Goal: Task Accomplishment & Management: Manage account settings

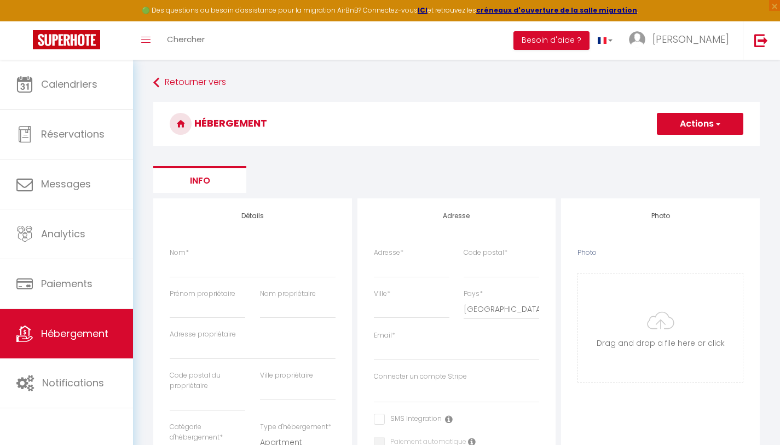
select select "3"
select select "2"
select select "1"
select select "15:00"
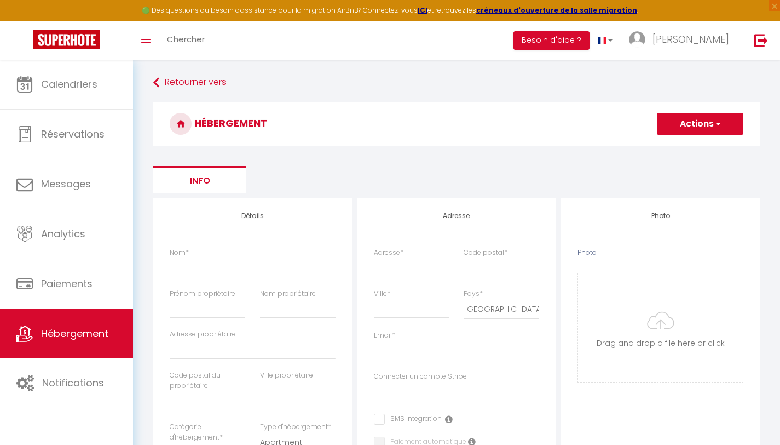
select select "23:45"
select select "11:00"
select select "30"
select select "120"
select select "28"
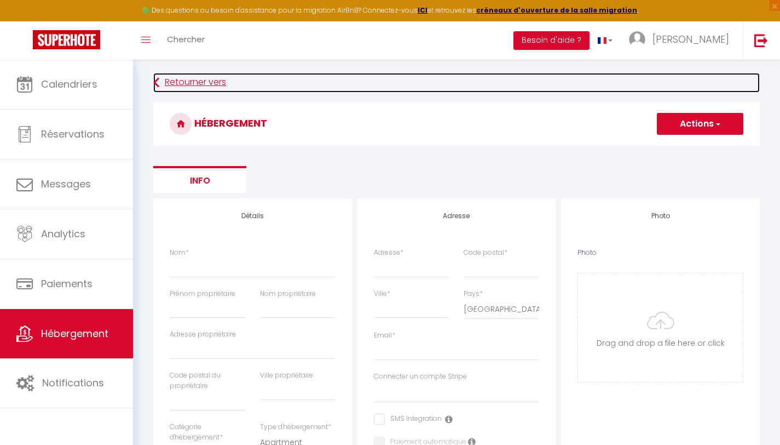
click at [183, 74] on link "Retourner vers" at bounding box center [456, 83] width 607 height 20
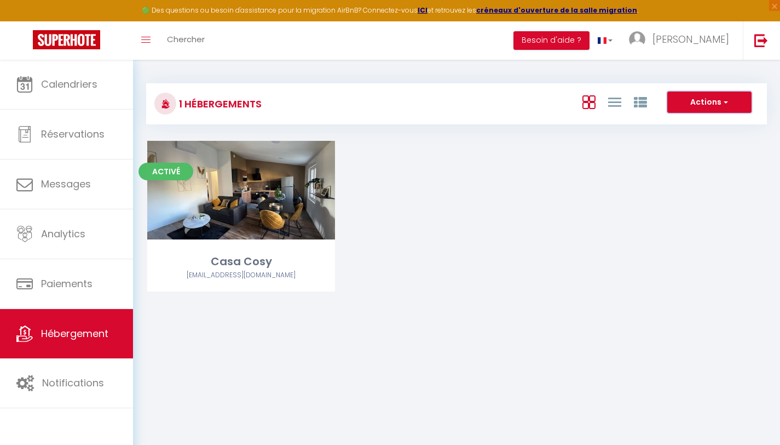
click at [696, 106] on button "Actions" at bounding box center [710, 102] width 84 height 22
click at [692, 124] on li "Créer un Hébergement" at bounding box center [701, 125] width 100 height 12
select select "3"
select select "2"
select select "1"
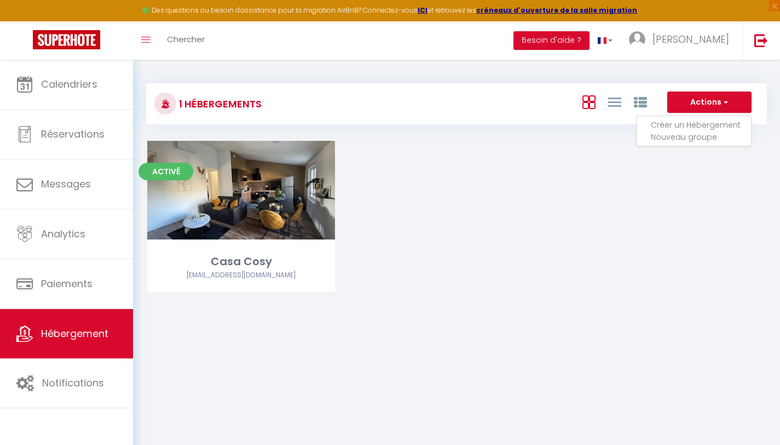
select select "1"
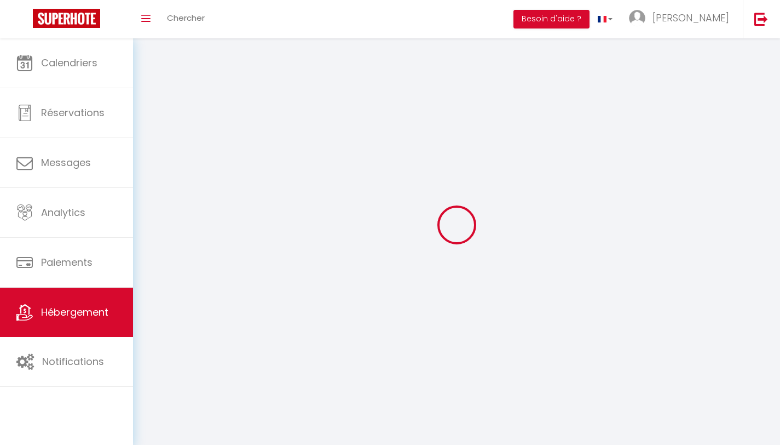
select select
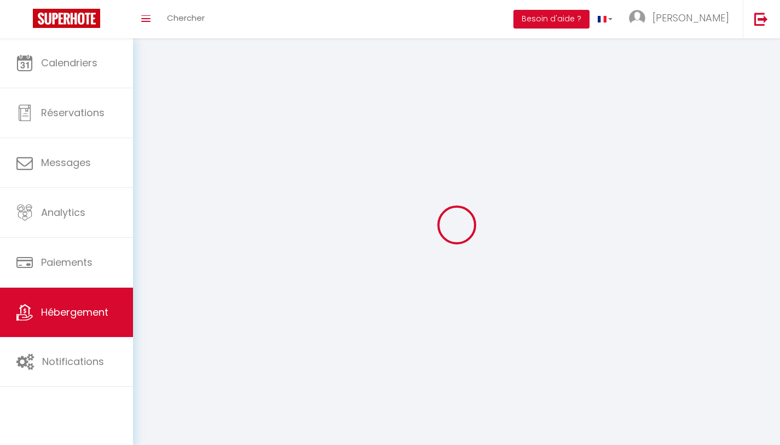
select select
checkbox input "false"
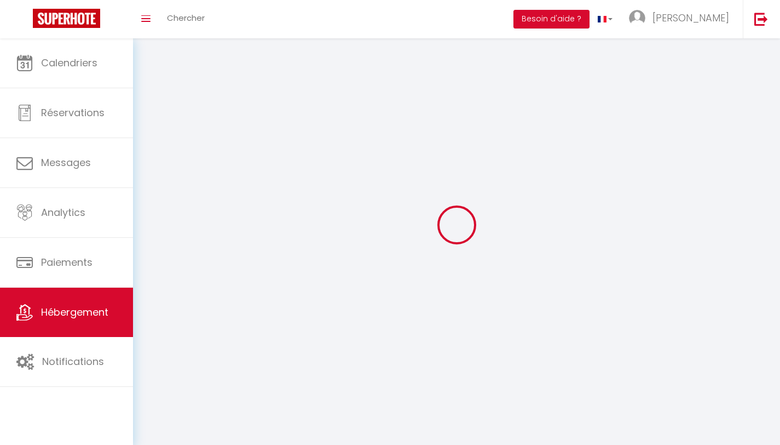
checkbox input "false"
select select
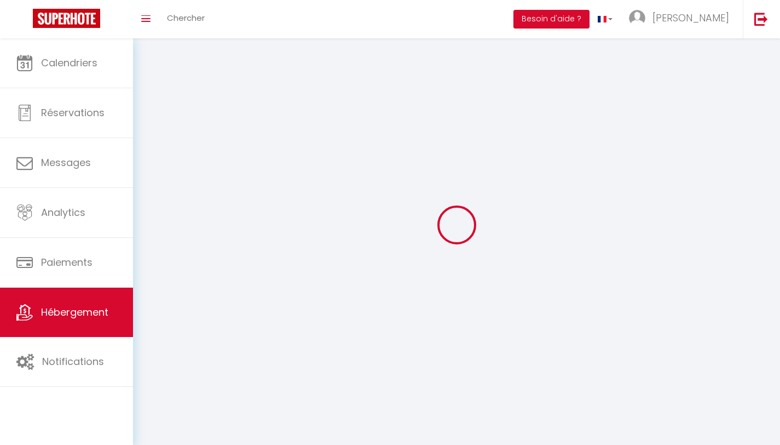
select select
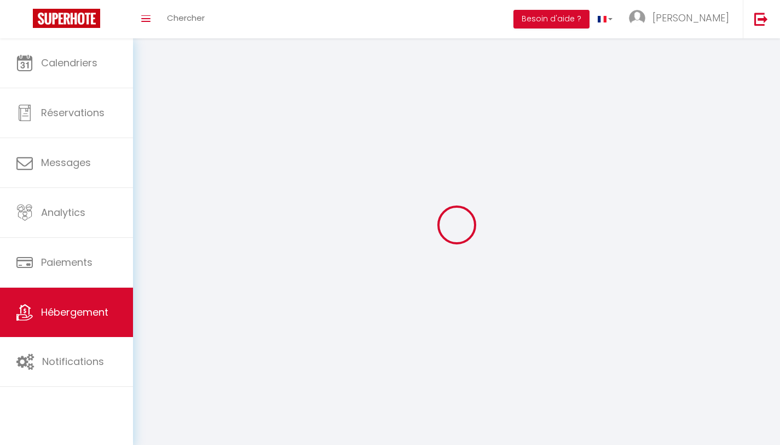
checkbox input "false"
select select
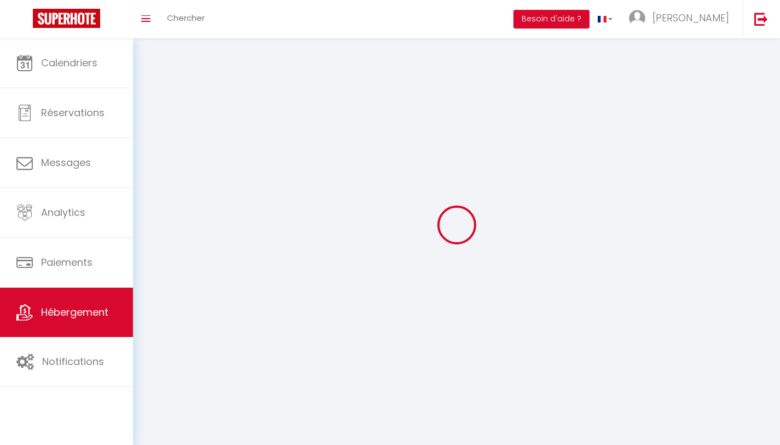
select select
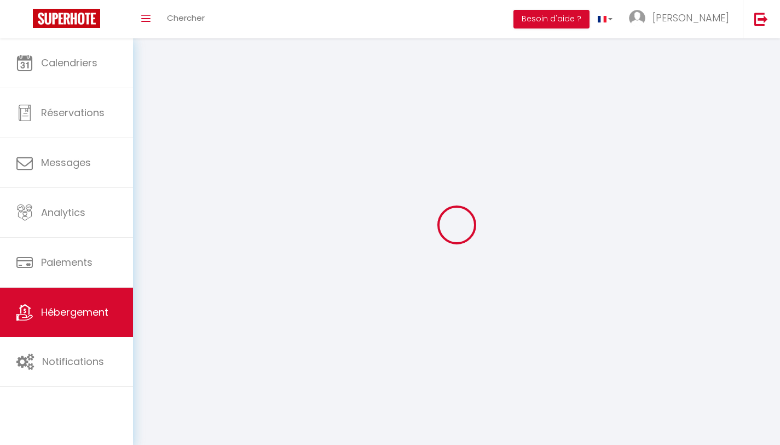
select select
checkbox input "false"
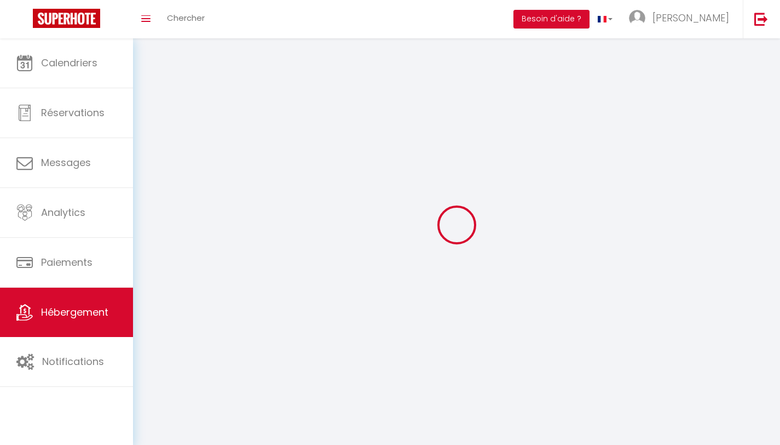
checkbox input "false"
select select
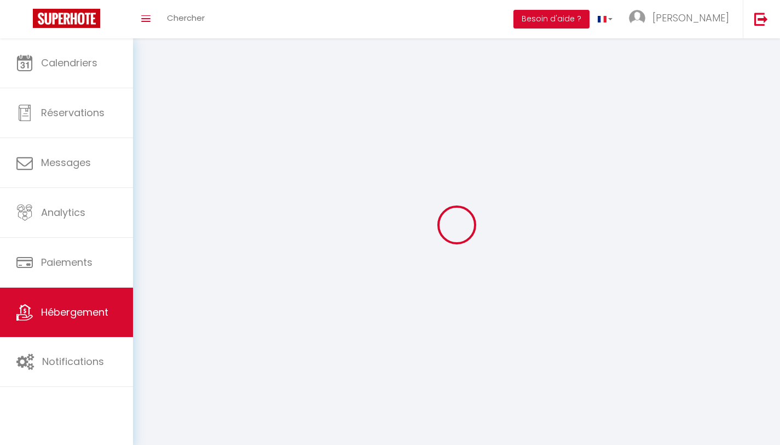
select select
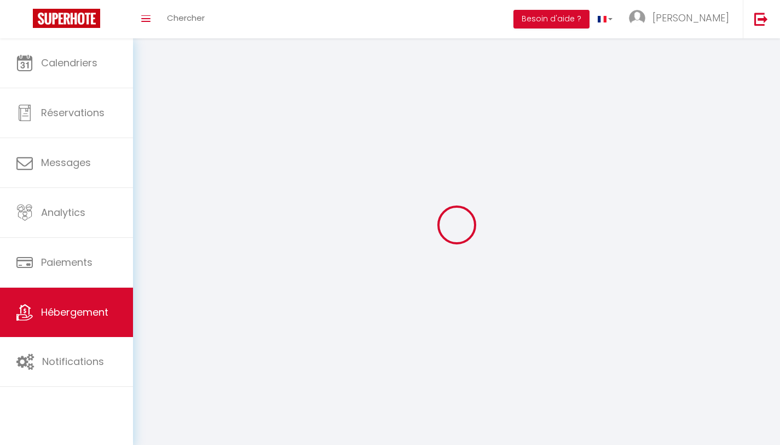
checkbox input "false"
select select
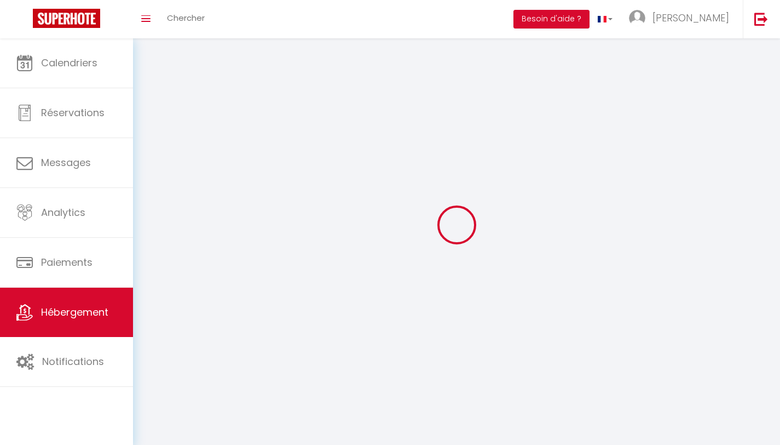
select select
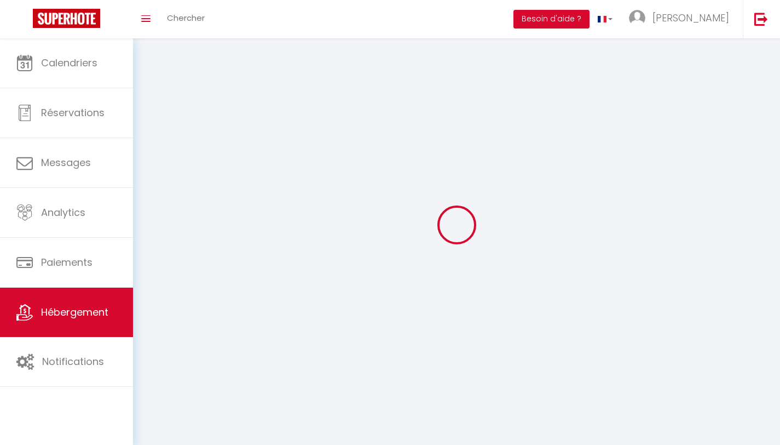
select select
checkbox input "false"
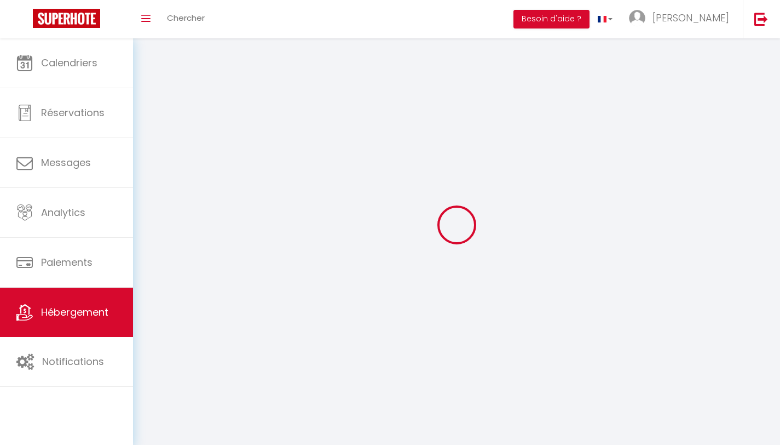
checkbox input "false"
select select
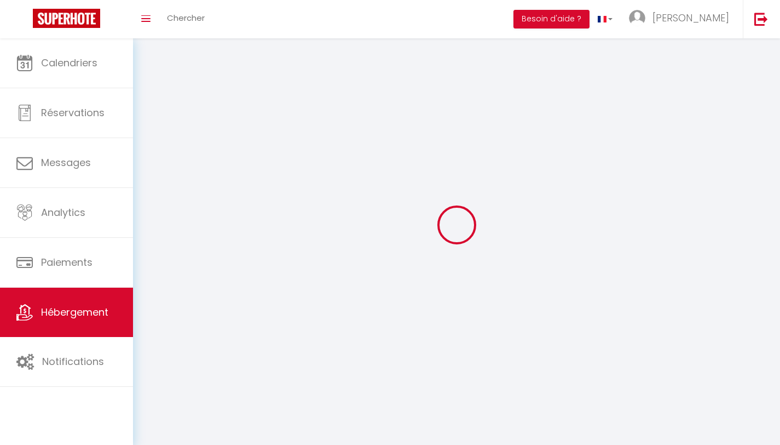
select select
checkbox input "false"
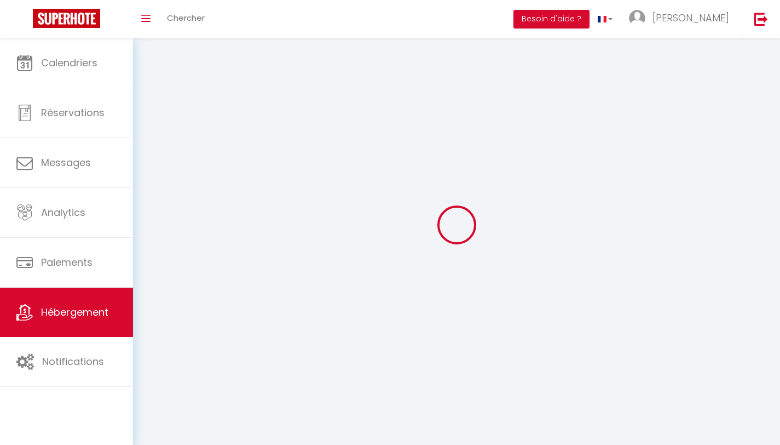
checkbox input "false"
select select
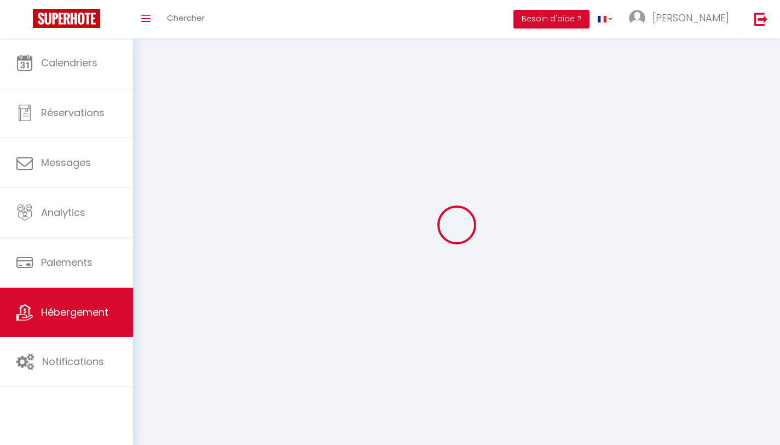
select select "1"
select select "28"
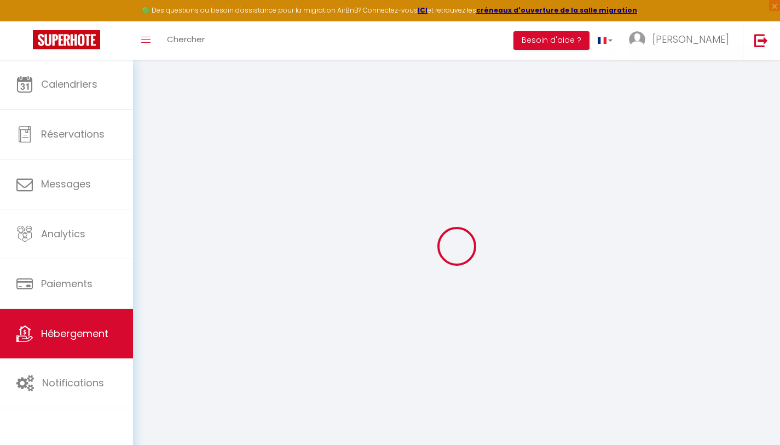
select select
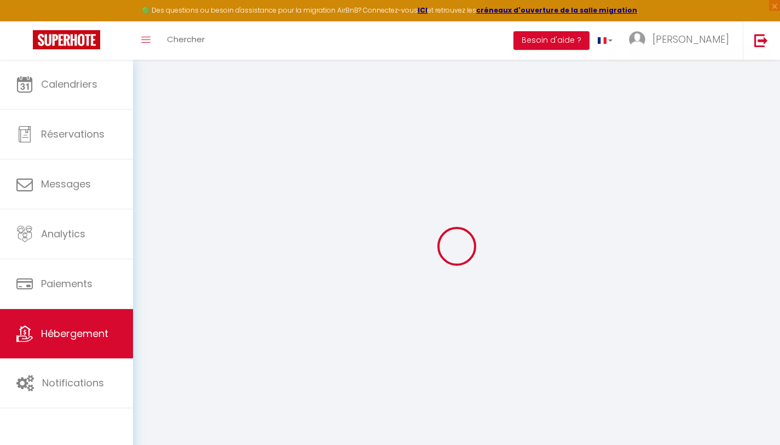
select select
checkbox input "false"
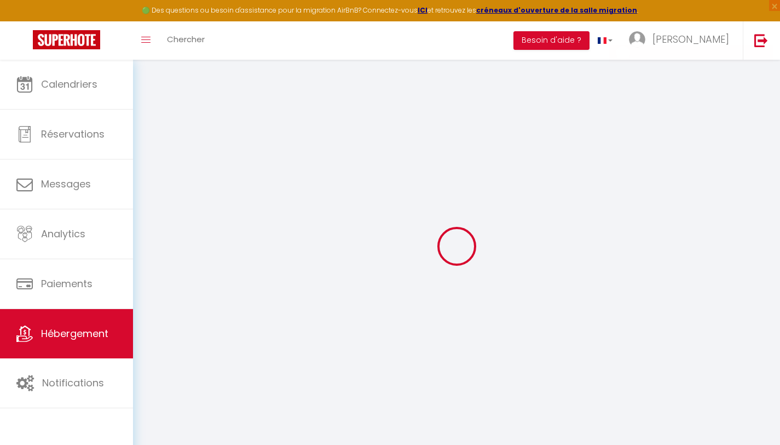
select select
checkbox input "false"
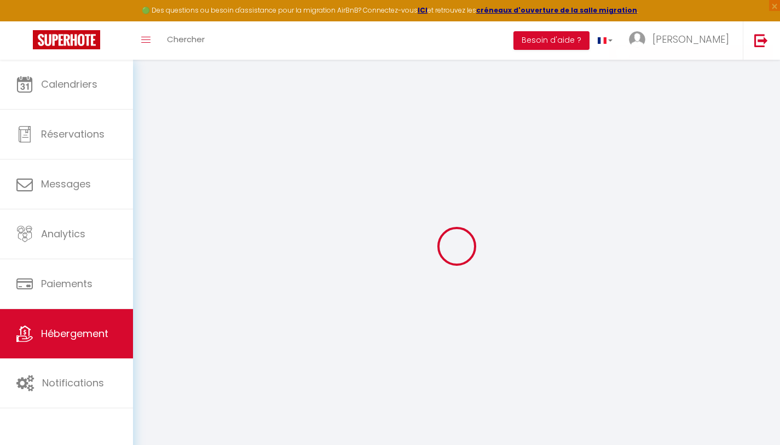
checkbox input "false"
select select
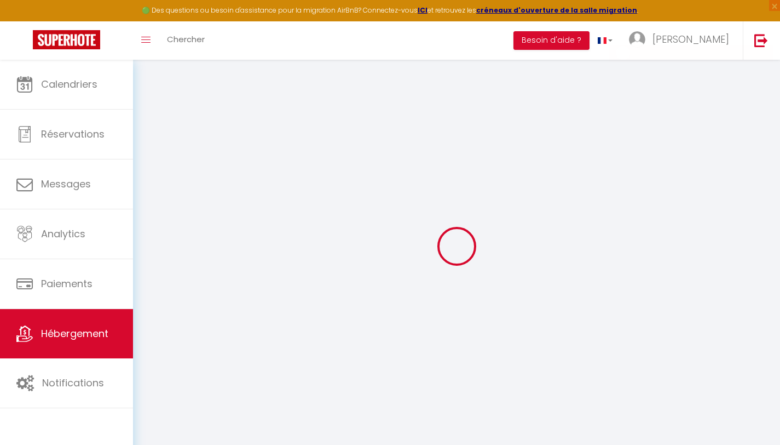
checkbox input "false"
select select
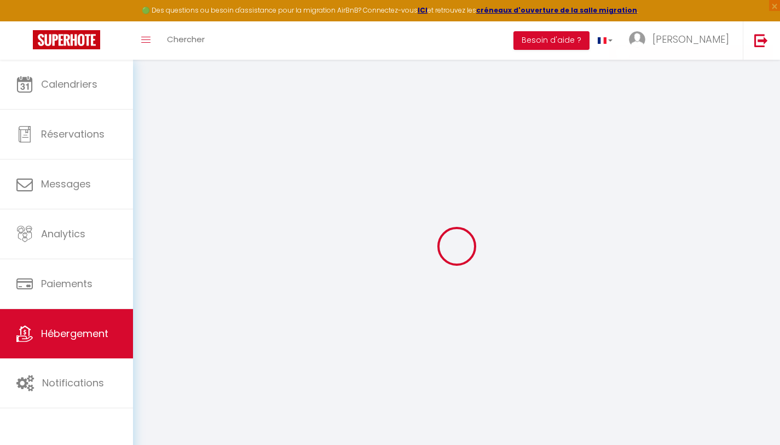
select select
select select "15:00"
select select "23:45"
select select "11:00"
select select "30"
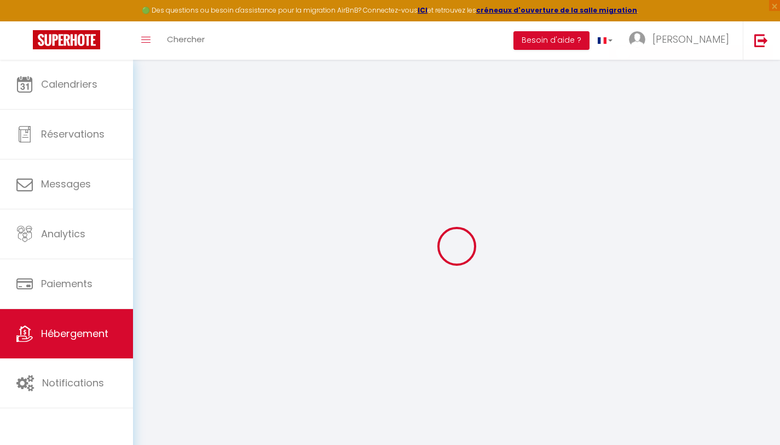
select select "120"
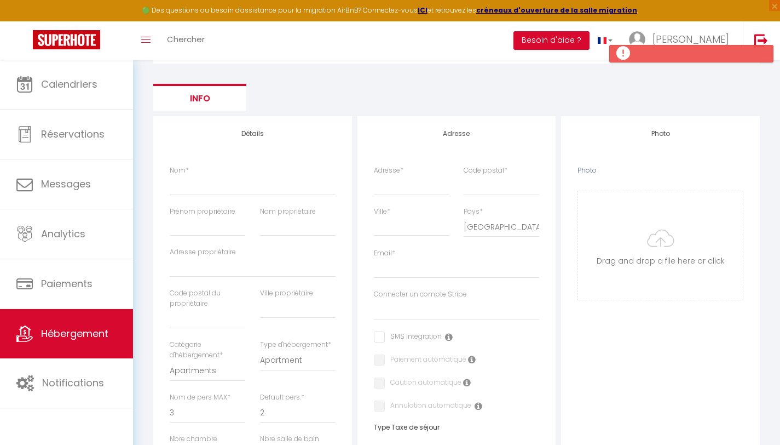
scroll to position [83, 0]
click at [236, 177] on input "Nom *" at bounding box center [253, 185] width 166 height 20
type input "L"
select select
checkbox input "false"
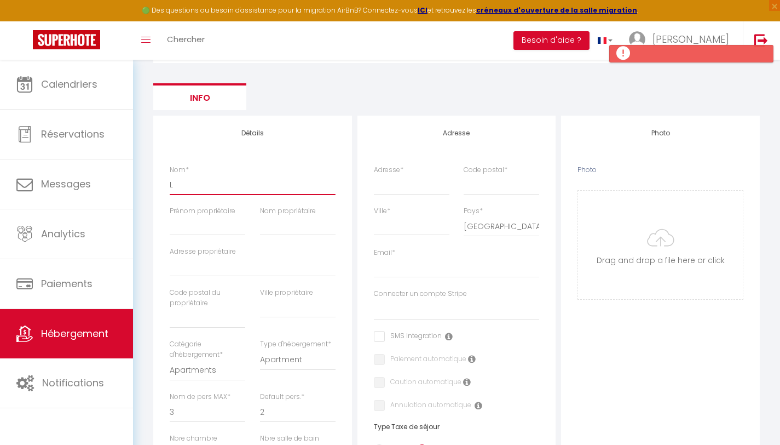
checkbox input "false"
select select
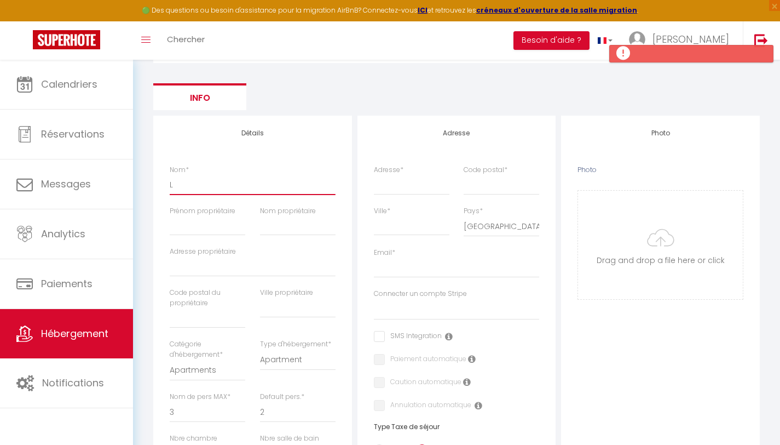
type input "Le"
select select
checkbox input "false"
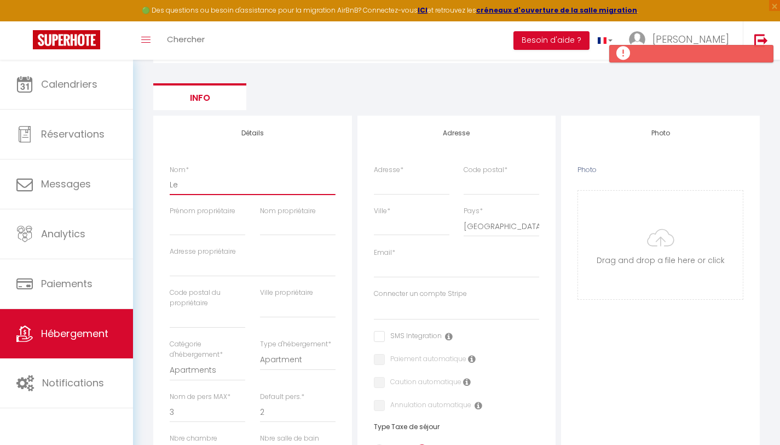
checkbox input "false"
select select
type input "Le"
select select
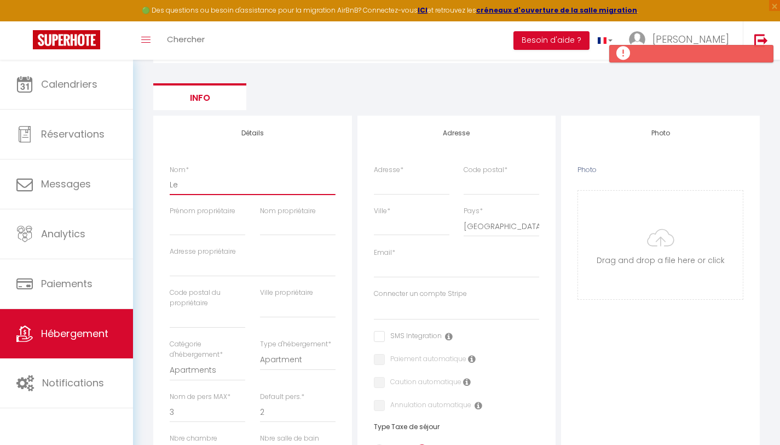
checkbox input "false"
select select
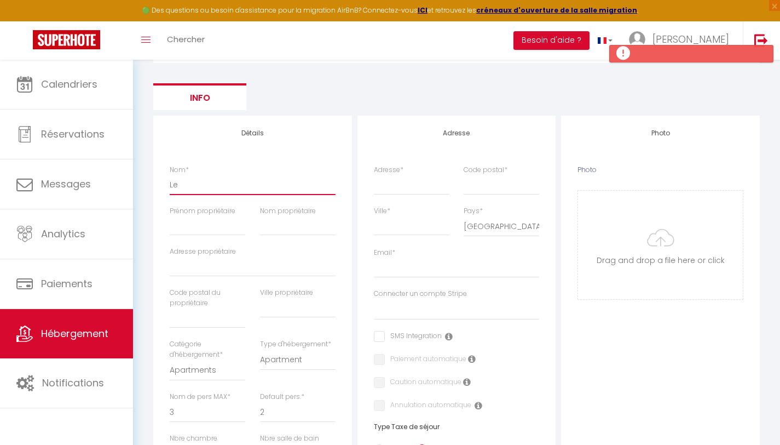
select select
type input "Le P"
select select
checkbox input "false"
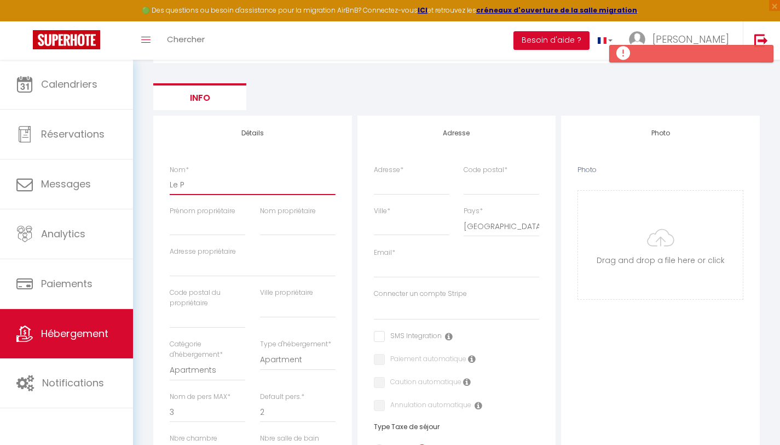
checkbox input "false"
select select
type input "Le Pe"
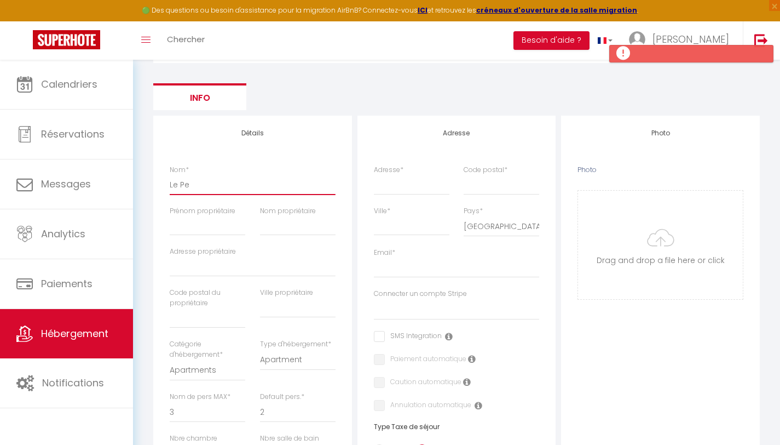
select select
checkbox input "false"
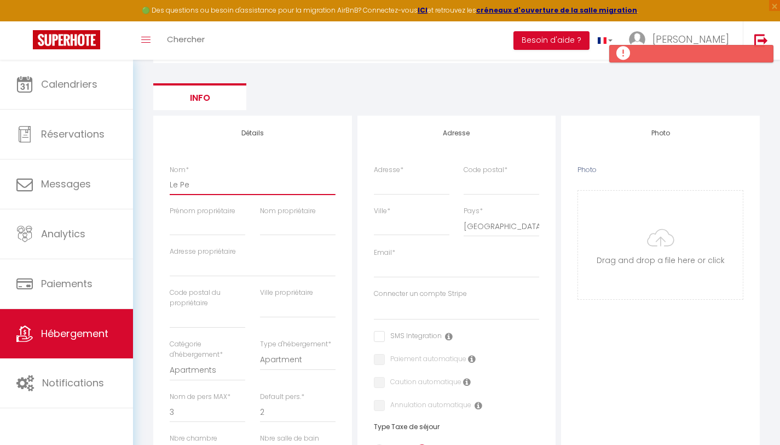
select select
type input "Le Pet"
select select
checkbox input "false"
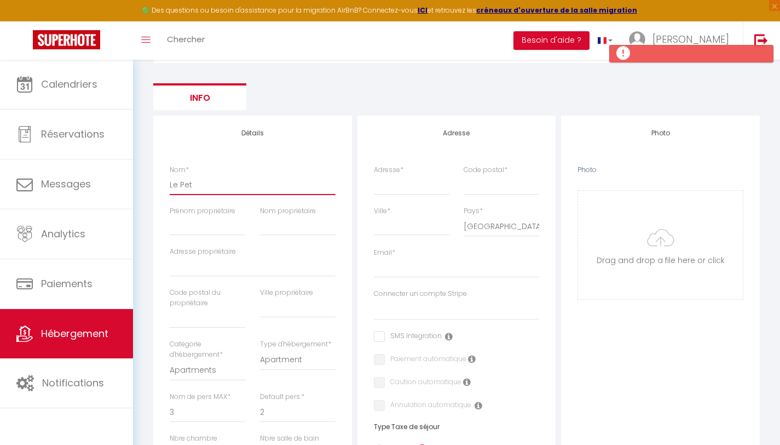
checkbox input "false"
select select
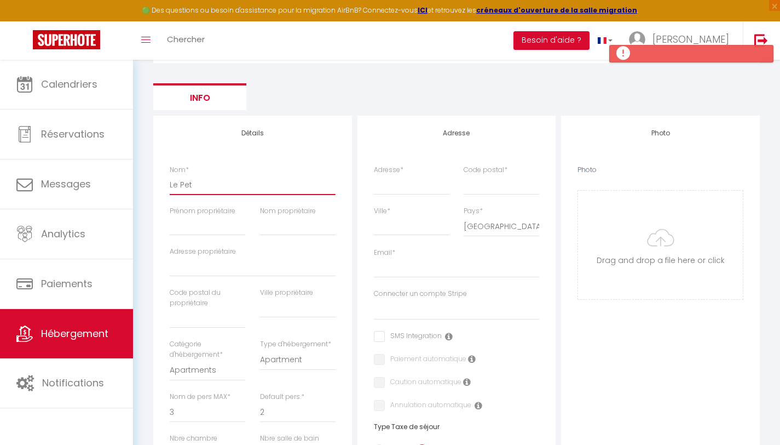
type input "Le Peti"
select select
checkbox input "false"
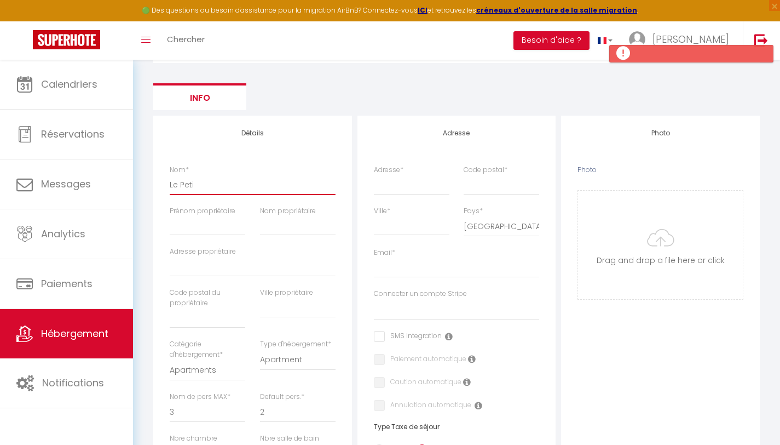
checkbox input "false"
select select
type input "Le Petit"
select select
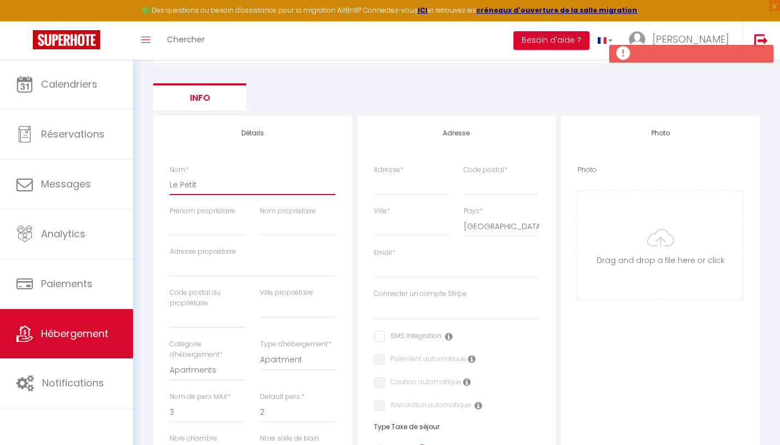
checkbox input "false"
select select
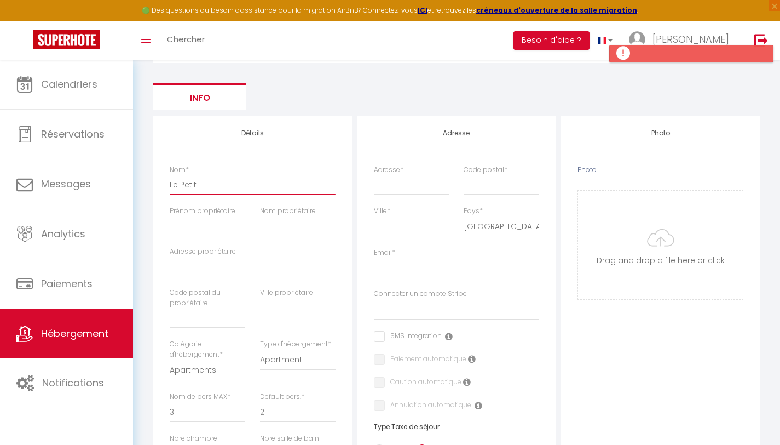
select select
type input "Le Petit"
select select
checkbox input "false"
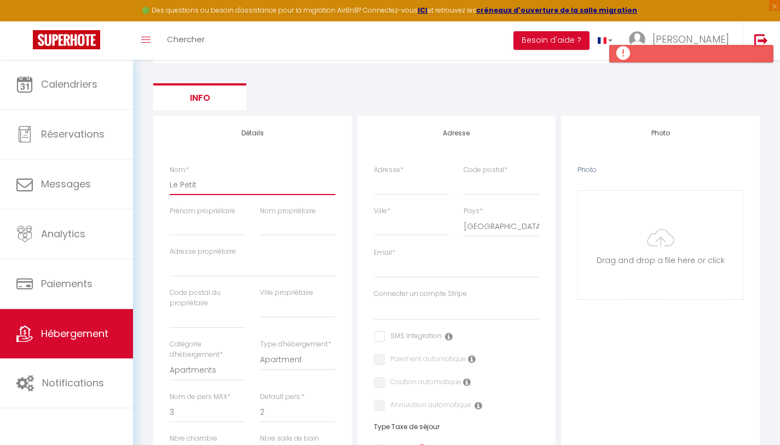
checkbox input "false"
select select
type input "Le Petit C"
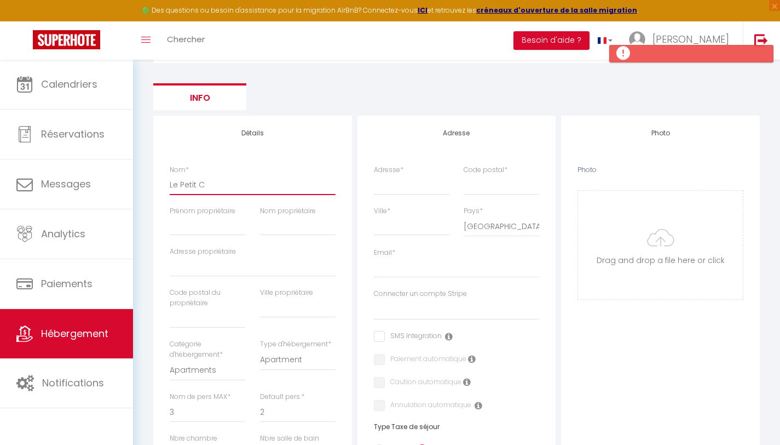
select select
checkbox input "false"
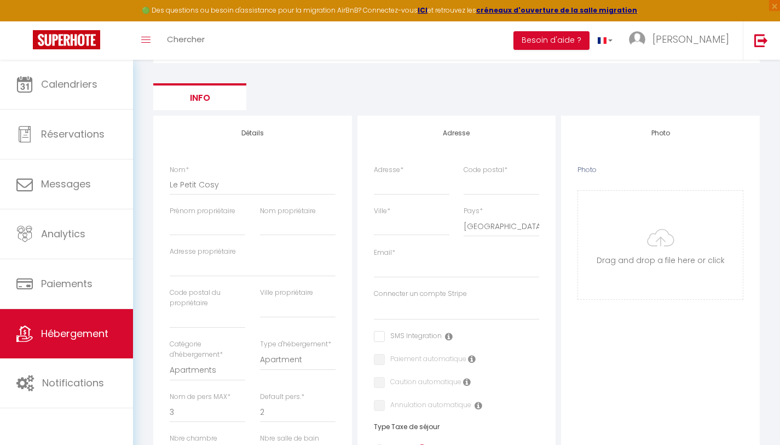
click at [280, 122] on div "Détails Nom * Le Petit Cosy Prénom propriétaire Nom propriétaire Adresse propri…" at bounding box center [252, 432] width 199 height 633
click at [220, 228] on input "Prénom propriétaire" at bounding box center [208, 226] width 76 height 20
click at [285, 157] on div "Détails Nom * Le Petit Cosy Prénom propriétaire Nom propriétaire Adresse propri…" at bounding box center [252, 432] width 199 height 633
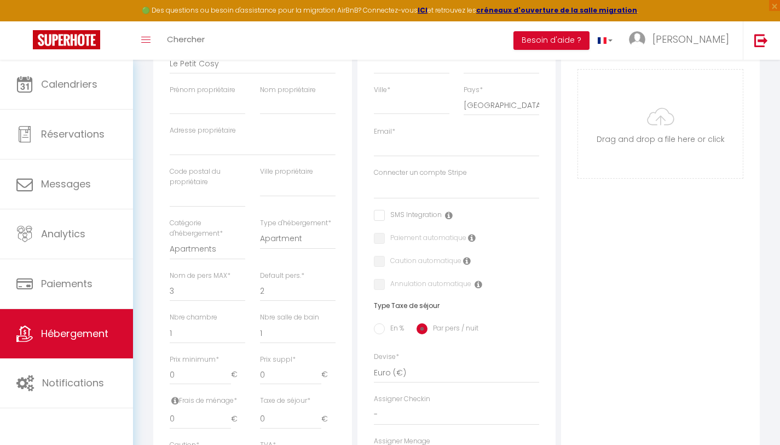
scroll to position [208, 0]
click at [191, 283] on select "1 2 3 4 5 6 7 8 9 10 11 12 13 14" at bounding box center [208, 287] width 76 height 21
click at [170, 277] on select "1 2 3 4 5 6 7 8 9 10 11 12 13 14" at bounding box center [208, 287] width 76 height 21
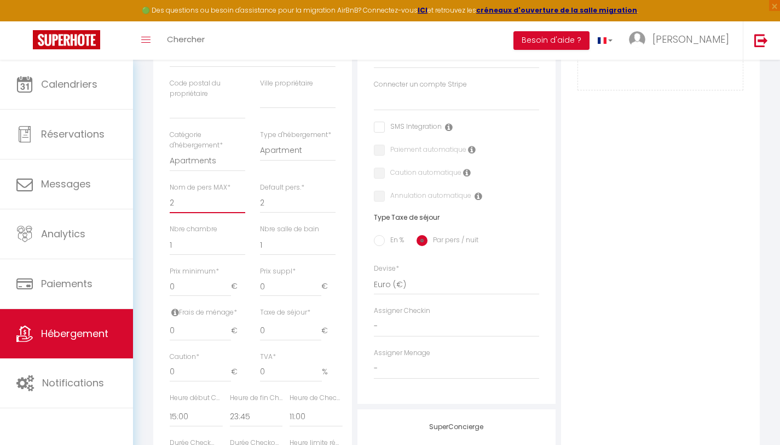
scroll to position [319, 0]
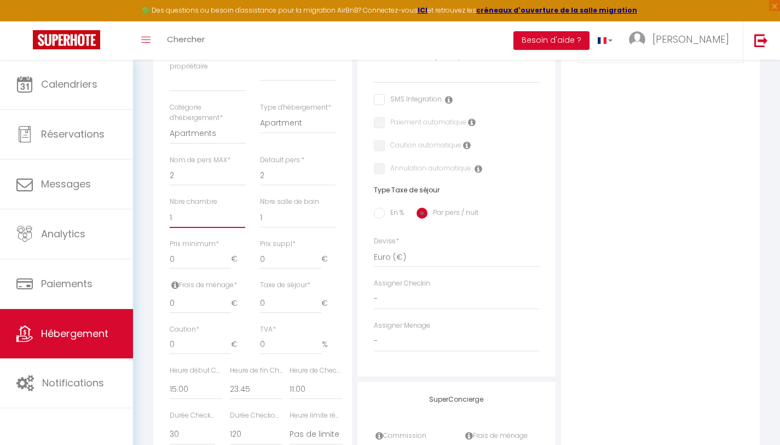
click at [216, 221] on select "0 1 2 3 4 5 6 7 8 9 10 11 12 13" at bounding box center [208, 217] width 76 height 21
click at [170, 207] on select "0 1 2 3 4 5 6 7 8 9 10 11 12 13" at bounding box center [208, 217] width 76 height 21
click at [211, 260] on input "0" at bounding box center [200, 259] width 61 height 20
click at [269, 260] on input "0" at bounding box center [290, 259] width 61 height 20
click at [211, 300] on input "0" at bounding box center [200, 304] width 61 height 20
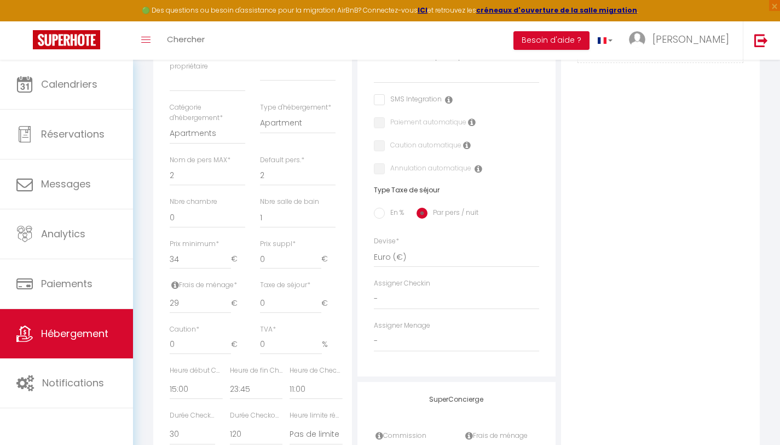
click at [343, 286] on div "Détails Nom * Le Petit Cosy Prénom propriétaire Nom propriétaire Adresse propri…" at bounding box center [252, 195] width 199 height 633
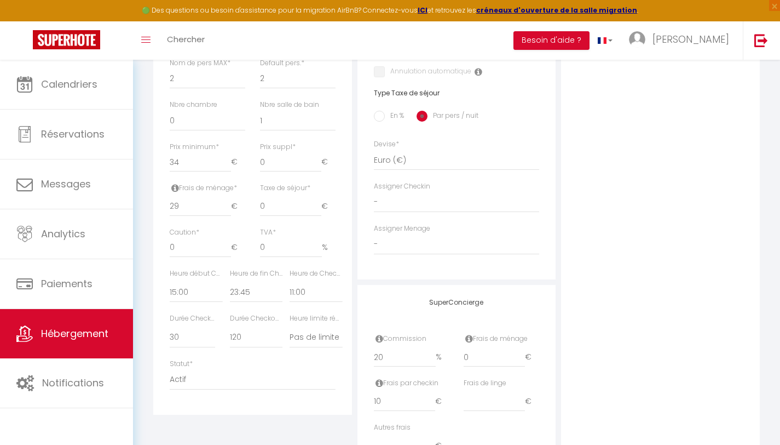
scroll to position [418, 0]
click at [183, 285] on select "00:00 00:15 00:30 00:45 01:00 01:15 01:30 01:45 02:00 02:15 02:30 02:45 03:00" at bounding box center [196, 289] width 53 height 21
click at [198, 286] on select "00:00 00:15 00:30 00:45 01:00 01:15 01:30 01:45 02:00 02:15 02:30 02:45 03:00" at bounding box center [196, 289] width 53 height 21
click at [170, 279] on select "00:00 00:15 00:30 00:45 01:00 01:15 01:30 01:45 02:00 02:15 02:30 02:45 03:00" at bounding box center [196, 289] width 53 height 21
click at [244, 285] on select "00:00 00:15 00:30 00:45 01:00 01:15 01:30 01:45 02:00 02:15 02:30 02:45 03:00" at bounding box center [256, 289] width 53 height 21
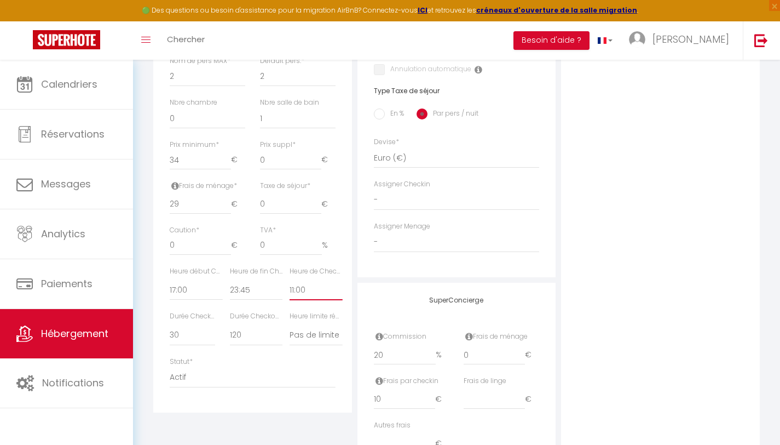
click at [301, 292] on select "00:00 00:15 00:30 00:45 01:00 01:15 01:30 01:45 02:00 02:15 02:30 02:45 03:00" at bounding box center [316, 289] width 53 height 21
click at [307, 290] on select "00:00 00:15 00:30 00:45 01:00 01:15 01:30 01:45 02:00 02:15 02:30 02:45 03:00" at bounding box center [316, 289] width 53 height 21
click at [290, 279] on select "00:00 00:15 00:30 00:45 01:00 01:15 01:30 01:45 02:00 02:15 02:30 02:45 03:00" at bounding box center [316, 289] width 53 height 21
click at [342, 288] on select "00:00 00:15 00:30 00:45 01:00 01:15 01:30 01:45 02:00 02:15 02:30 02:45 03:00" at bounding box center [316, 289] width 53 height 21
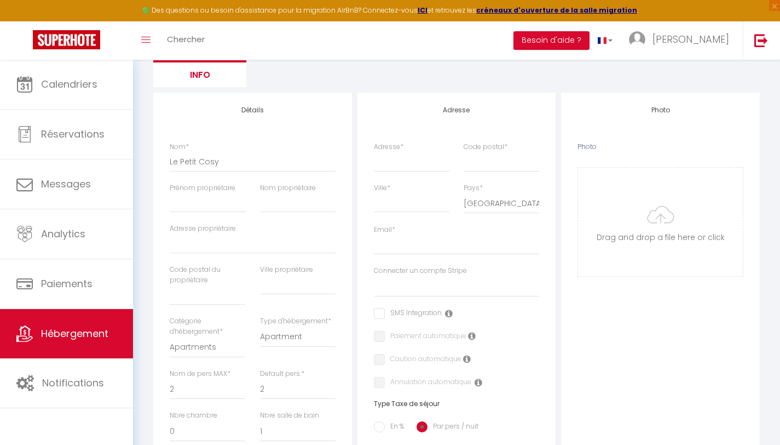
scroll to position [104, 0]
click at [397, 159] on input "Adresse *" at bounding box center [412, 163] width 76 height 20
click at [497, 173] on div "Code postal *" at bounding box center [502, 163] width 90 height 41
click at [497, 162] on input "Code postal *" at bounding box center [502, 163] width 76 height 20
click at [420, 209] on input "Ville *" at bounding box center [412, 204] width 76 height 20
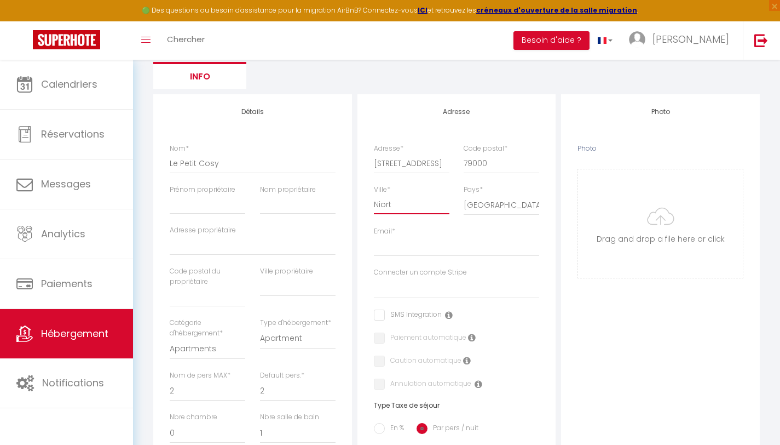
click at [436, 196] on input "Niort" at bounding box center [412, 204] width 76 height 20
click at [394, 247] on input "Email *" at bounding box center [457, 247] width 166 height 20
click at [426, 292] on select "Connecter un compte Stripe" at bounding box center [457, 288] width 166 height 21
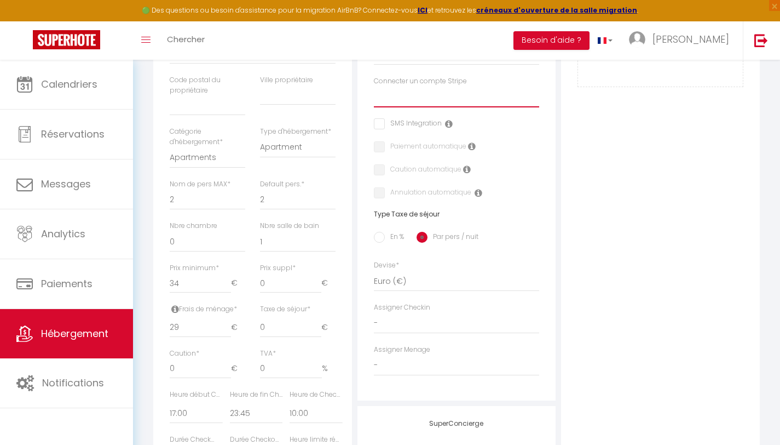
scroll to position [0, 0]
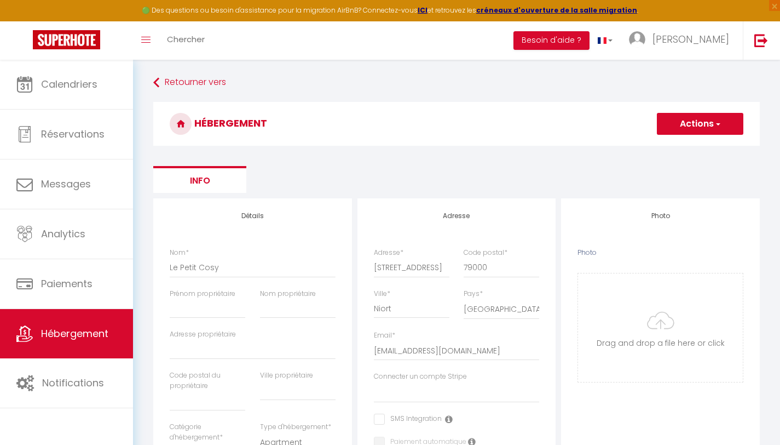
click at [691, 120] on button "Actions" at bounding box center [700, 124] width 87 height 22
click at [684, 142] on input "Enregistrer" at bounding box center [688, 147] width 41 height 11
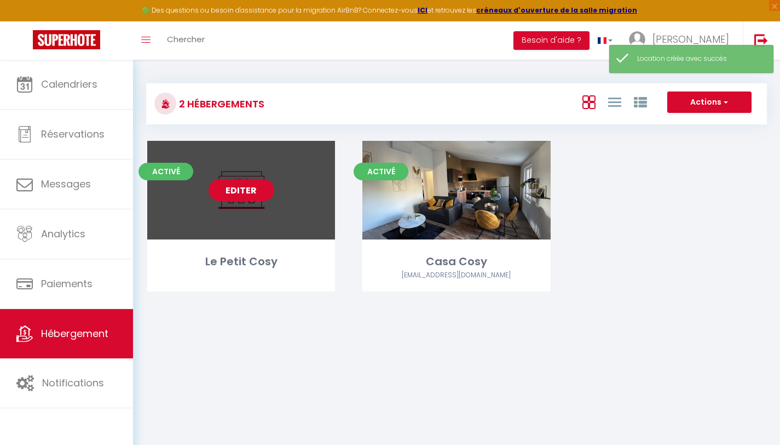
click at [233, 188] on link "Editer" at bounding box center [242, 190] width 66 height 22
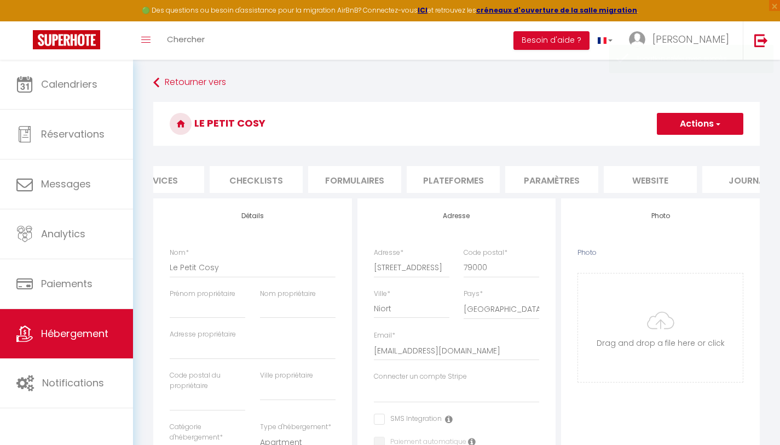
scroll to position [0, 338]
click at [475, 185] on li "Plateformes" at bounding box center [452, 179] width 93 height 27
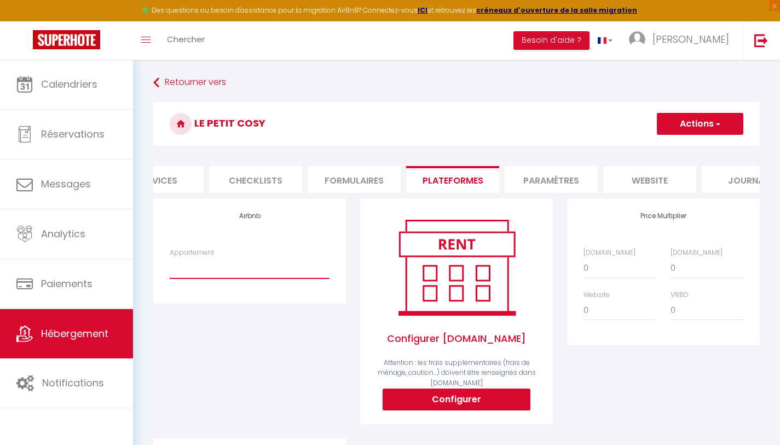
click at [271, 276] on select "Le Petit Cosy - [EMAIL_ADDRESS][DOMAIN_NAME]" at bounding box center [250, 267] width 160 height 21
click at [170, 266] on select "Le Petit Cosy - [EMAIL_ADDRESS][DOMAIN_NAME]" at bounding box center [250, 267] width 160 height 21
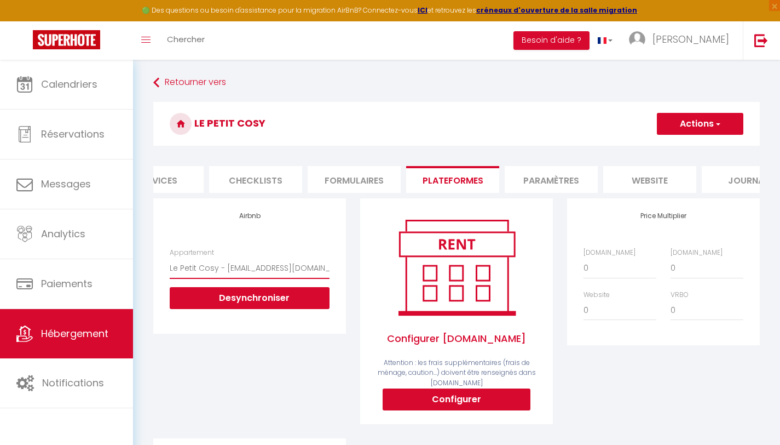
scroll to position [31, 0]
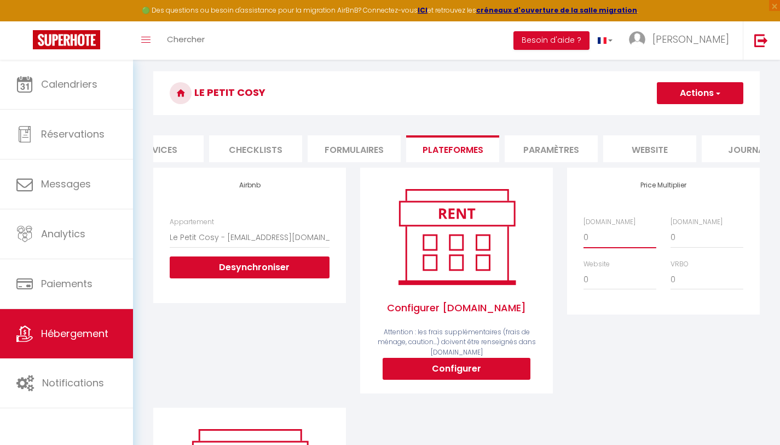
click at [597, 242] on select "0 + 1 % + 2 % + 3 % + 4 % + 5 % + 6 % + 7 % + 8 % + 9 %" at bounding box center [620, 237] width 73 height 21
click at [584, 235] on select "0 + 1 % + 2 % + 3 % + 4 % + 5 % + 6 % + 7 % + 8 % + 9 %" at bounding box center [620, 237] width 73 height 21
click at [690, 247] on select "0 + 1 % + 2 % + 3 % + 4 % + 5 % + 6 % + 7 % + 8 % + 9 %" at bounding box center [707, 237] width 73 height 21
click at [671, 235] on select "0 + 1 % + 2 % + 3 % + 4 % + 5 % + 6 % + 7 % + 8 % + 9 %" at bounding box center [707, 237] width 73 height 21
click at [708, 97] on button "Actions" at bounding box center [700, 93] width 87 height 22
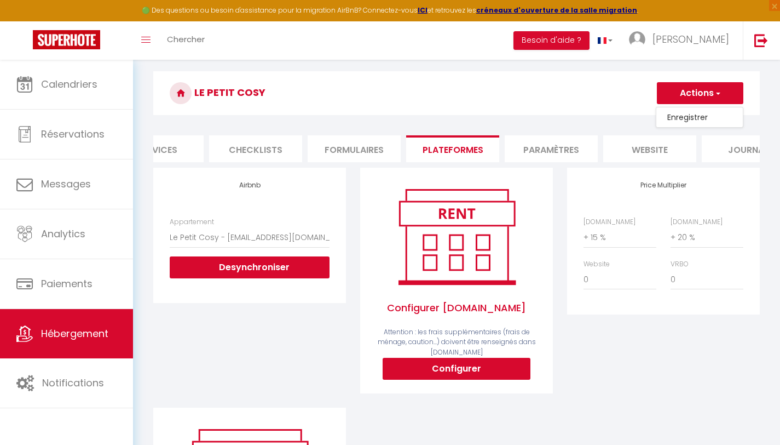
click at [699, 110] on link "Enregistrer" at bounding box center [700, 117] width 87 height 14
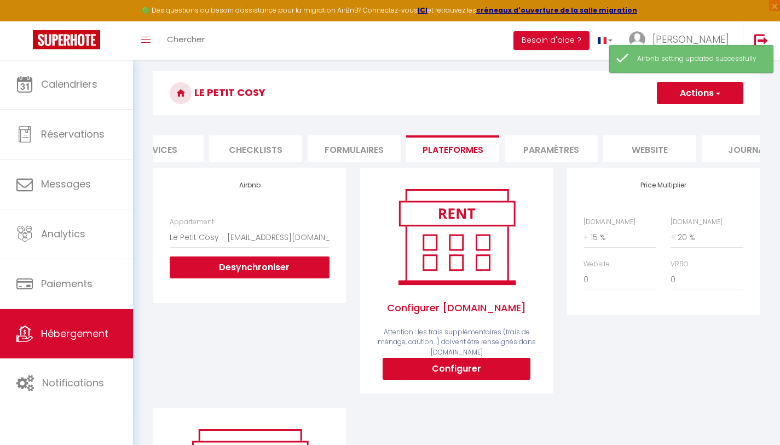
scroll to position [0, 0]
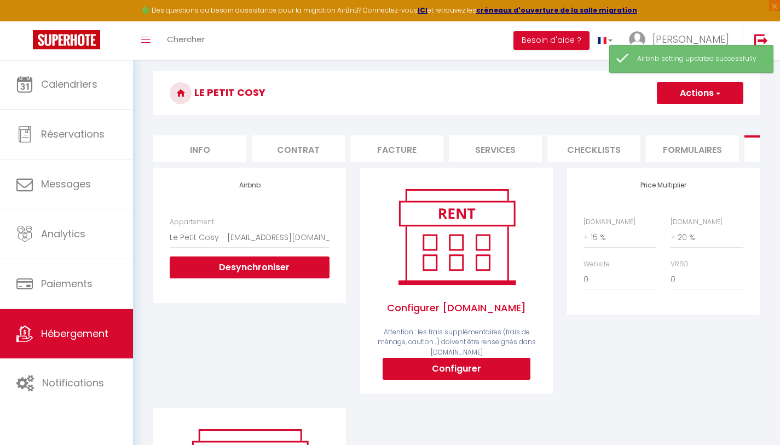
click at [198, 143] on li "Info" at bounding box center [199, 148] width 93 height 27
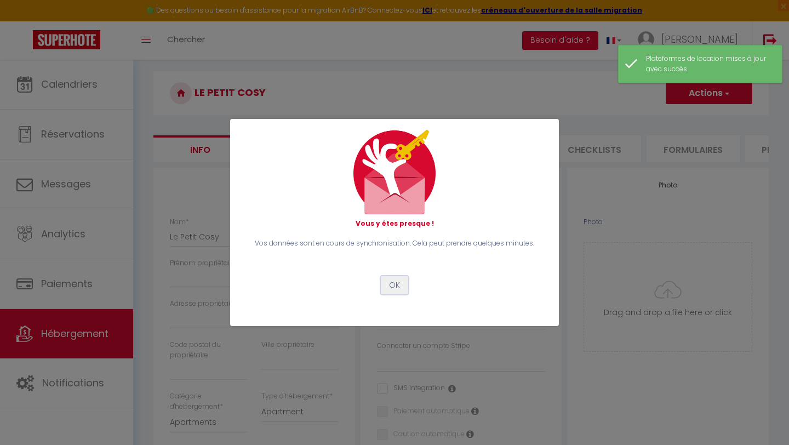
click at [397, 283] on button "OK" at bounding box center [394, 285] width 27 height 19
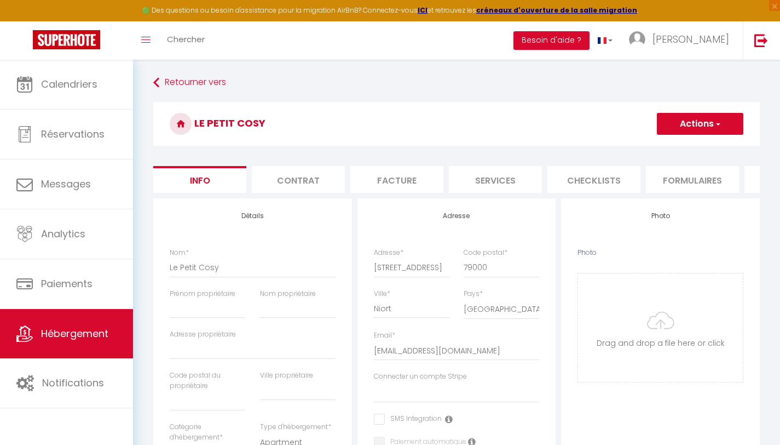
click at [681, 133] on button "Actions" at bounding box center [700, 124] width 87 height 22
click at [677, 146] on input "Enregistrer" at bounding box center [657, 147] width 41 height 11
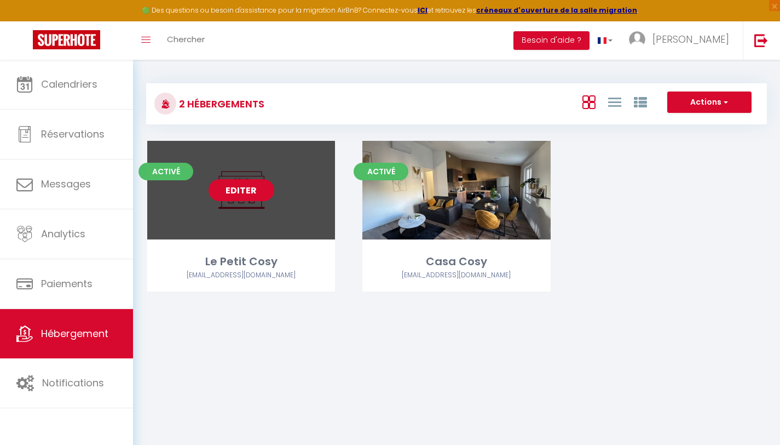
click at [266, 187] on link "Editer" at bounding box center [242, 190] width 66 height 22
click at [252, 192] on link "Editer" at bounding box center [242, 190] width 66 height 22
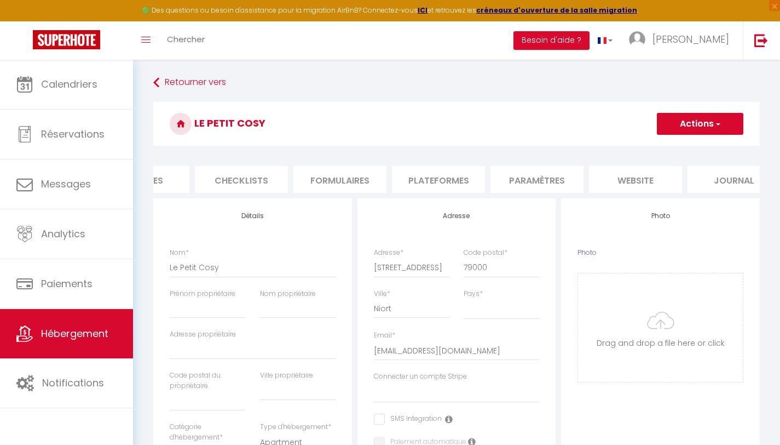
scroll to position [0, 352]
click at [433, 171] on li "Plateformes" at bounding box center [439, 179] width 93 height 27
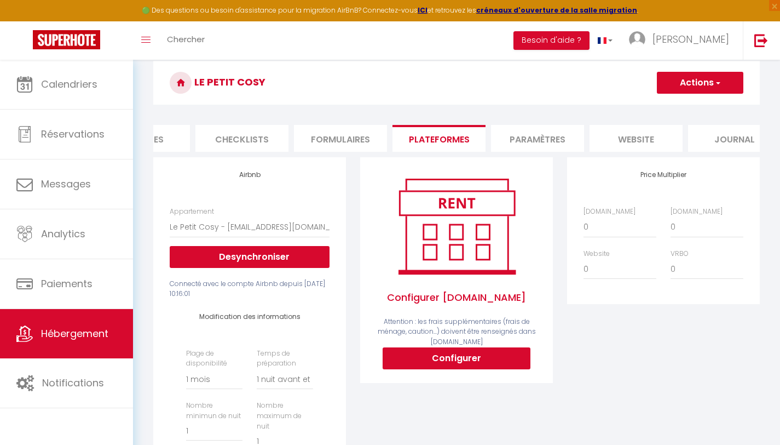
scroll to position [58, 0]
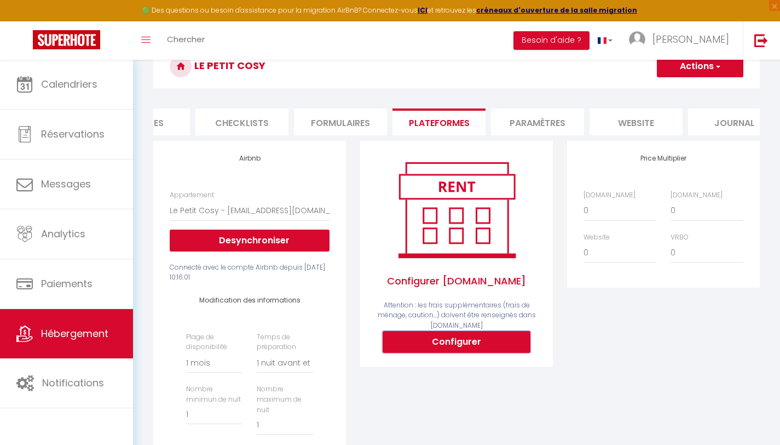
click at [431, 349] on button "Configurer" at bounding box center [457, 342] width 148 height 22
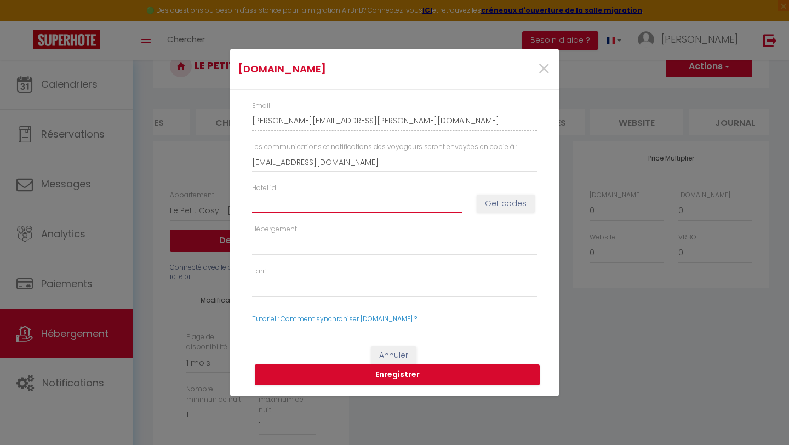
click at [327, 212] on input "Hotel id" at bounding box center [357, 203] width 210 height 20
paste input "13603235"
click at [487, 209] on button "Get codes" at bounding box center [505, 203] width 58 height 19
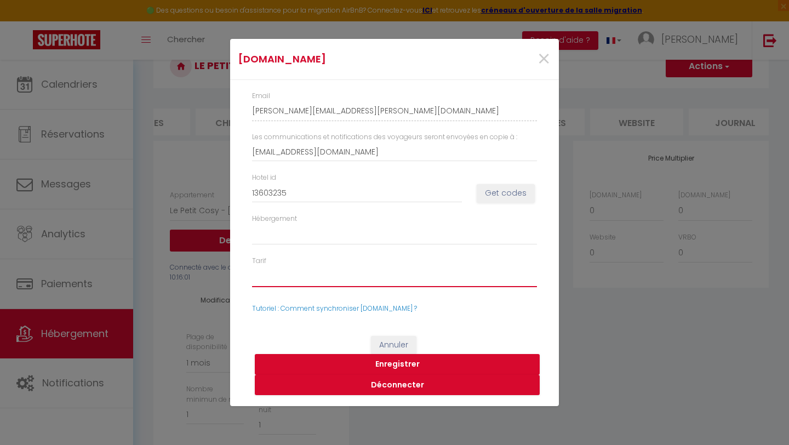
click at [335, 273] on select "52093084 - Standard Rate 52093085 - Non-refundable Rate 52093086 - Weekly Rate …" at bounding box center [394, 276] width 285 height 21
click at [252, 266] on select "52093084 - Standard Rate 52093085 - Non-refundable Rate 52093086 - Weekly Rate …" at bounding box center [394, 276] width 285 height 21
click at [406, 364] on button "Enregistrer" at bounding box center [397, 364] width 285 height 21
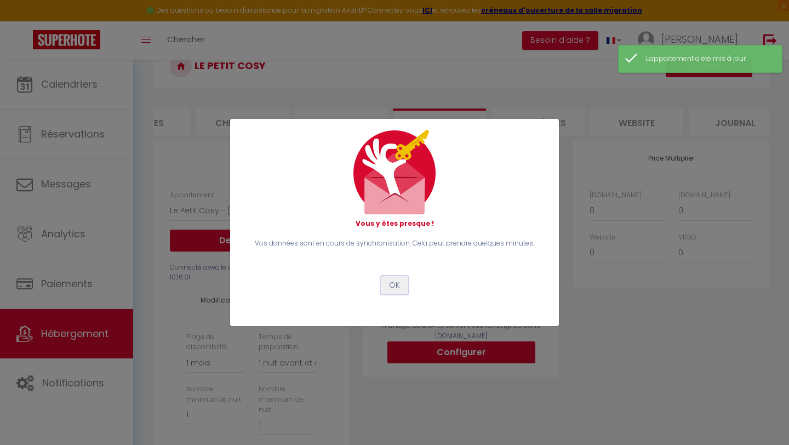
click at [398, 285] on button "OK" at bounding box center [394, 285] width 27 height 19
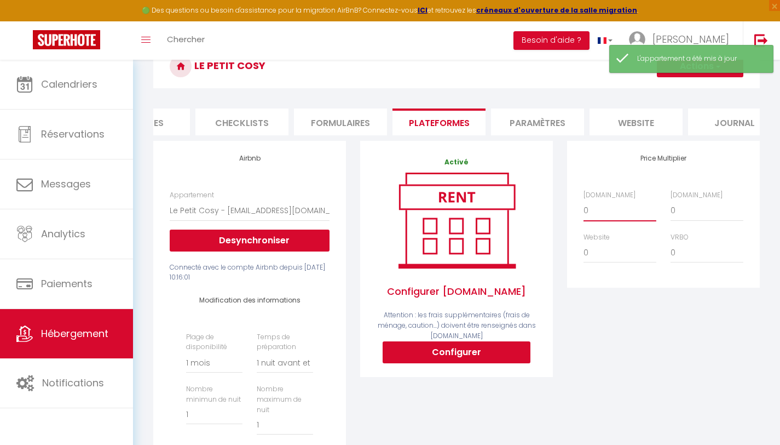
click at [602, 211] on select "0 + 1 % + 2 % + 3 % + 4 % + 5 % + 6 % + 7 % + 8 % + 9 %" at bounding box center [620, 210] width 73 height 21
click at [584, 208] on select "0 + 1 % + 2 % + 3 % + 4 % + 5 % + 6 % + 7 % + 8 % + 9 %" at bounding box center [620, 210] width 73 height 21
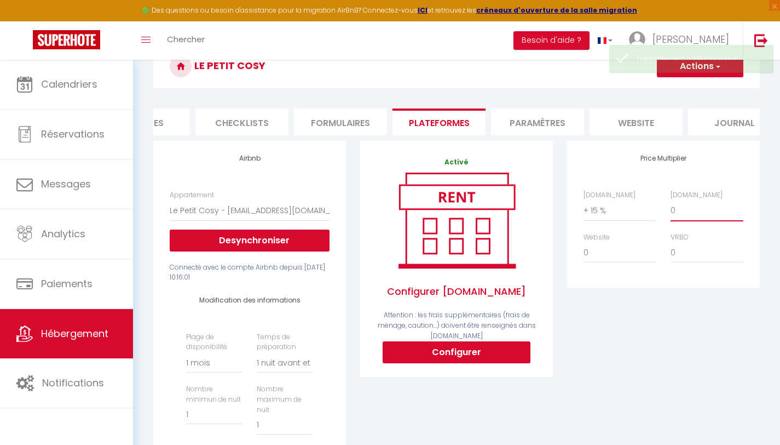
click at [699, 221] on select "0 + 1 % + 2 % + 3 % + 4 % + 5 % + 6 % + 7 % + 8 % + 9 %" at bounding box center [707, 210] width 73 height 21
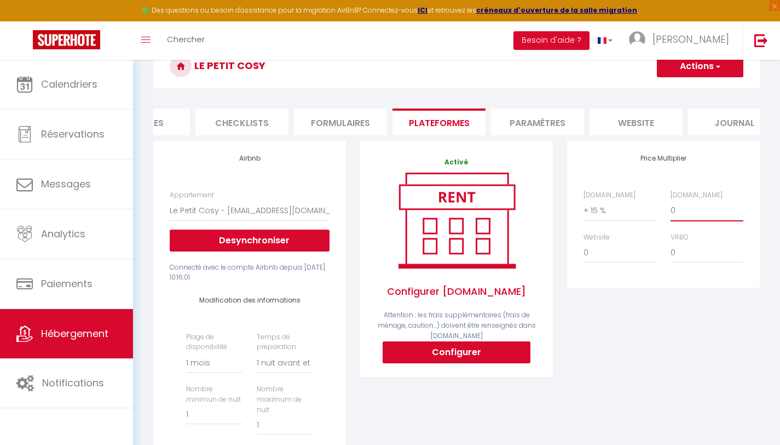
click at [671, 208] on select "0 + 1 % + 2 % + 3 % + 4 % + 5 % + 6 % + 7 % + 8 % + 9 %" at bounding box center [707, 210] width 73 height 21
click at [716, 69] on span "button" at bounding box center [717, 66] width 7 height 11
click at [703, 87] on link "Enregistrer" at bounding box center [700, 90] width 87 height 14
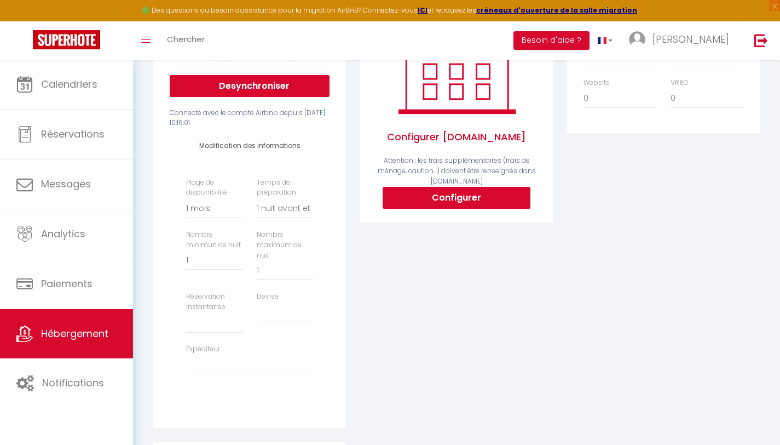
scroll to position [217, 0]
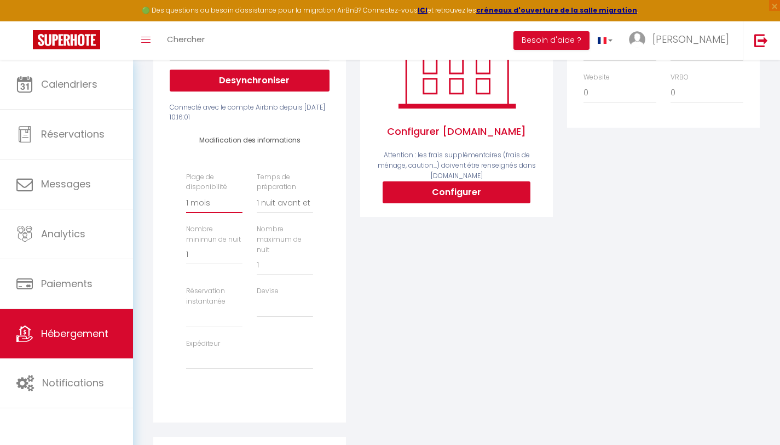
click at [232, 213] on select "Date indisponible par defaut 1 mois 3 mois 6 mois 9 mois 12 mois 24 mois" at bounding box center [214, 202] width 56 height 21
click at [186, 200] on select "Date indisponible par defaut 1 mois 3 mois 6 mois 9 mois 12 mois 24 mois" at bounding box center [214, 202] width 56 height 21
click at [285, 209] on select "Aucun 1 nuit avant et après chaque réservation 2 nuits avant et après chaque ré…" at bounding box center [285, 202] width 56 height 21
click at [257, 200] on select "Aucun 1 nuit avant et après chaque réservation 2 nuits avant et après chaque ré…" at bounding box center [285, 202] width 56 height 21
click at [258, 272] on input "1" at bounding box center [285, 265] width 56 height 20
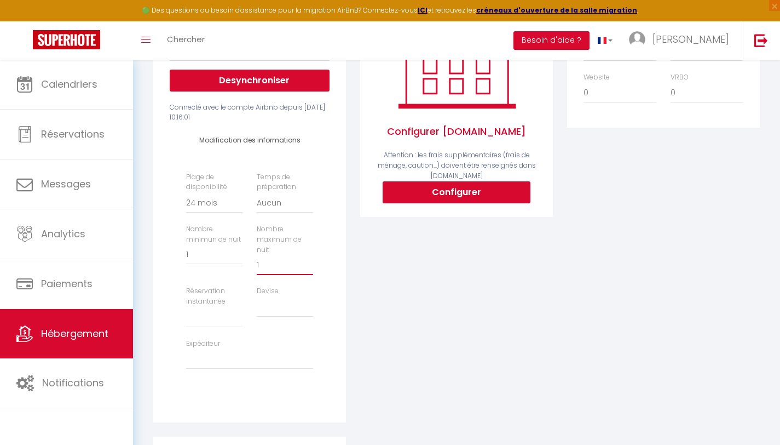
click at [292, 275] on input "1" at bounding box center [285, 265] width 56 height 20
click at [386, 311] on div "Activé Configurer Booking.com Attention : les frais supplémentaires (frais de m…" at bounding box center [456, 209] width 207 height 456
click at [217, 326] on select "Activée Demander des évaluations positives" at bounding box center [214, 317] width 56 height 21
click at [186, 314] on select "Activée Demander des évaluations positives" at bounding box center [214, 317] width 56 height 21
click at [286, 315] on select "United Arab Emirates dirham (AED) Argentine peso (ARS) Australian dollar (AUD) …" at bounding box center [285, 306] width 56 height 21
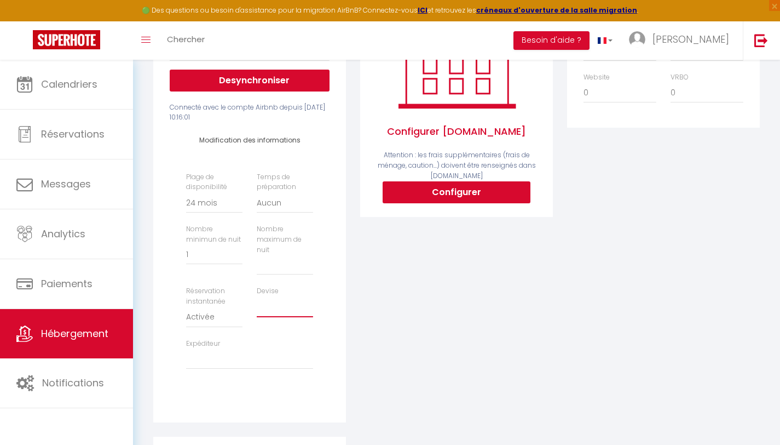
click at [257, 304] on select "United Arab Emirates dirham (AED) Argentine peso (ARS) Australian dollar (AUD) …" at bounding box center [285, 306] width 56 height 21
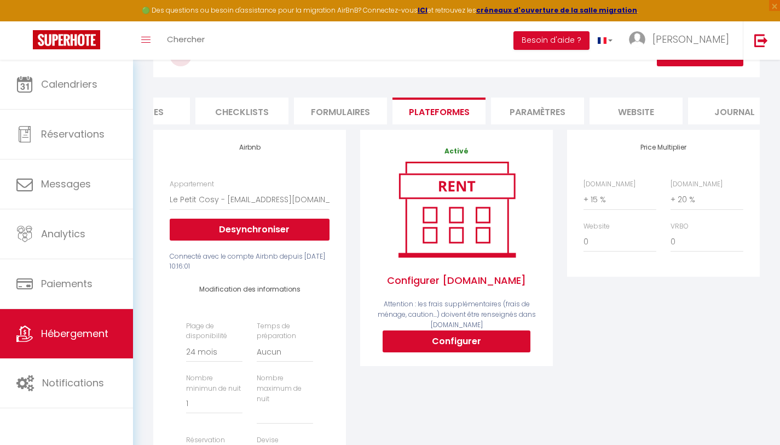
scroll to position [0, 0]
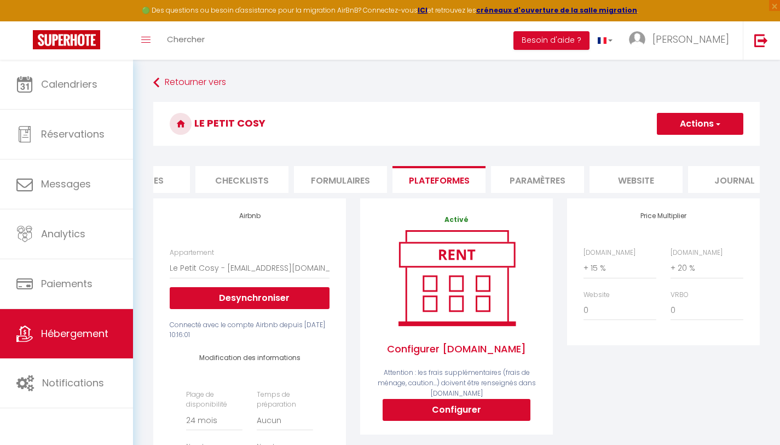
click at [714, 122] on span "button" at bounding box center [717, 123] width 7 height 11
click at [701, 142] on link "Enregistrer" at bounding box center [700, 148] width 87 height 14
click at [683, 123] on button "Actions" at bounding box center [700, 124] width 87 height 22
click at [684, 145] on link "Enregistrer" at bounding box center [700, 148] width 87 height 14
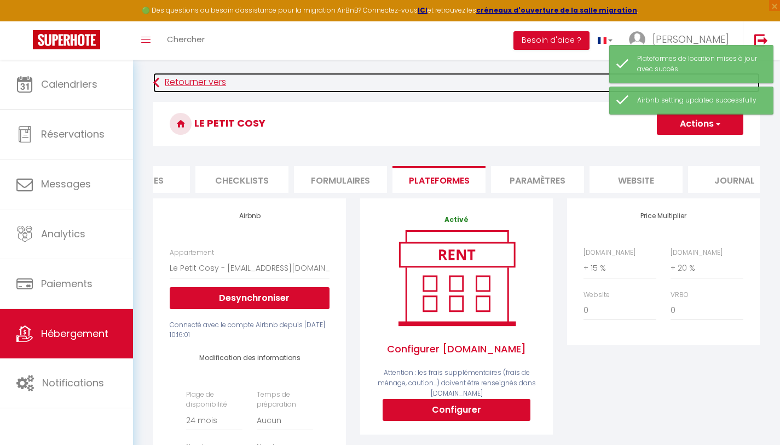
click at [488, 76] on link "Retourner vers" at bounding box center [456, 83] width 607 height 20
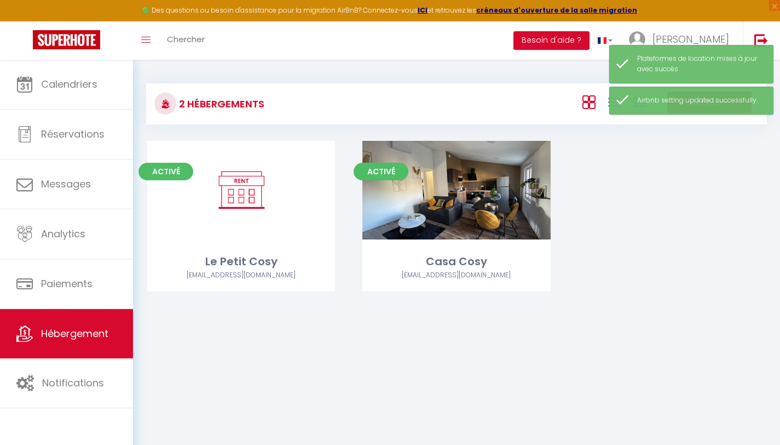
click at [329, 318] on div "Activé Editer Le Petit Cosy mabouhag.bnb@gmail.com" at bounding box center [241, 230] width 215 height 178
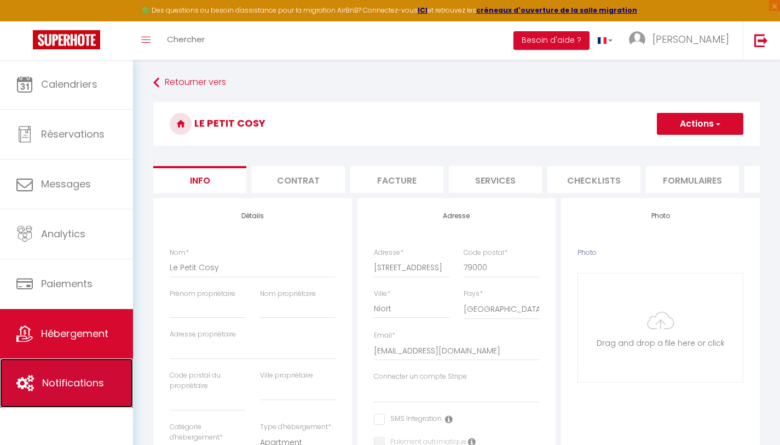
click at [60, 382] on span "Notifications" at bounding box center [73, 383] width 62 height 14
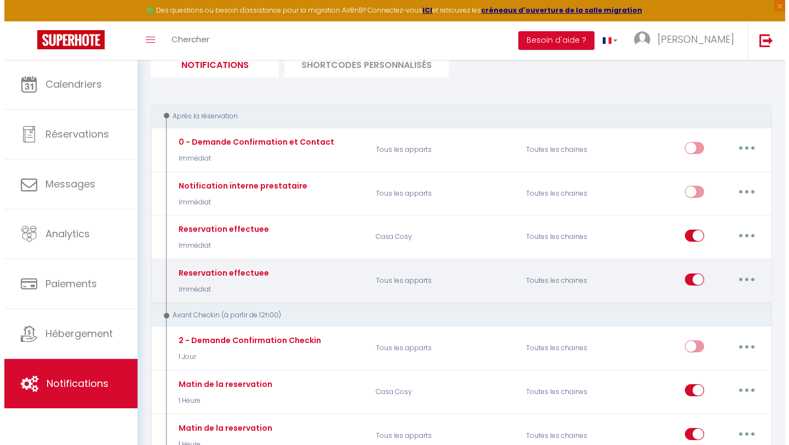
scroll to position [90, 0]
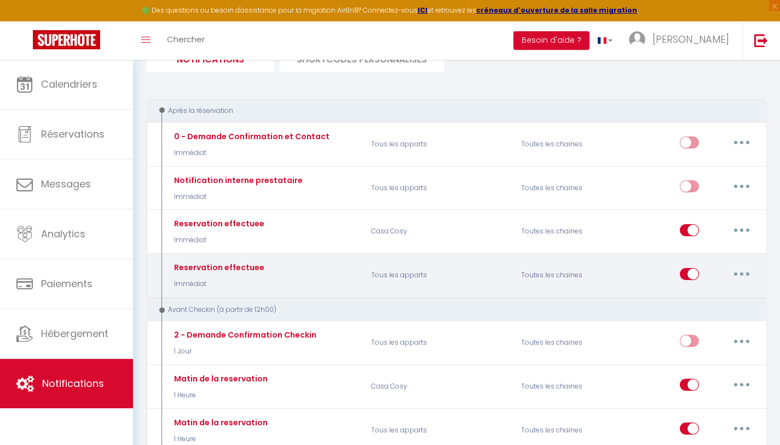
click at [749, 273] on button "button" at bounding box center [742, 274] width 31 height 18
click at [709, 297] on link "Editer" at bounding box center [713, 298] width 81 height 19
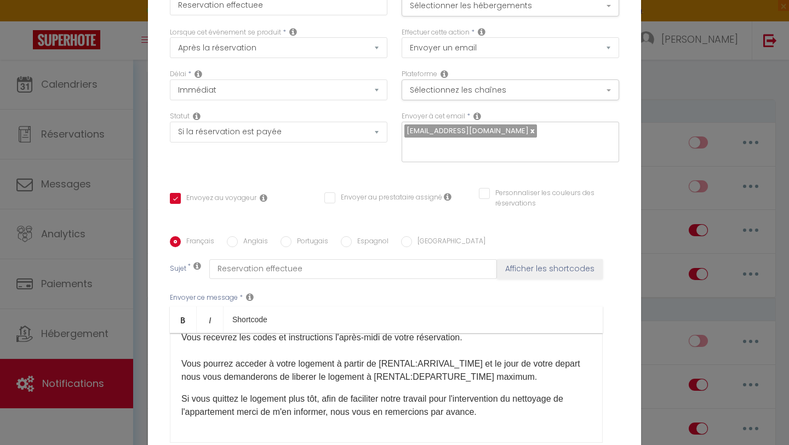
scroll to position [0, 0]
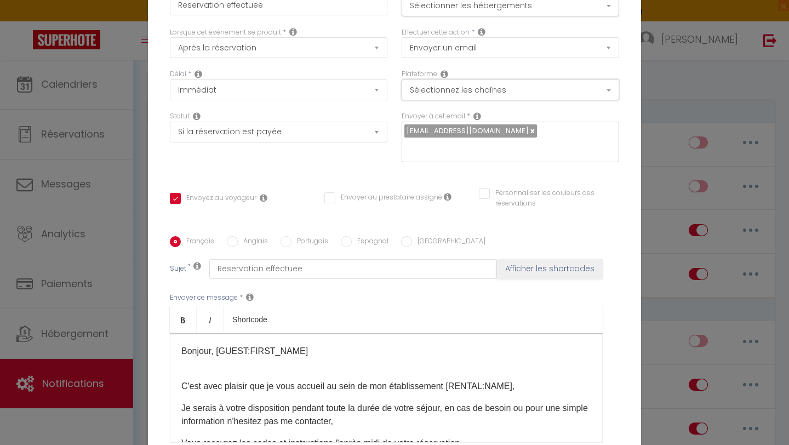
click at [487, 97] on button "Sélectionnez les chaînes" at bounding box center [509, 89] width 217 height 21
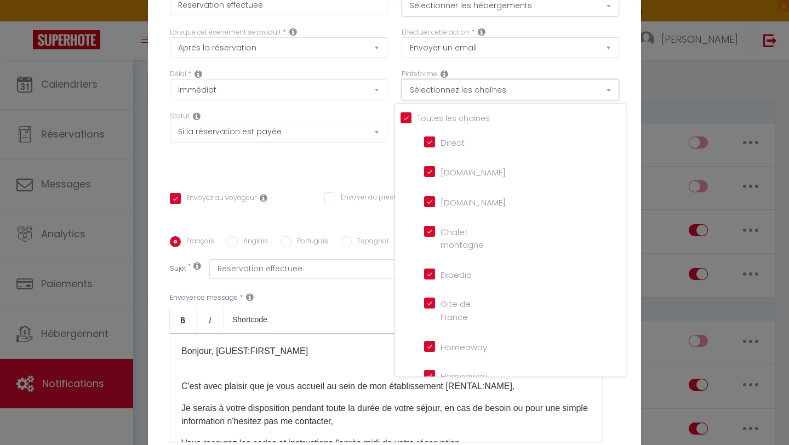
click at [487, 97] on button "Sélectionnez les chaînes" at bounding box center [509, 89] width 217 height 21
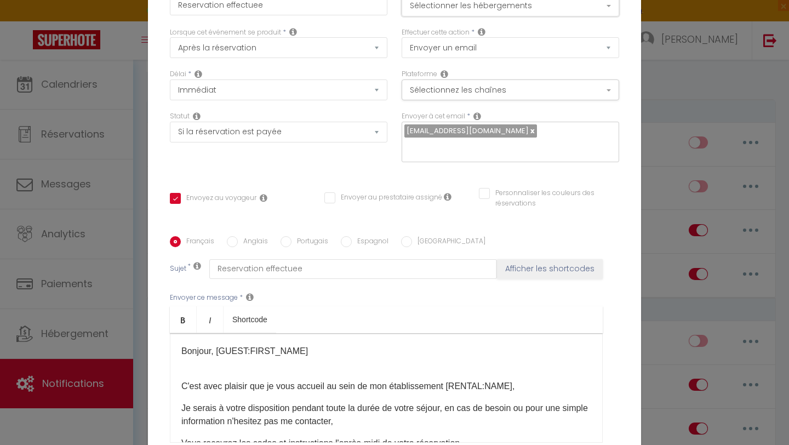
click at [494, 14] on button "Sélectionner les hébergements" at bounding box center [509, 6] width 217 height 21
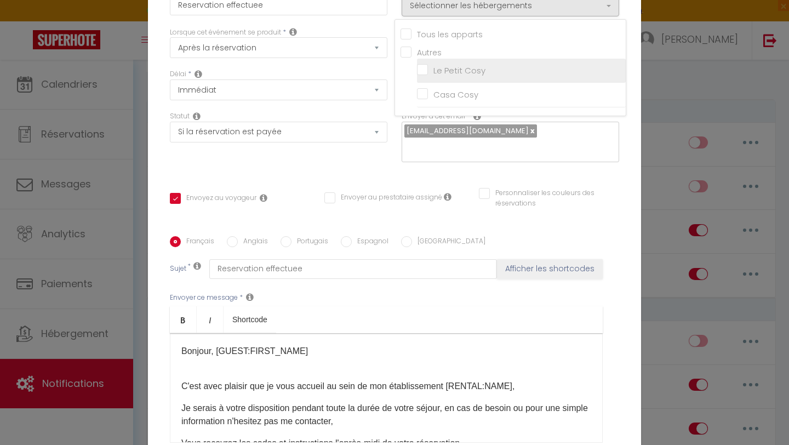
click at [442, 76] on input "Le Petit Cosy" at bounding box center [521, 70] width 209 height 11
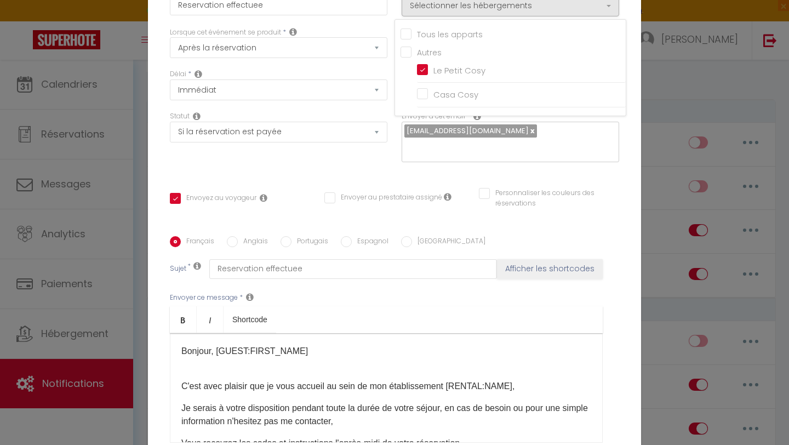
click at [552, 161] on div "Envoyer à cet email * mabouhag.bnb@gmail.com" at bounding box center [510, 142] width 232 height 62
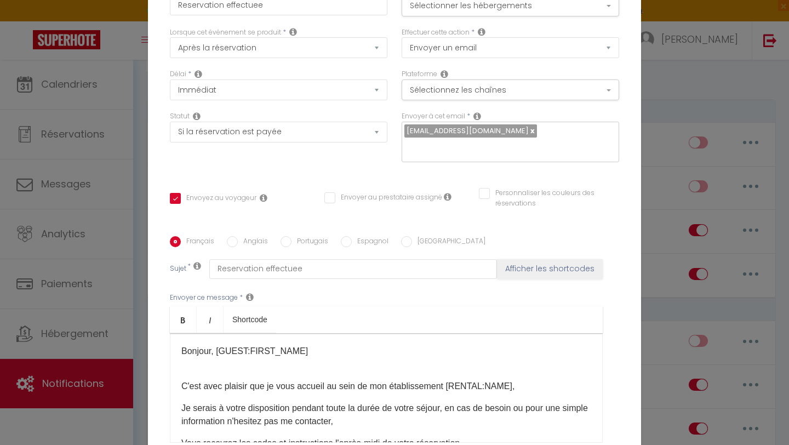
scroll to position [107, 0]
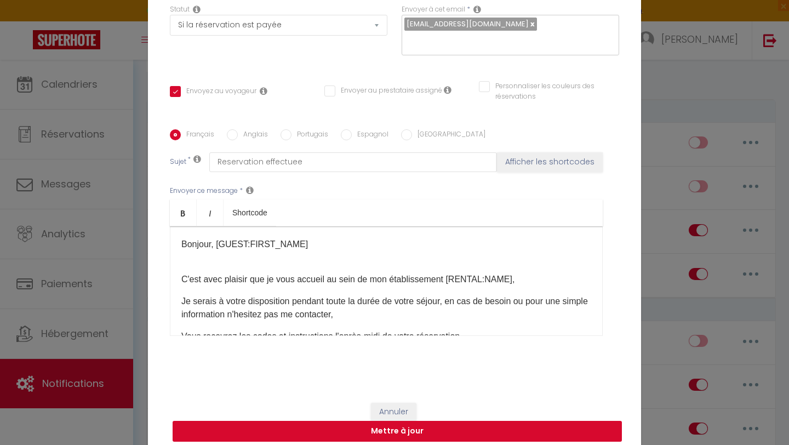
click at [407, 425] on button "Mettre à jour" at bounding box center [397, 431] width 449 height 21
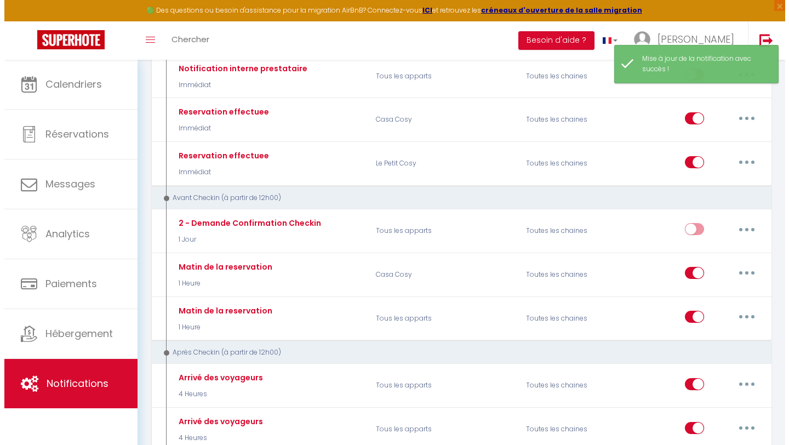
scroll to position [210, 0]
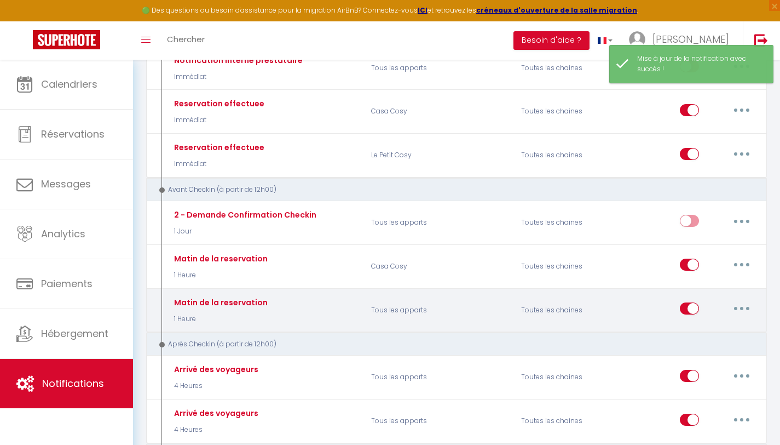
click at [739, 305] on button "button" at bounding box center [742, 309] width 31 height 18
click at [689, 327] on link "Editer" at bounding box center [713, 333] width 81 height 19
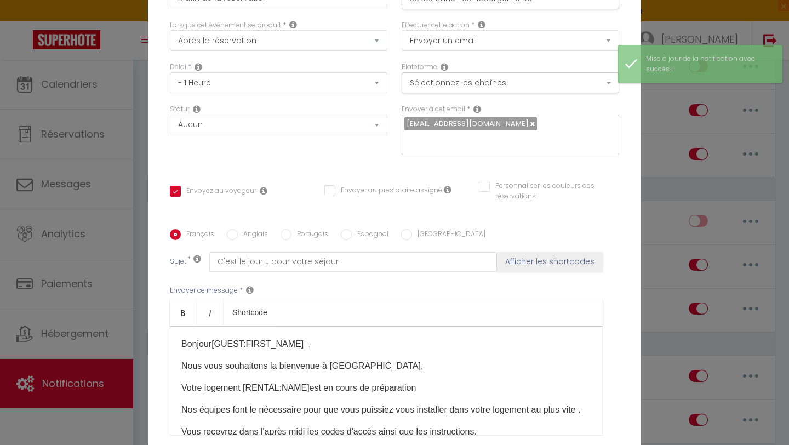
scroll to position [0, 0]
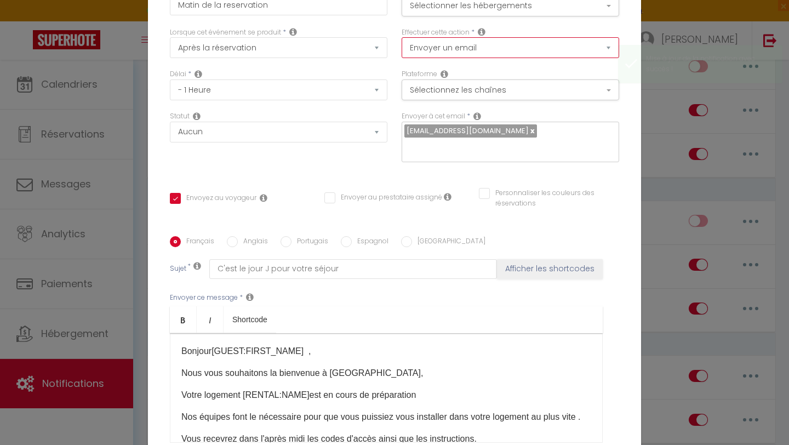
click at [481, 49] on select "Envoyer un email Envoyer un SMS Envoyer une notification push" at bounding box center [509, 47] width 217 height 21
click at [509, 23] on div "Pour cet hébergement Sélectionner les hébergements Tous les apparts Autres Le P…" at bounding box center [510, 6] width 232 height 42
click at [508, 15] on button "Sélectionner les hébergements" at bounding box center [509, 6] width 217 height 21
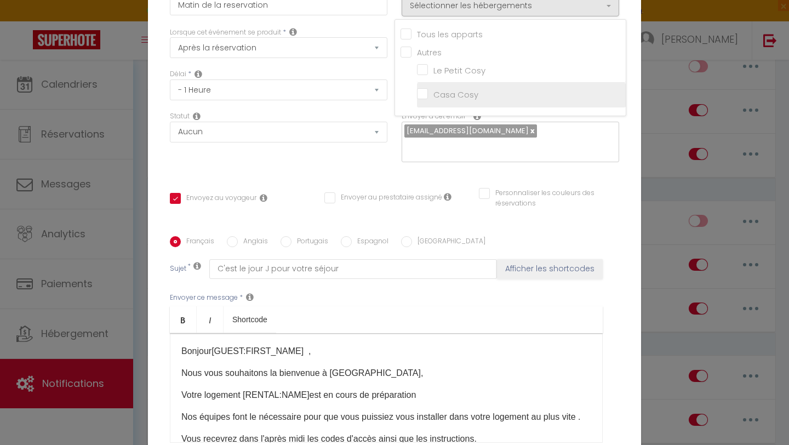
click at [484, 100] on input "Casa Cosy" at bounding box center [521, 94] width 209 height 11
click at [530, 164] on div "Envoyer à cet email * mabouhag.bnb@gmail.com" at bounding box center [510, 142] width 232 height 62
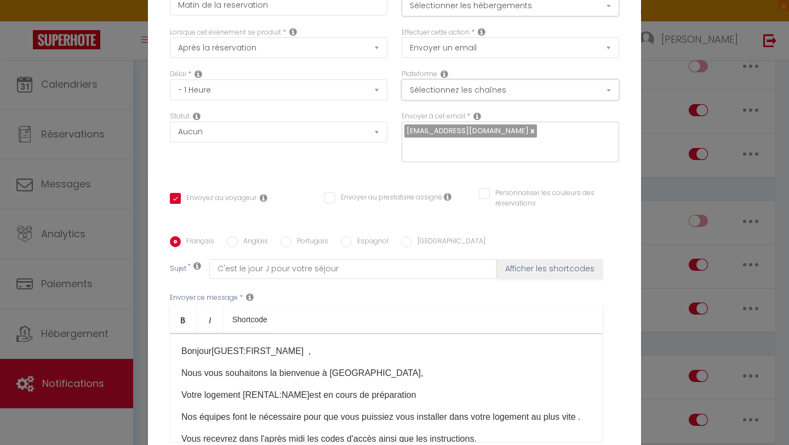
click at [522, 94] on button "Sélectionnez les chaînes" at bounding box center [509, 89] width 217 height 21
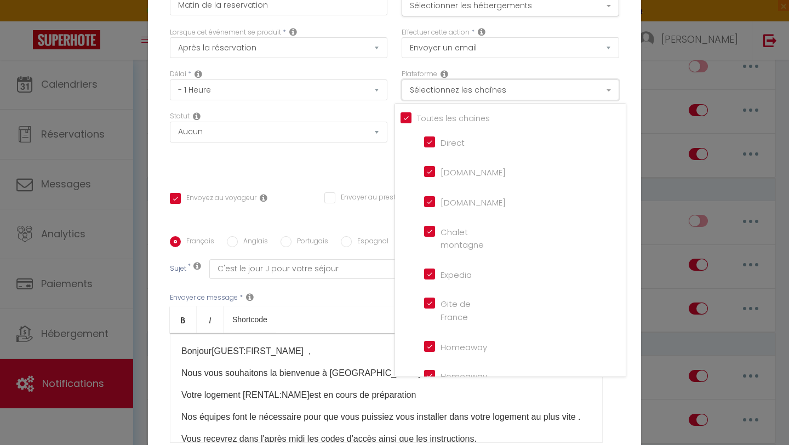
click at [522, 94] on button "Sélectionnez les chaînes" at bounding box center [509, 89] width 217 height 21
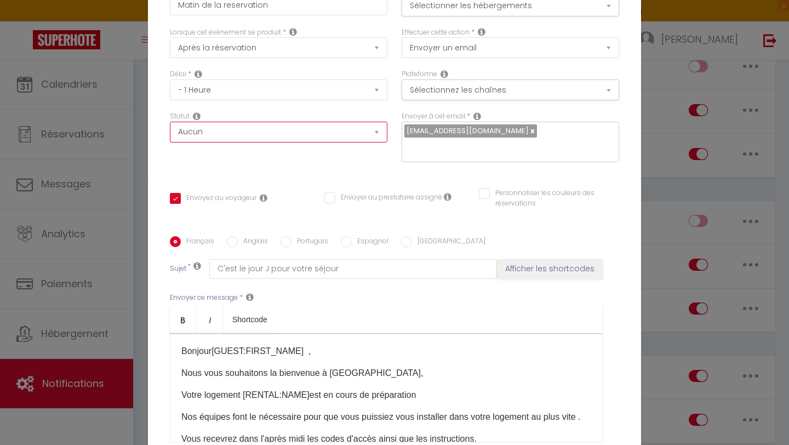
click at [376, 142] on select "Aucun Si la réservation est payée Si réservation non payée Si la caution a été …" at bounding box center [278, 132] width 217 height 21
click at [170, 129] on select "Aucun Si la réservation est payée Si réservation non payée Si la caution a été …" at bounding box center [278, 132] width 217 height 21
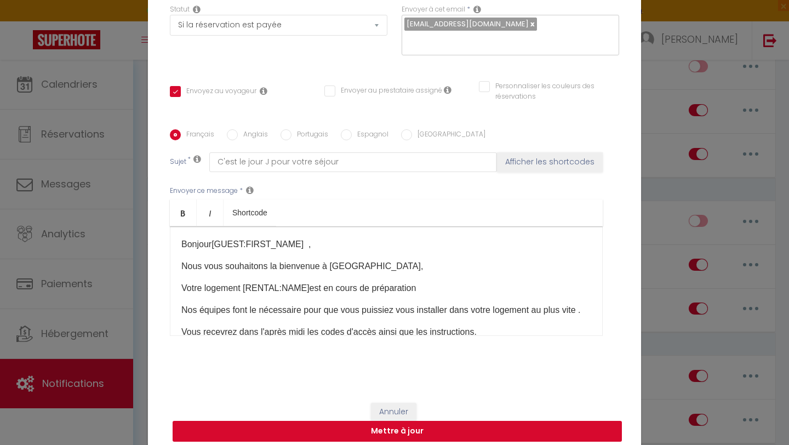
click at [434, 421] on button "Mettre à jour" at bounding box center [397, 431] width 449 height 21
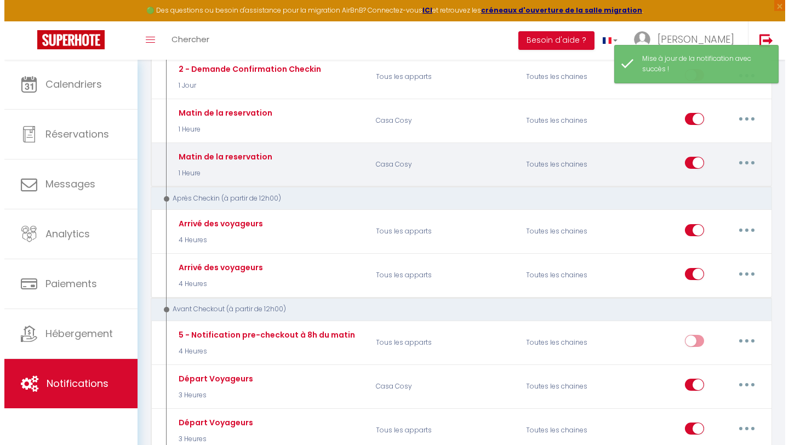
scroll to position [363, 0]
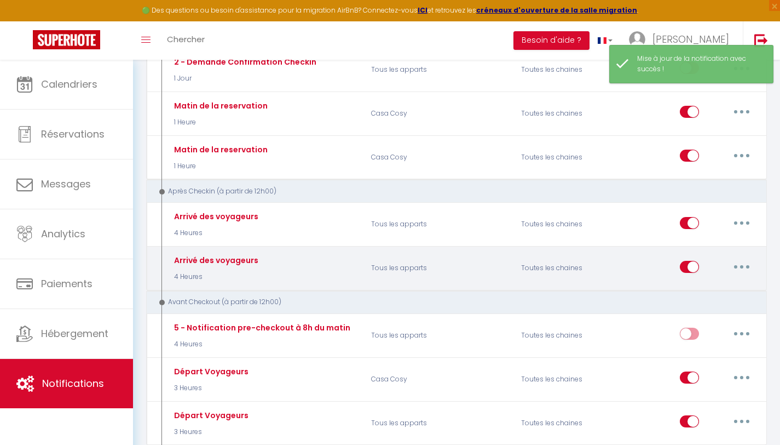
click at [738, 272] on button "button" at bounding box center [742, 267] width 31 height 18
click at [707, 285] on link "Editer" at bounding box center [713, 291] width 81 height 19
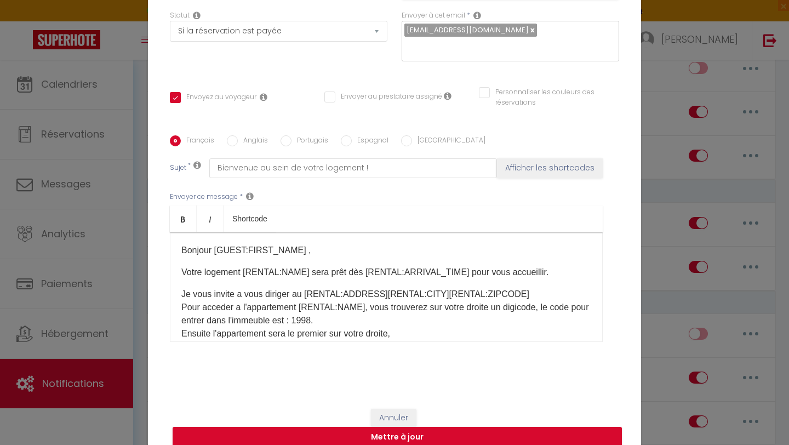
scroll to position [0, 0]
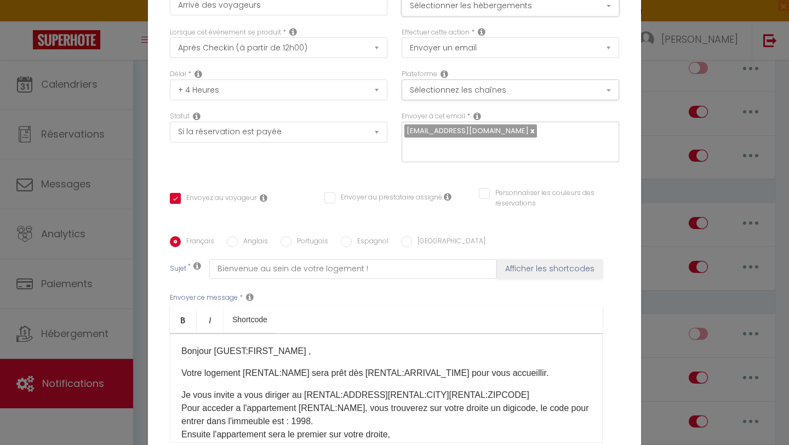
click at [486, 16] on button "Sélectionner les hébergements" at bounding box center [509, 6] width 217 height 21
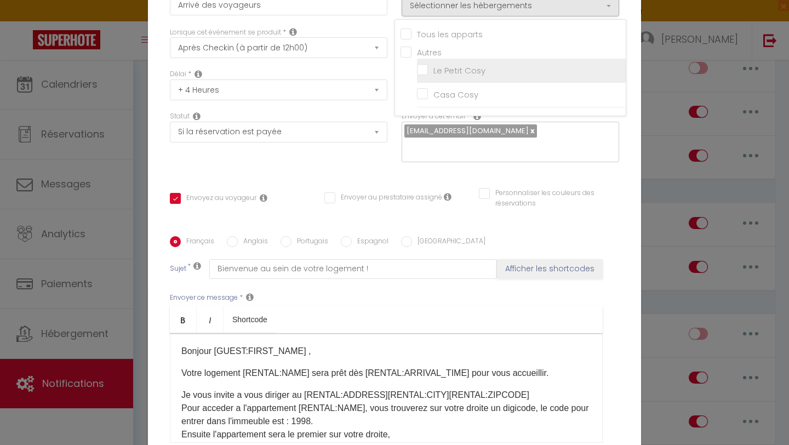
click at [446, 73] on input "Le Petit Cosy" at bounding box center [521, 70] width 209 height 11
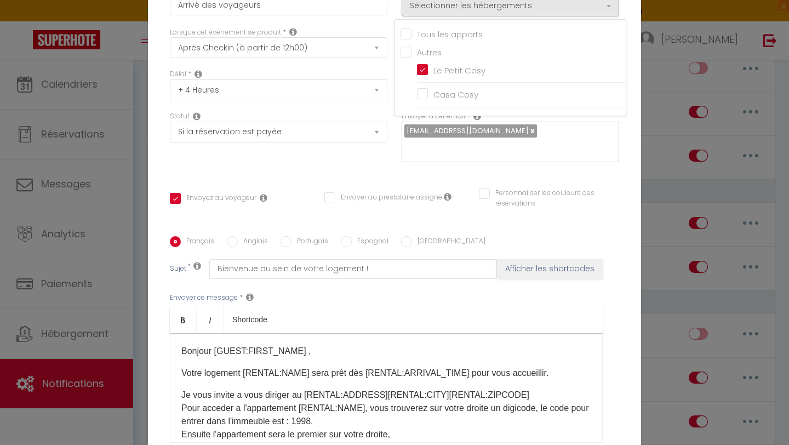
click at [489, 220] on div "Français Anglais Portugais Espagnol Italien Sujet * Bienvenue au sein de votre …" at bounding box center [394, 347] width 449 height 254
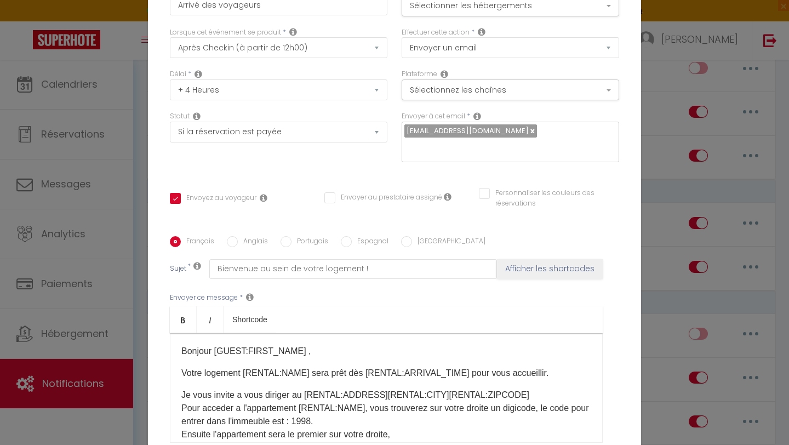
scroll to position [107, 0]
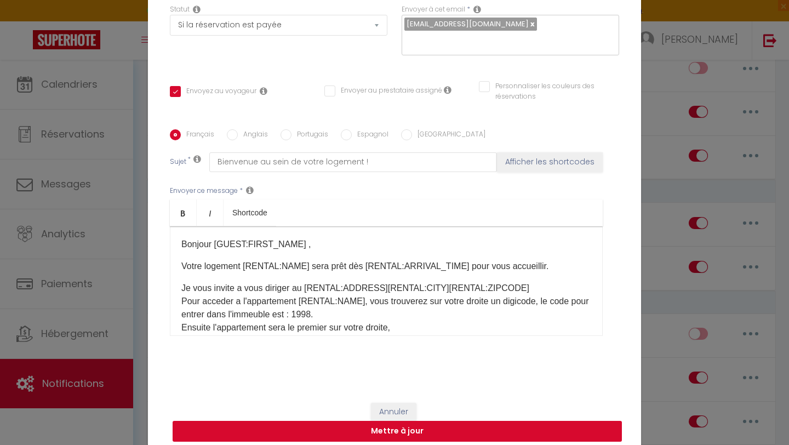
click at [428, 423] on button "Mettre à jour" at bounding box center [397, 431] width 449 height 21
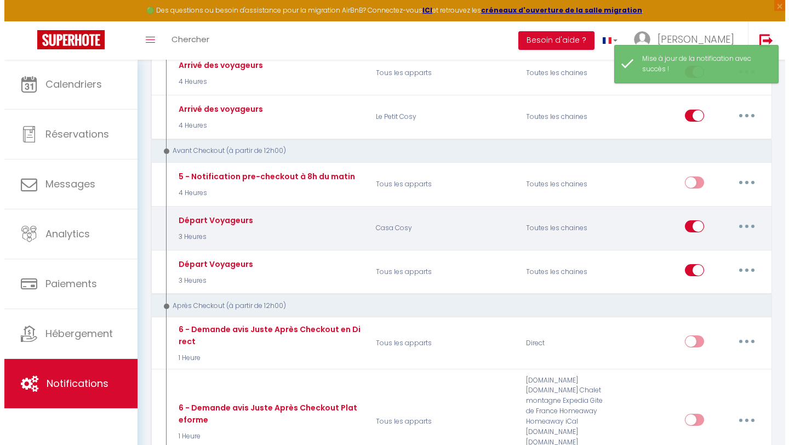
scroll to position [522, 0]
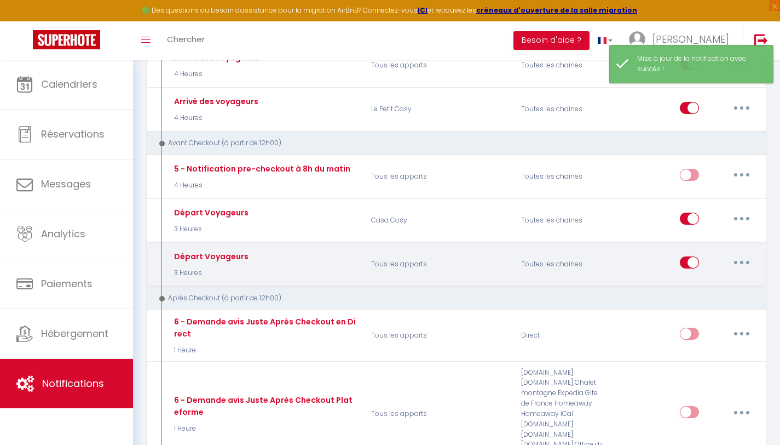
click at [745, 254] on button "button" at bounding box center [742, 263] width 31 height 18
click at [695, 281] on link "Editer" at bounding box center [713, 287] width 81 height 19
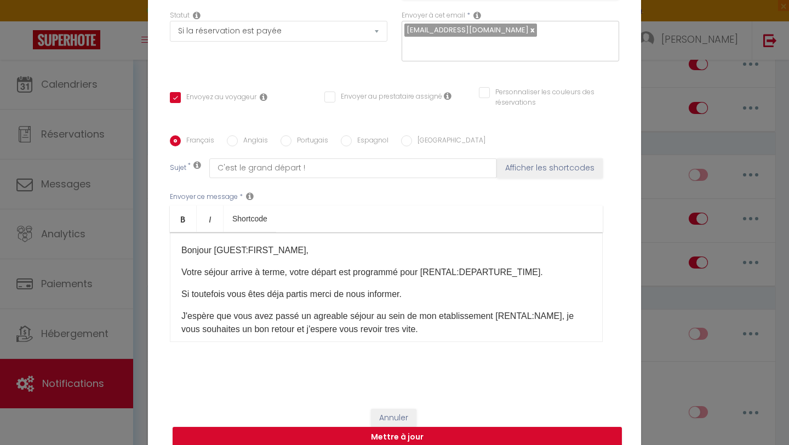
scroll to position [0, 0]
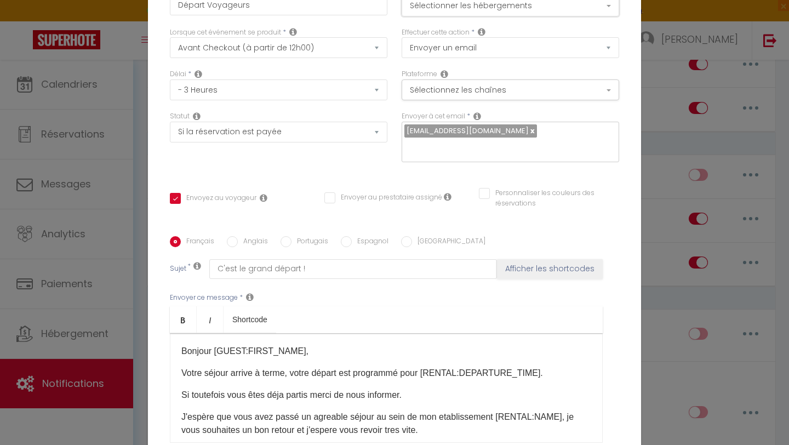
click at [497, 12] on button "Sélectionner les hébergements" at bounding box center [509, 6] width 217 height 21
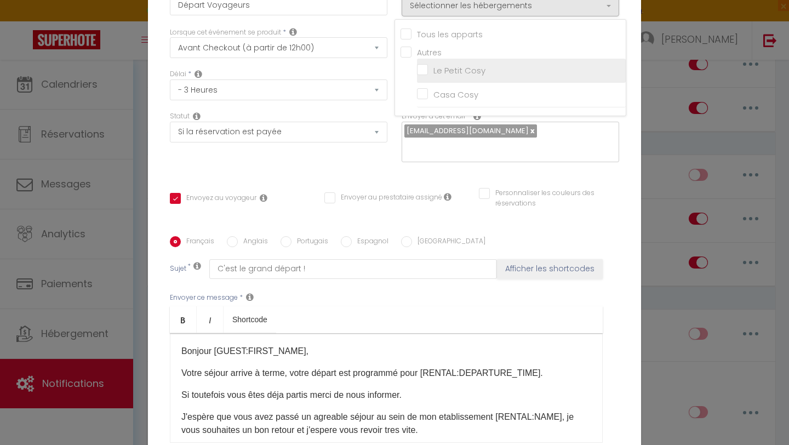
click at [455, 72] on input "Le Petit Cosy" at bounding box center [521, 70] width 209 height 11
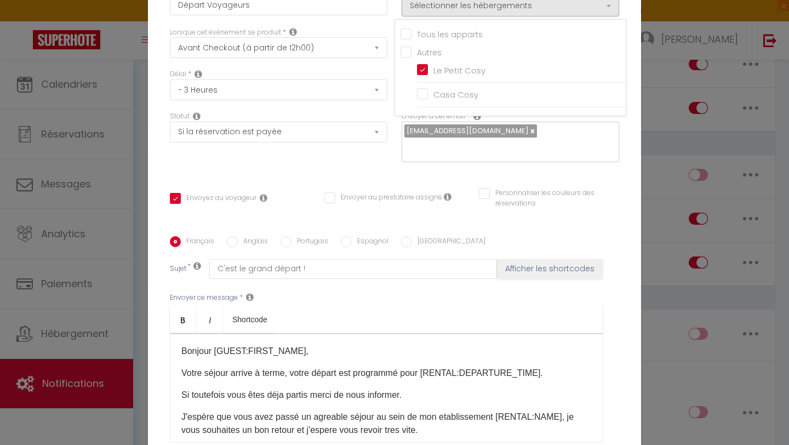
click at [502, 159] on div "Envoyer à cet email * mabouhag.bnb@gmail.com" at bounding box center [510, 142] width 232 height 62
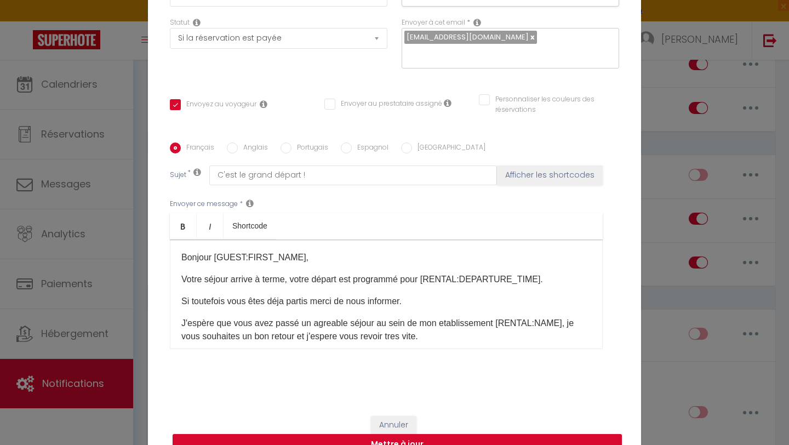
scroll to position [107, 0]
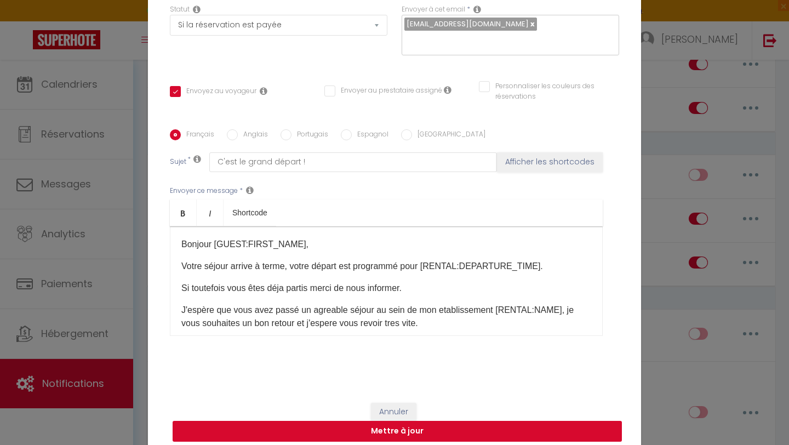
click at [449, 425] on button "Mettre à jour" at bounding box center [397, 431] width 449 height 21
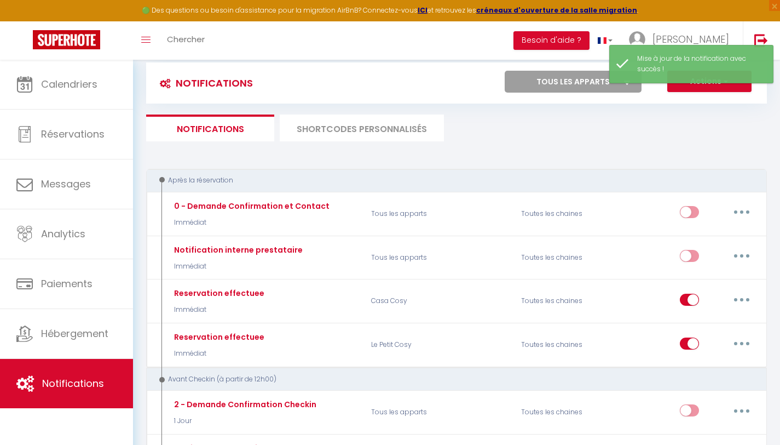
scroll to position [0, 0]
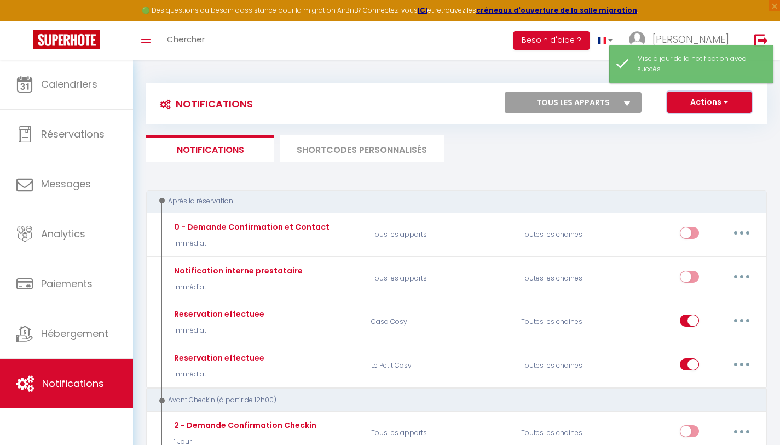
click at [696, 104] on button "Actions" at bounding box center [710, 102] width 84 height 22
click at [578, 148] on ul "Notifications SHORTCODES PERSONNALISÉS" at bounding box center [456, 148] width 621 height 27
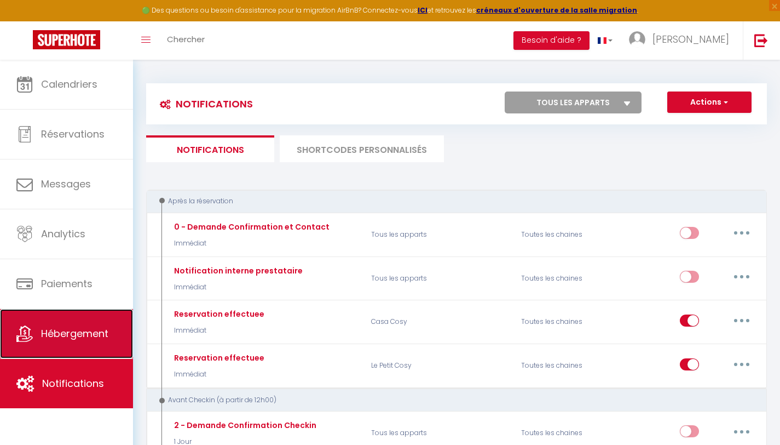
click at [43, 325] on link "Hébergement" at bounding box center [66, 333] width 133 height 49
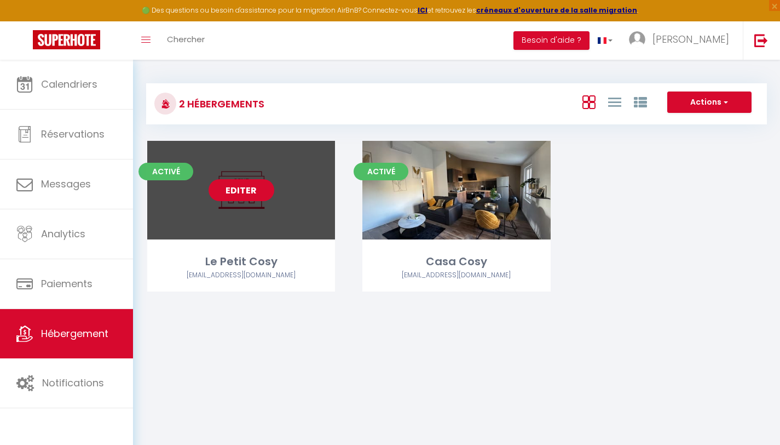
click at [247, 191] on link "Editer" at bounding box center [242, 190] width 66 height 22
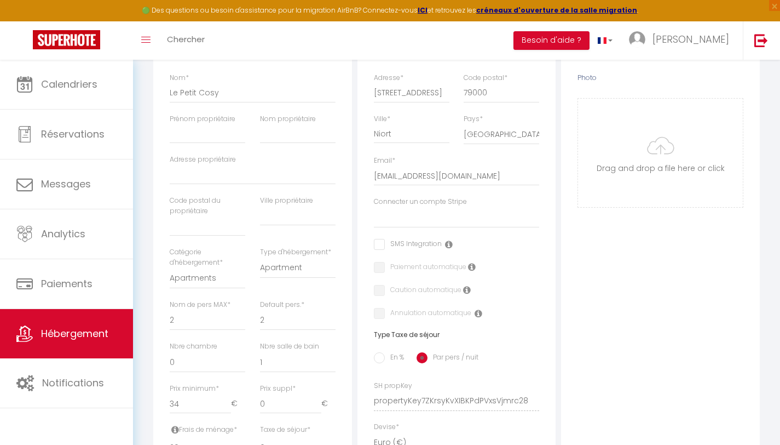
scroll to position [128, 0]
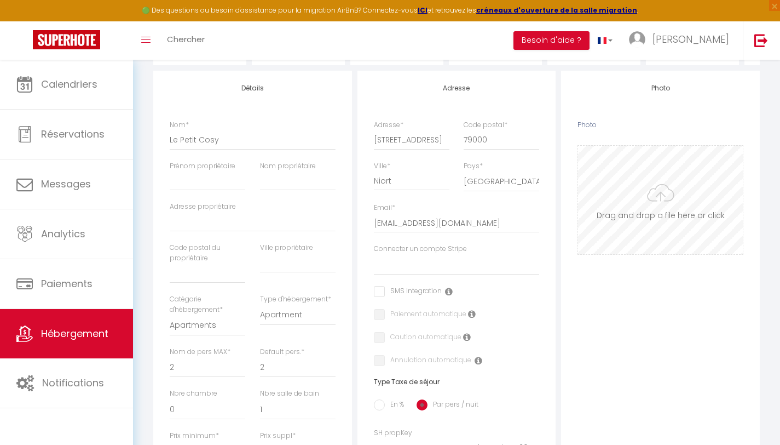
click at [651, 196] on input "Photo" at bounding box center [660, 200] width 165 height 108
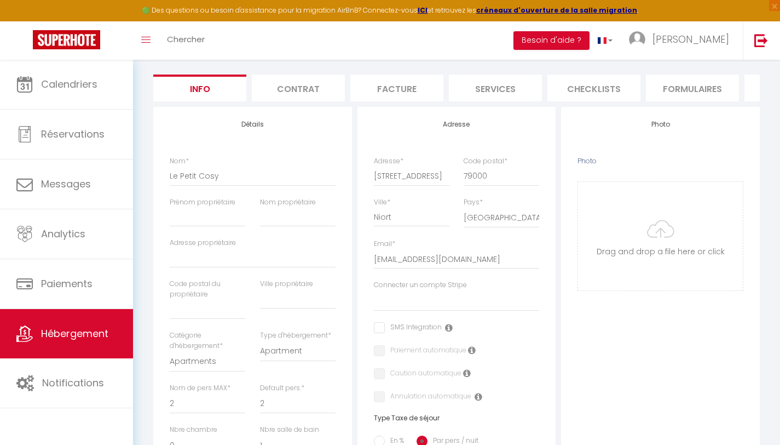
scroll to position [27, 0]
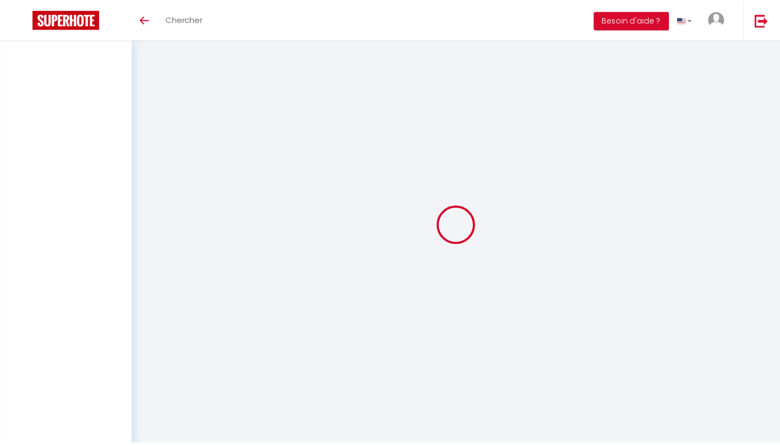
scroll to position [49, 0]
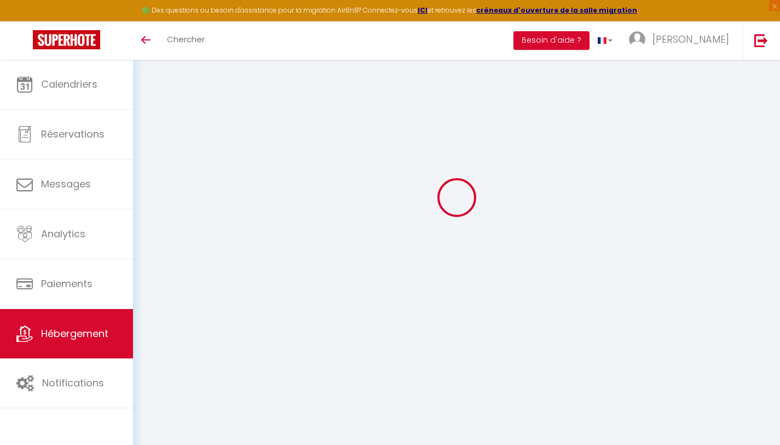
select select "17:00"
select select "23:45"
select select "10:00"
select select "30"
select select "120"
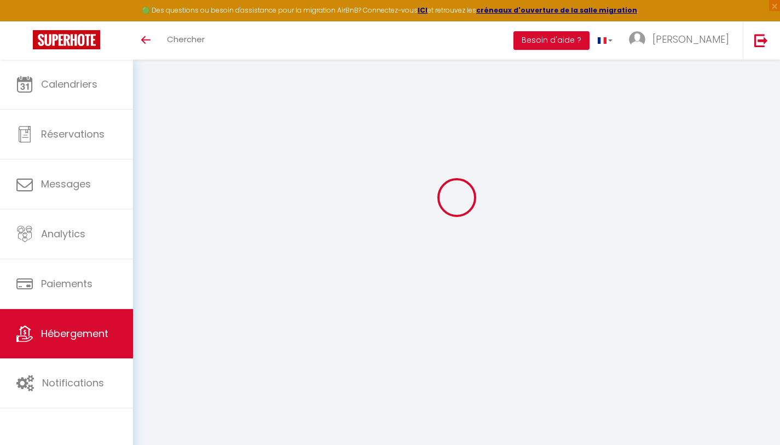
select select
checkbox input "false"
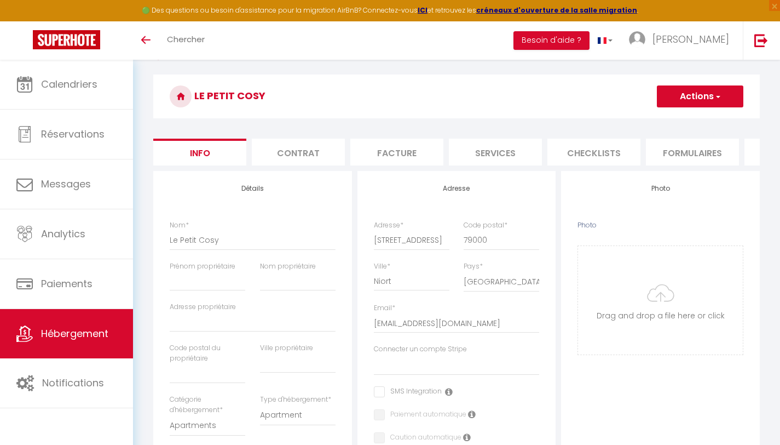
scroll to position [0, 0]
click at [49, 338] on span "Hébergement" at bounding box center [74, 333] width 67 height 14
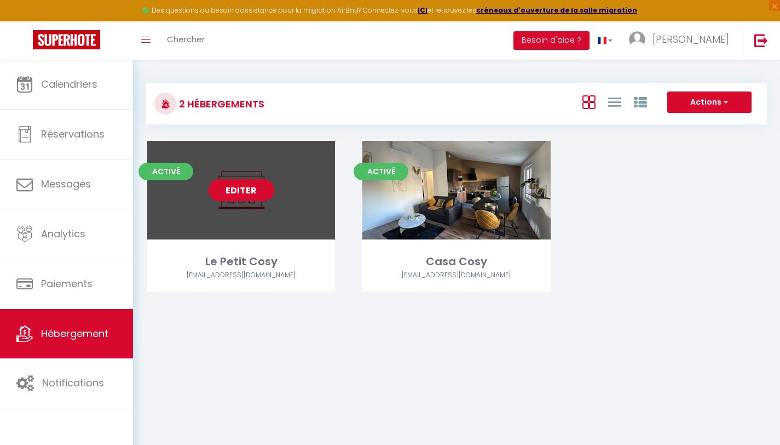
click at [248, 190] on link "Editer" at bounding box center [242, 190] width 66 height 22
select select "3"
select select "2"
select select "1"
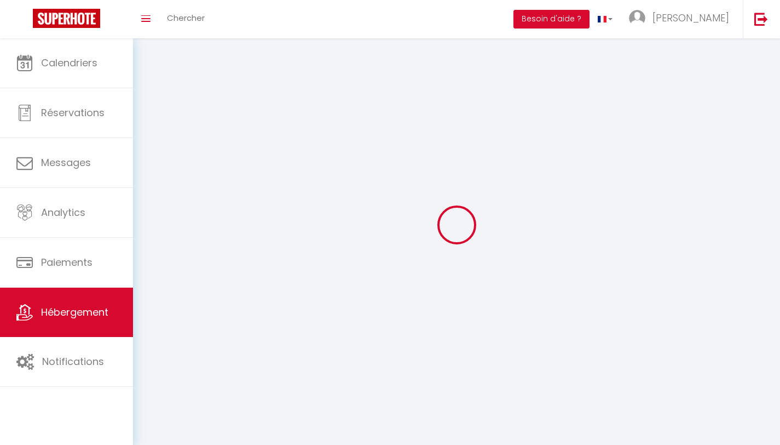
select select
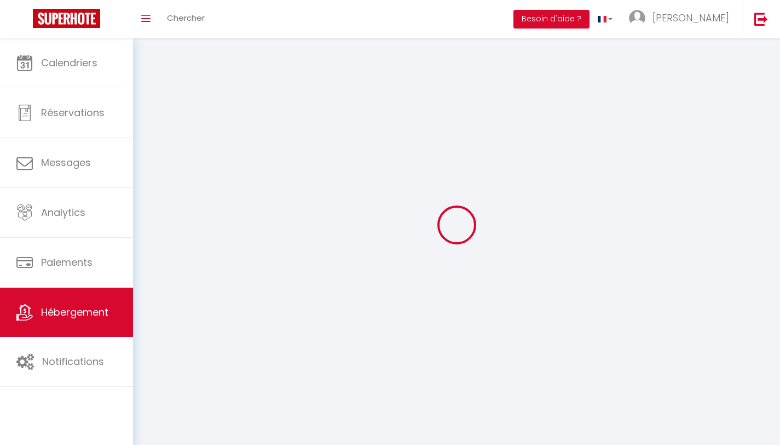
select select
checkbox input "false"
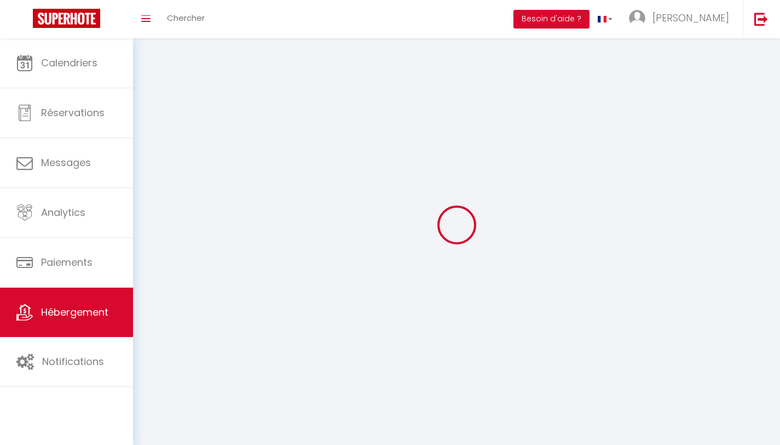
checkbox input "false"
select select
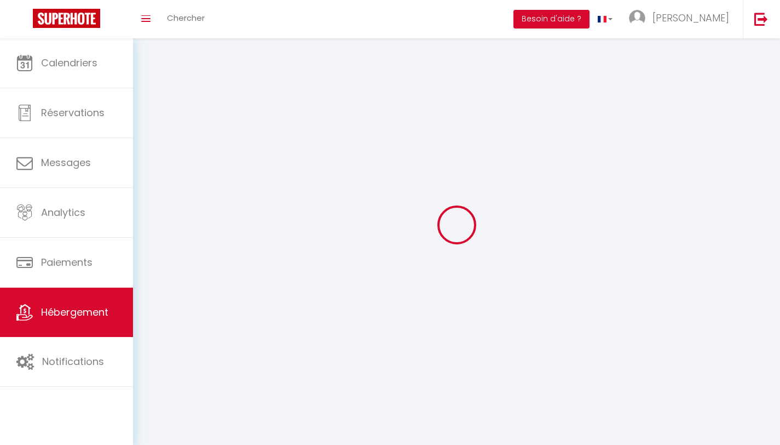
select select
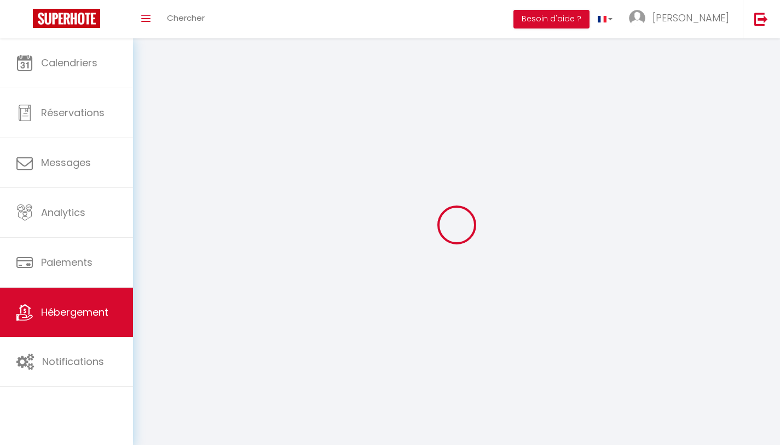
checkbox input "false"
select select
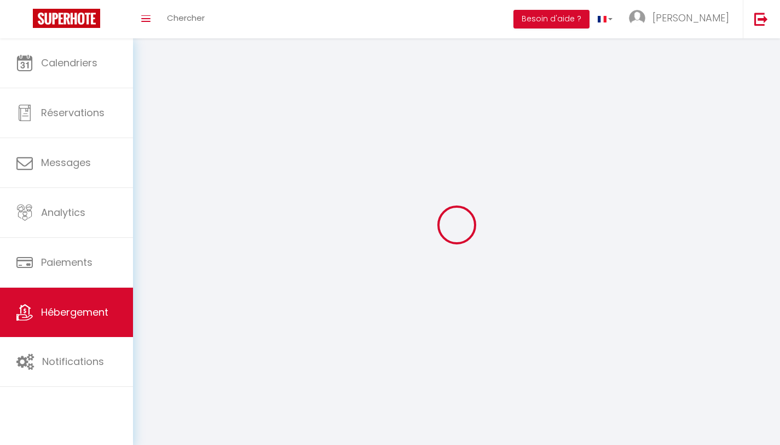
select select
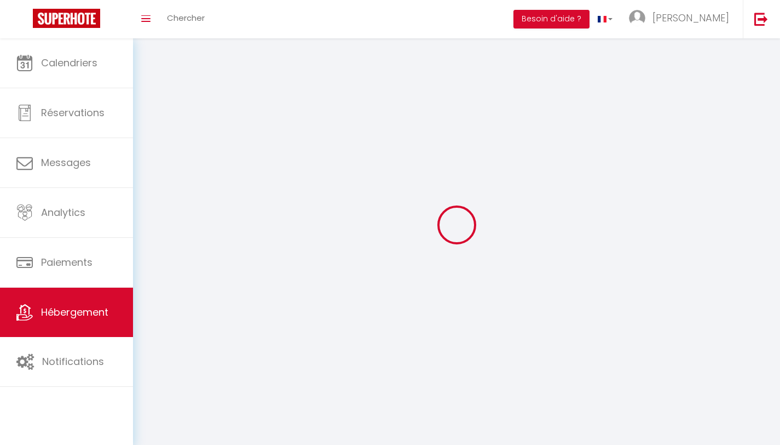
select select
checkbox input "false"
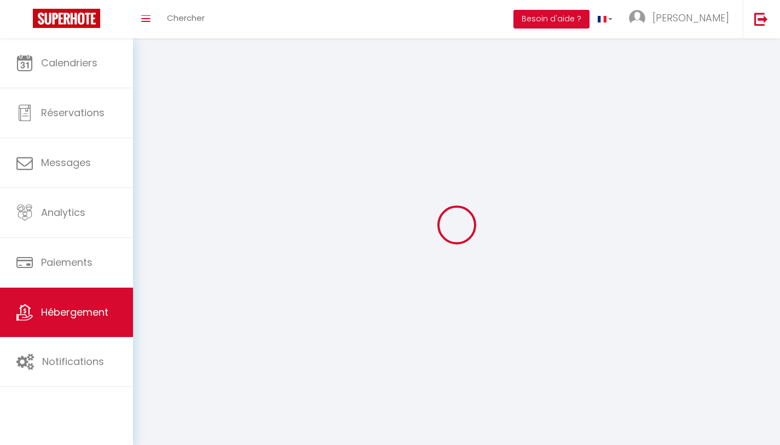
checkbox input "false"
select select
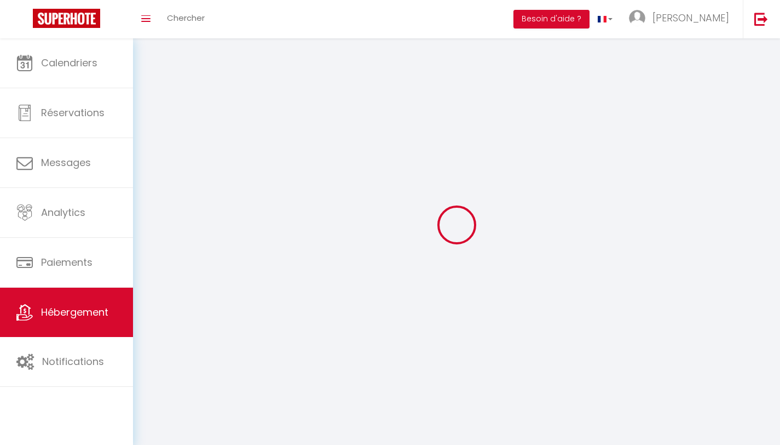
select select
checkbox input "false"
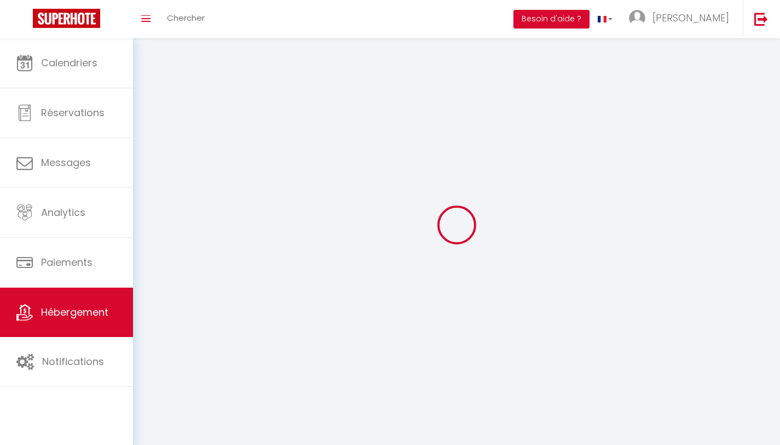
checkbox input "false"
select select
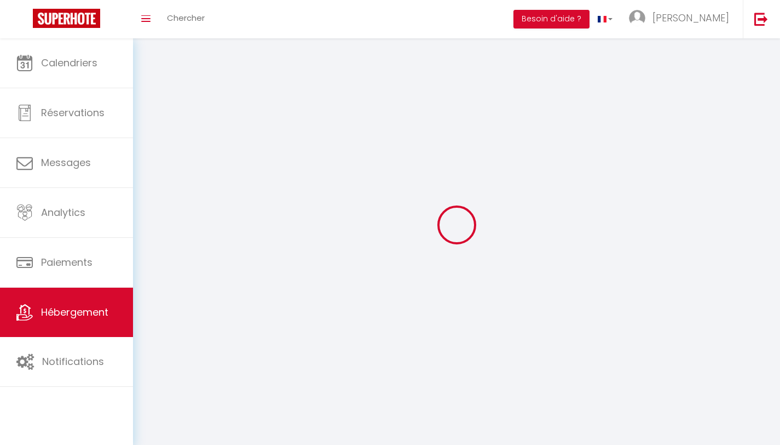
select select
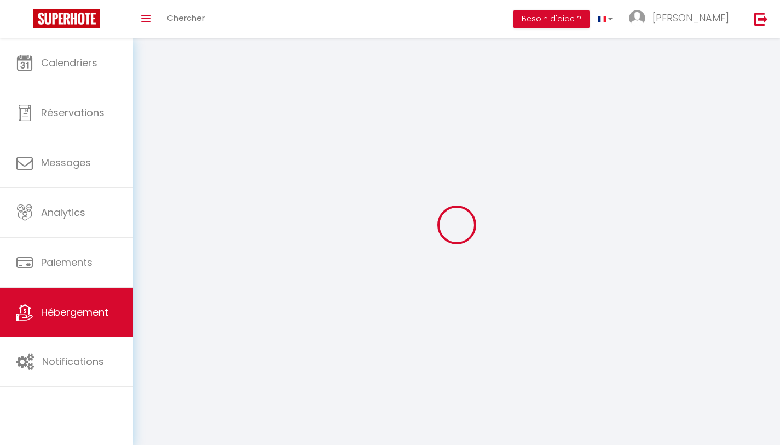
select select
checkbox input "false"
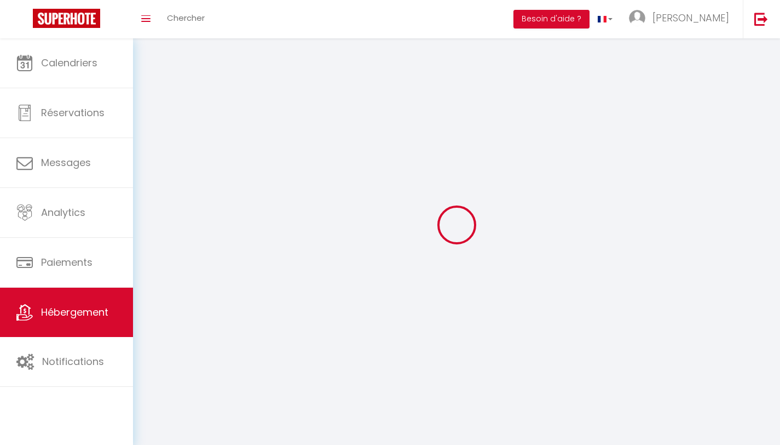
select select
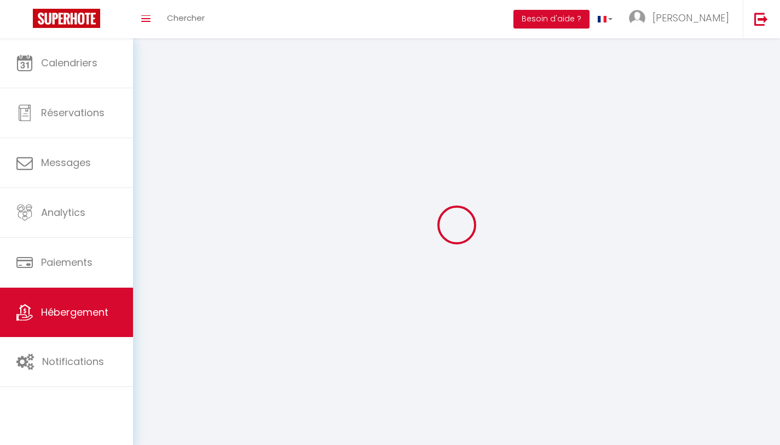
select select
checkbox input "false"
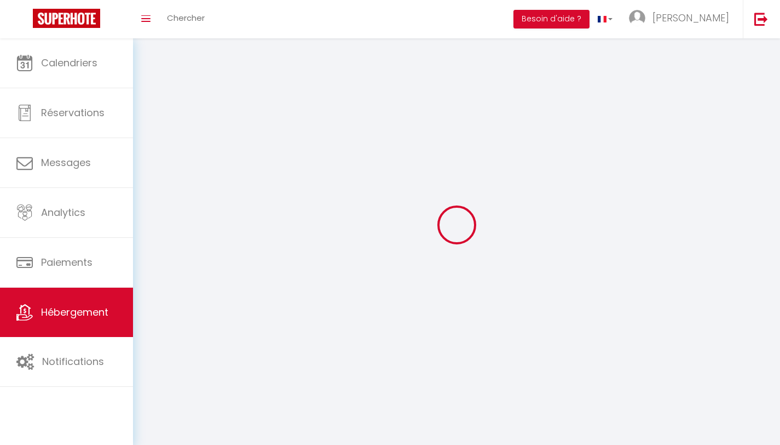
checkbox input "false"
select select
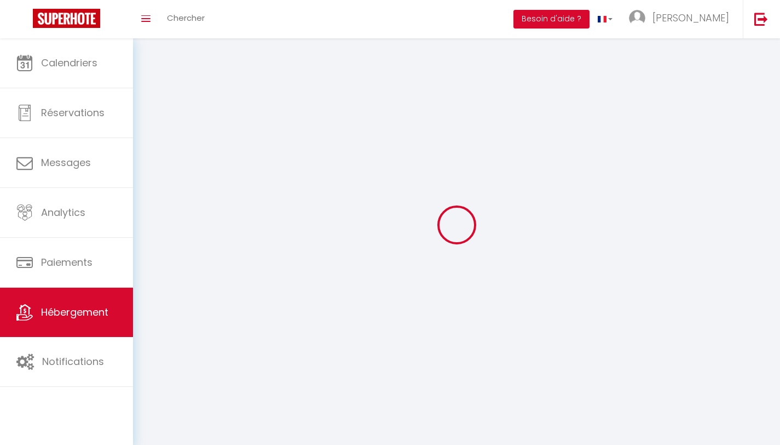
select select
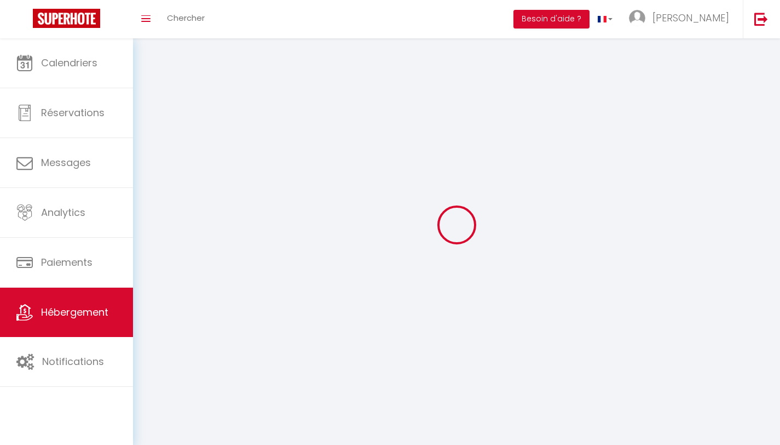
checkbox input "false"
select select
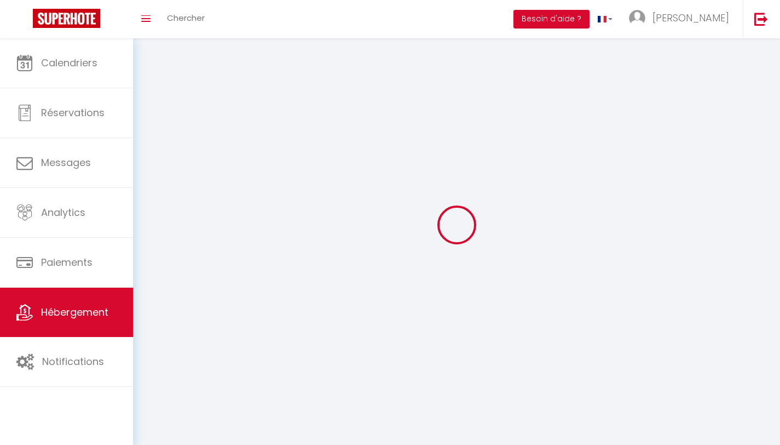
select select
select select "28"
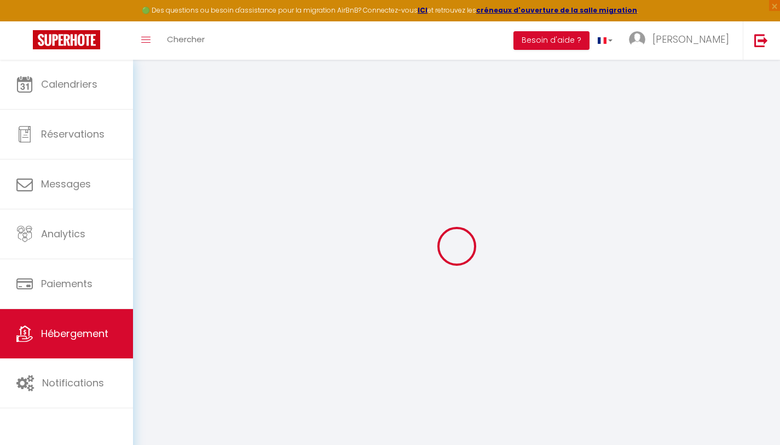
select select
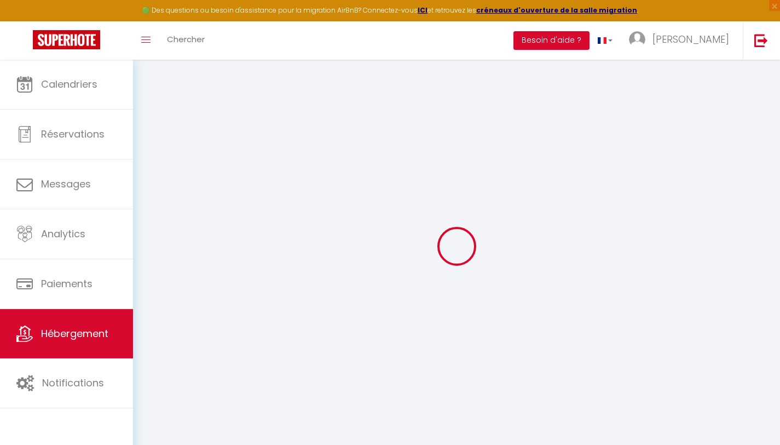
select select
checkbox input "false"
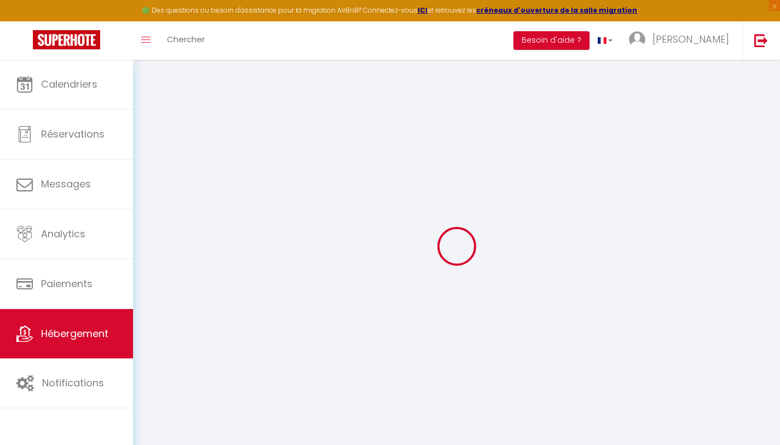
select select
type input "Le Petit Cosy"
select select "2"
select select "0"
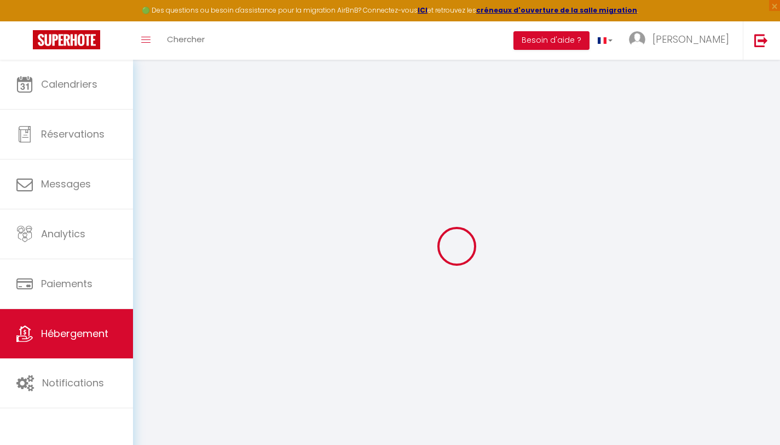
type input "34"
type input "29"
select select
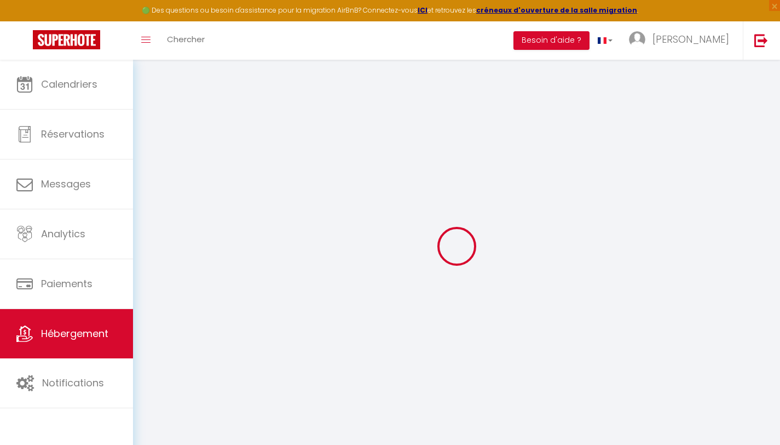
select select
type input "[STREET_ADDRESS]"
type input "79000"
type input "Niort"
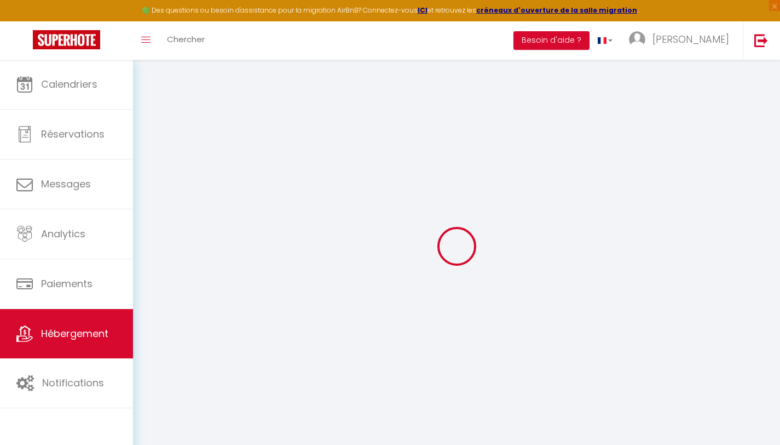
type input "[EMAIL_ADDRESS][DOMAIN_NAME]"
select select
checkbox input "false"
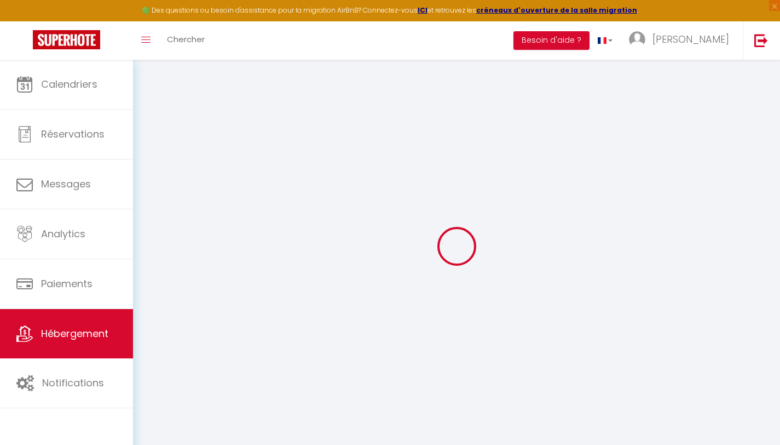
checkbox input "false"
select select
type input "0"
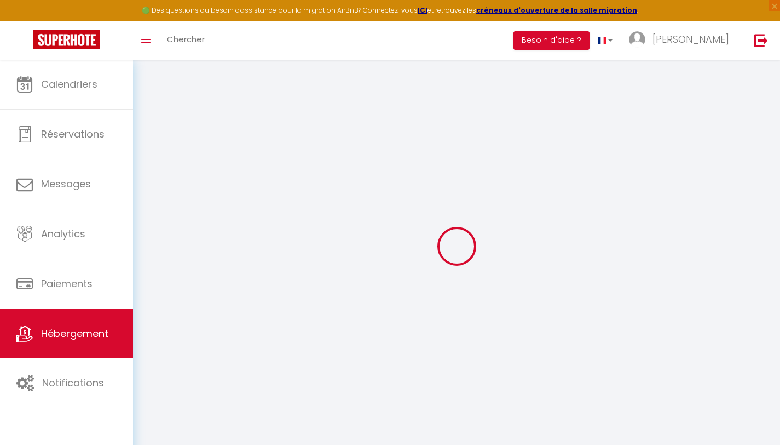
select select
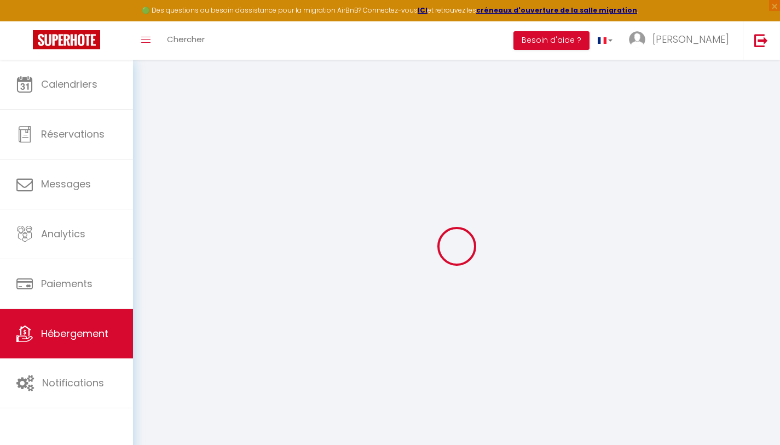
select select
checkbox input "false"
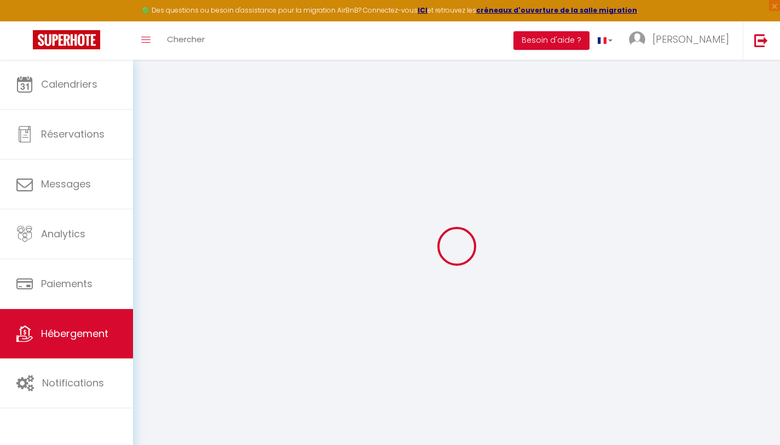
select select
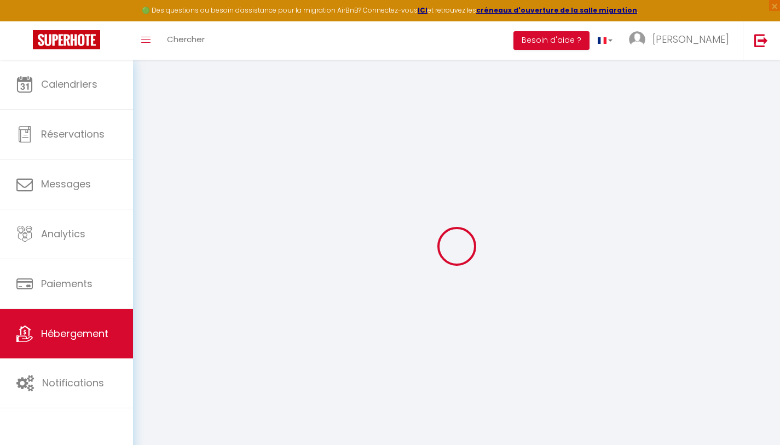
select select
checkbox input "false"
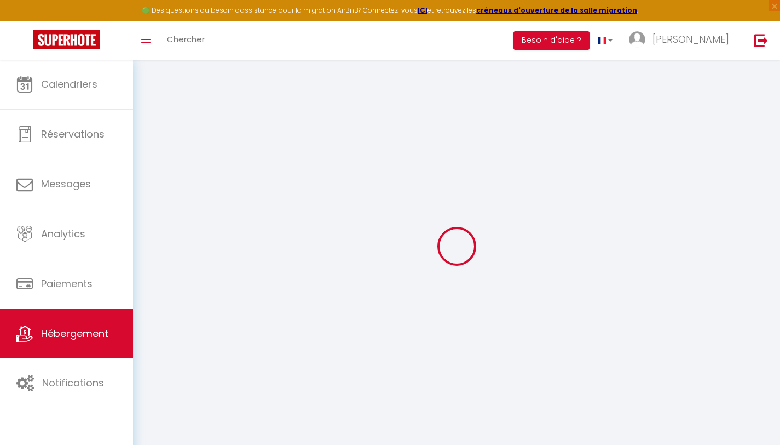
select select
checkbox input "false"
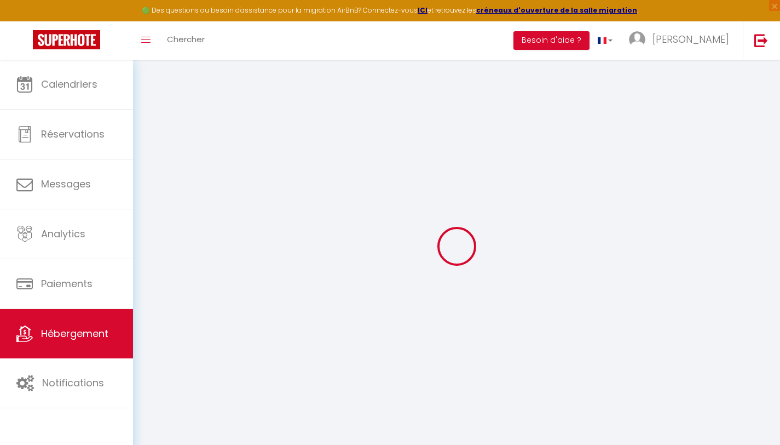
select select
checkbox input "false"
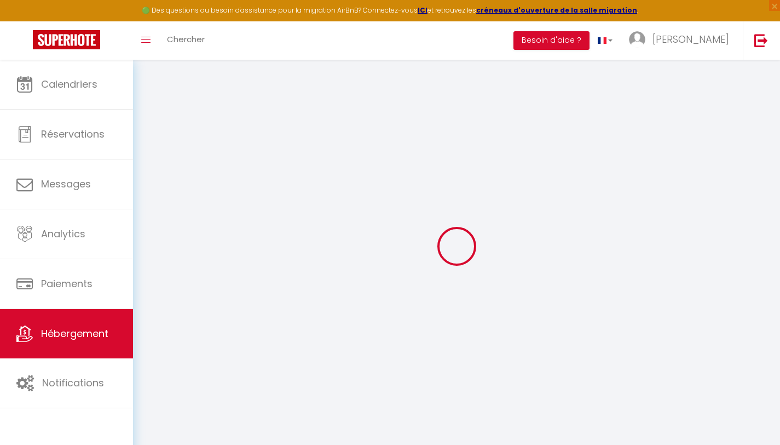
select select "17:00"
select select "23:45"
select select "10:00"
select select "30"
select select "120"
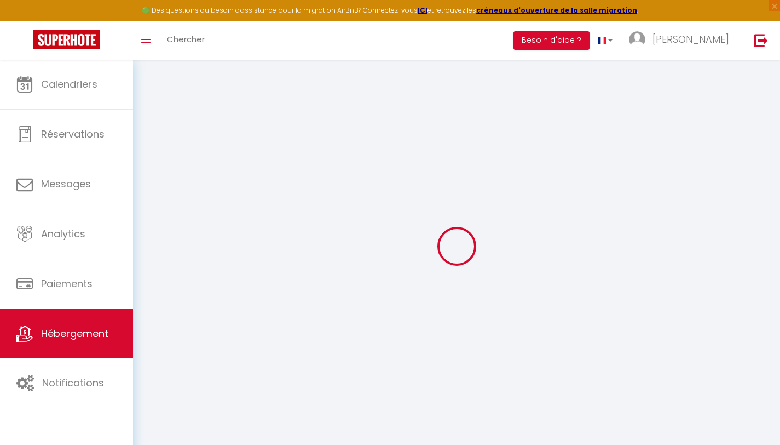
select select
checkbox input "false"
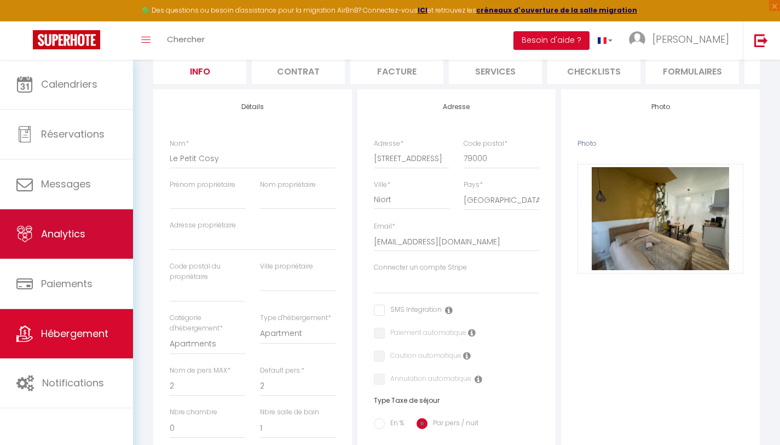
scroll to position [106, 0]
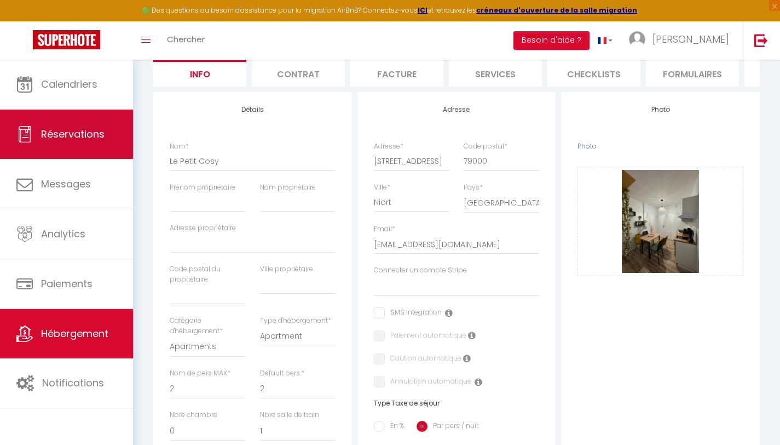
type input "C:\fakepath\IMG_2761.jpeg"
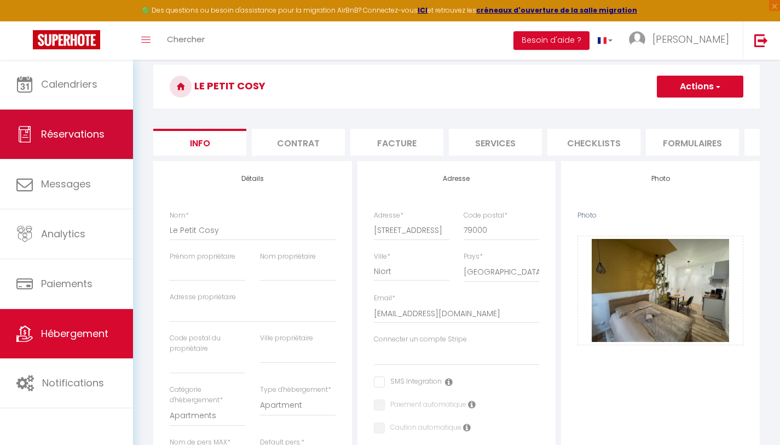
scroll to position [0, 0]
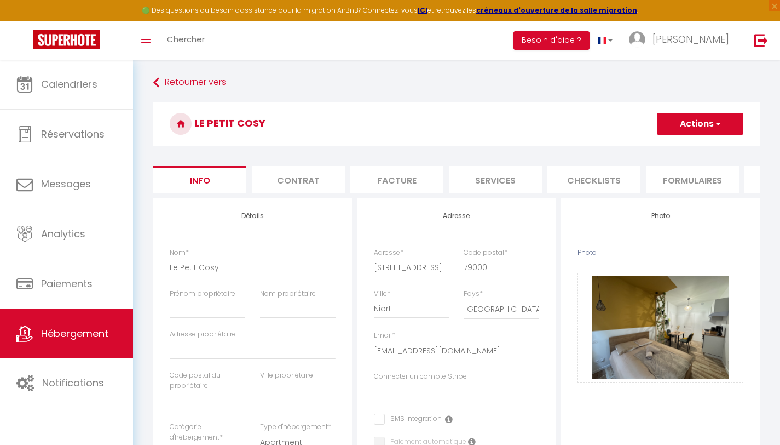
click at [686, 128] on button "Actions" at bounding box center [700, 124] width 87 height 22
click at [682, 149] on link "Enregistrer" at bounding box center [684, 148] width 117 height 14
click at [685, 128] on button "Actions" at bounding box center [700, 124] width 87 height 22
click at [663, 143] on input "Enregistrer" at bounding box center [657, 147] width 41 height 11
click at [653, 147] on input "Enregistrer" at bounding box center [657, 147] width 41 height 11
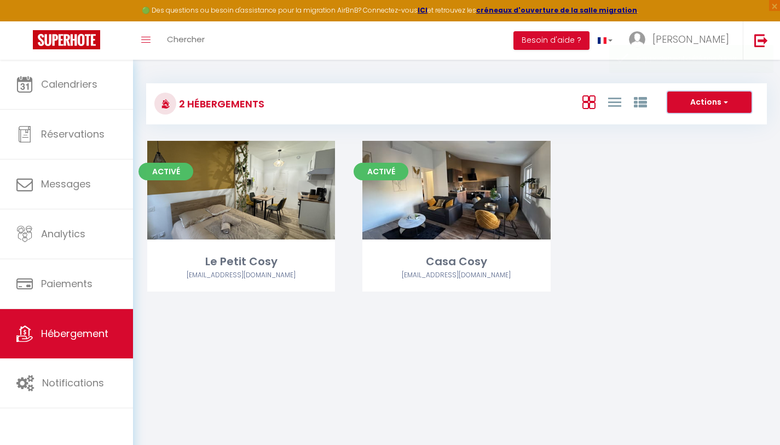
click at [697, 102] on button "Actions" at bounding box center [710, 102] width 84 height 22
click at [662, 168] on div "Activé Editer Le Petit Cosy [EMAIL_ADDRESS][DOMAIN_NAME] Activé Editer Casa Cos…" at bounding box center [457, 230] width 646 height 178
click at [51, 323] on link "Hébergement" at bounding box center [66, 333] width 133 height 49
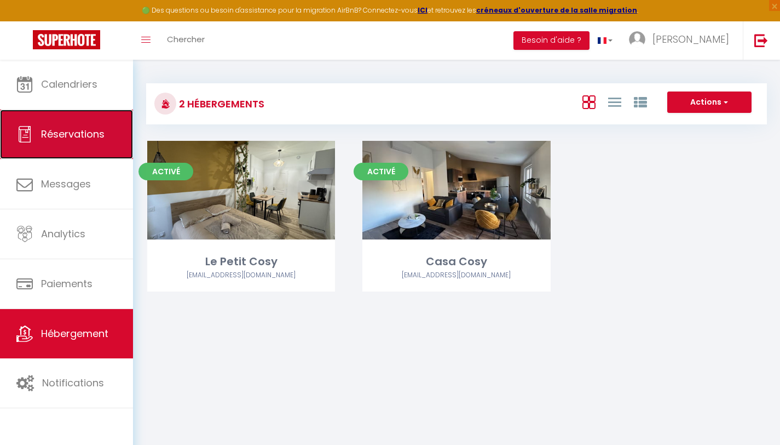
click at [64, 131] on span "Réservations" at bounding box center [73, 134] width 64 height 14
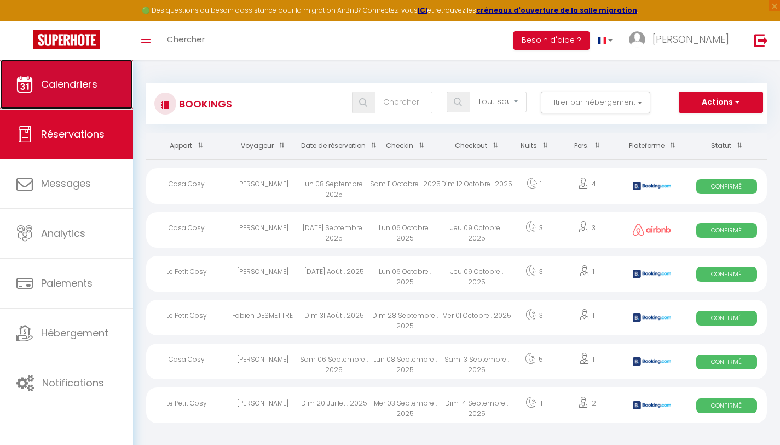
click at [62, 102] on link "Calendriers" at bounding box center [66, 84] width 133 height 49
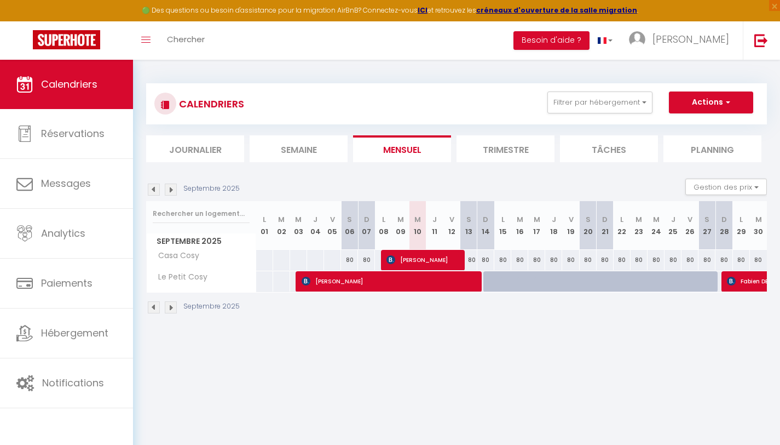
click at [552, 279] on div at bounding box center [560, 287] width 17 height 21
type input "Jeu 18 Septembre 2025"
type input "Ven 19 Septembre 2025"
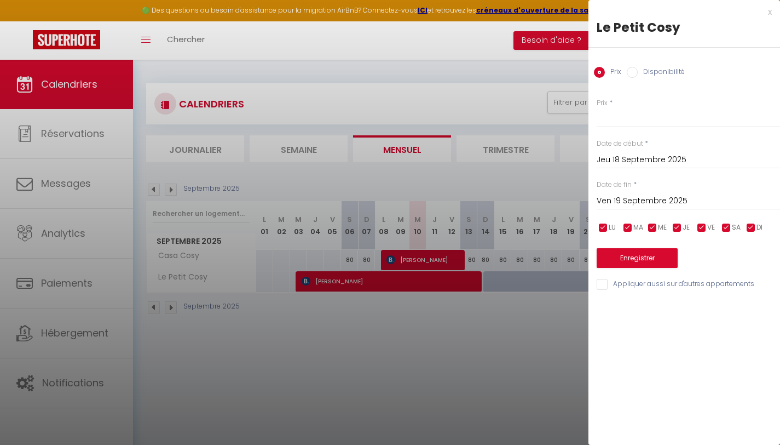
click at [765, 13] on div "x" at bounding box center [680, 11] width 183 height 13
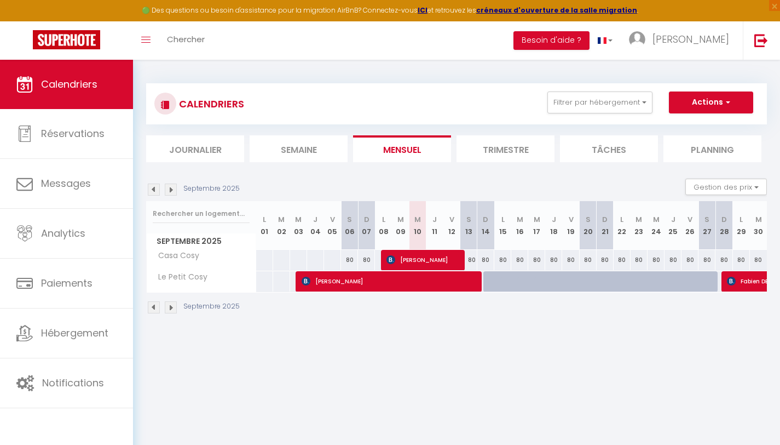
click at [493, 153] on li "Trimestre" at bounding box center [506, 148] width 98 height 27
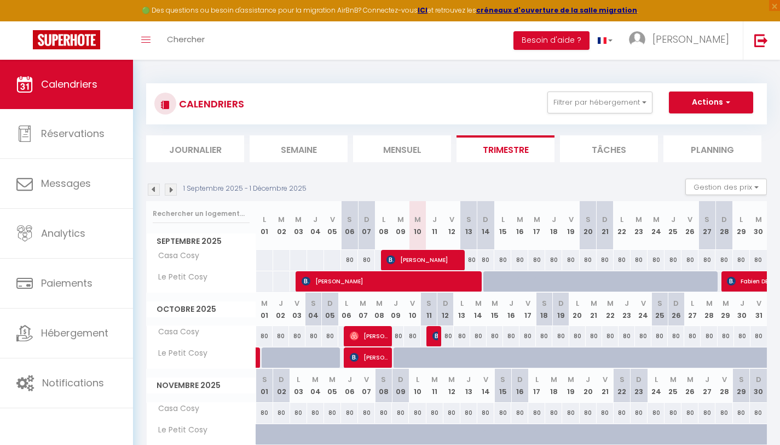
scroll to position [60, 0]
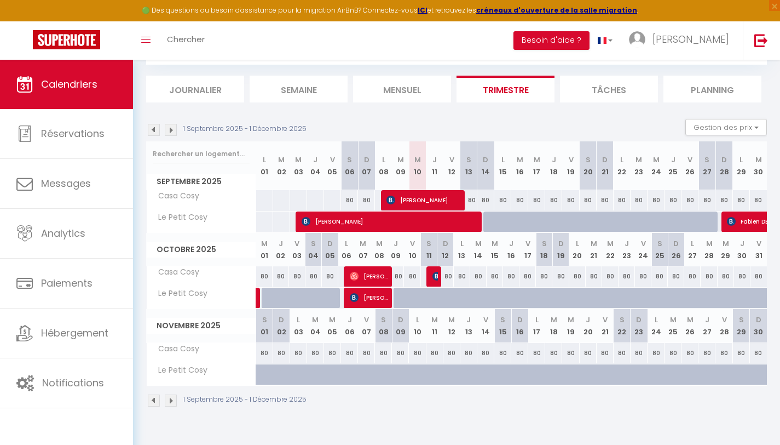
drag, startPoint x: 488, startPoint y: 222, endPoint x: 599, endPoint y: 225, distance: 110.7
click at [599, 225] on tr "Le Petit Cosy YEBO YANG" at bounding box center [457, 221] width 621 height 21
click at [489, 216] on div at bounding box center [492, 221] width 17 height 21
select select "1"
type input "Dim 14 Septembre 2025"
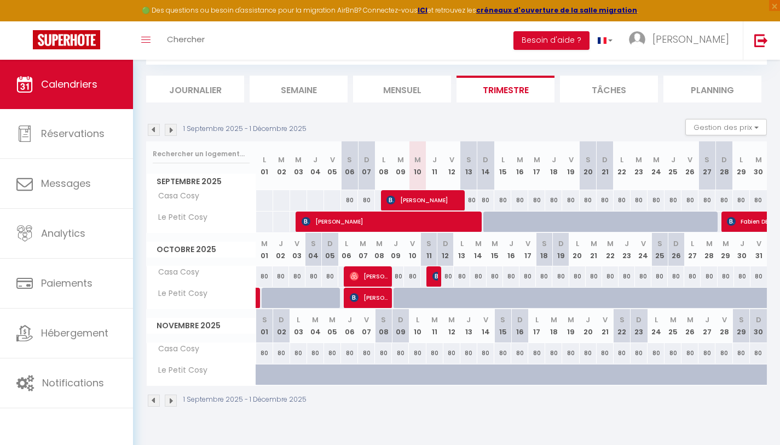
type input "Lun 15 Septembre 2025"
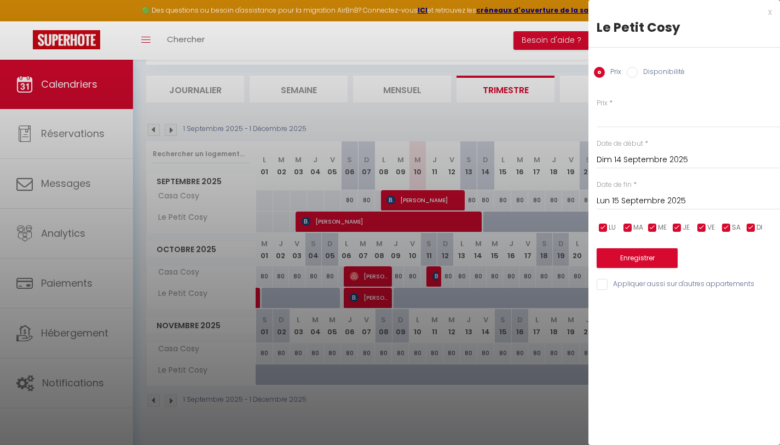
click at [631, 69] on input "Disponibilité" at bounding box center [632, 72] width 11 height 11
radio input "true"
radio input "false"
click at [673, 197] on input "Lun 15 Septembre 2025" at bounding box center [688, 202] width 183 height 14
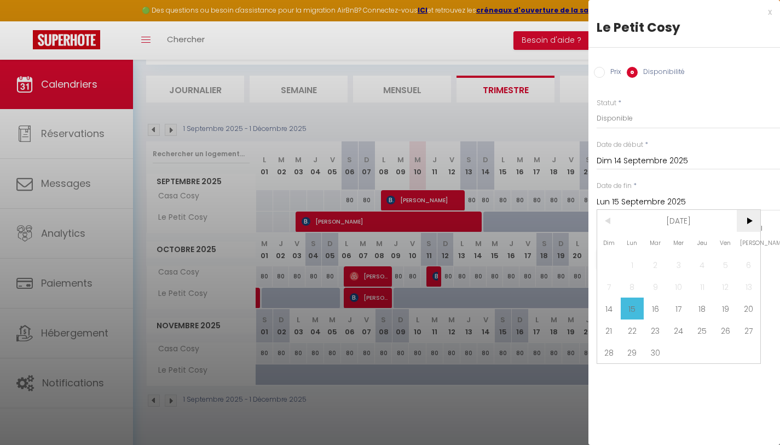
click at [751, 224] on span ">" at bounding box center [749, 221] width 24 height 22
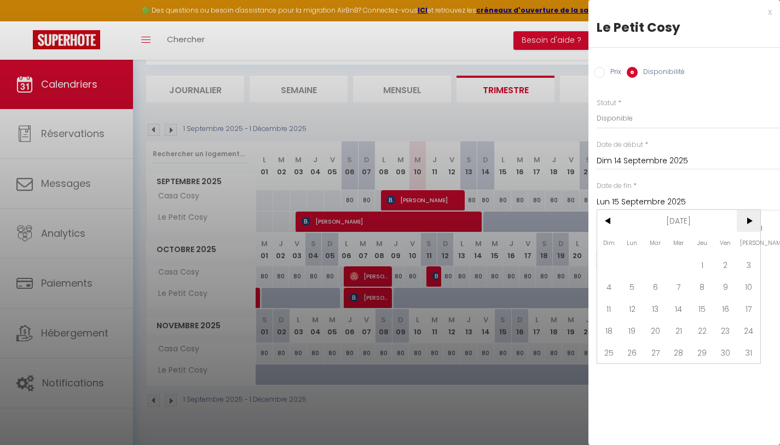
click at [751, 224] on span ">" at bounding box center [749, 221] width 24 height 22
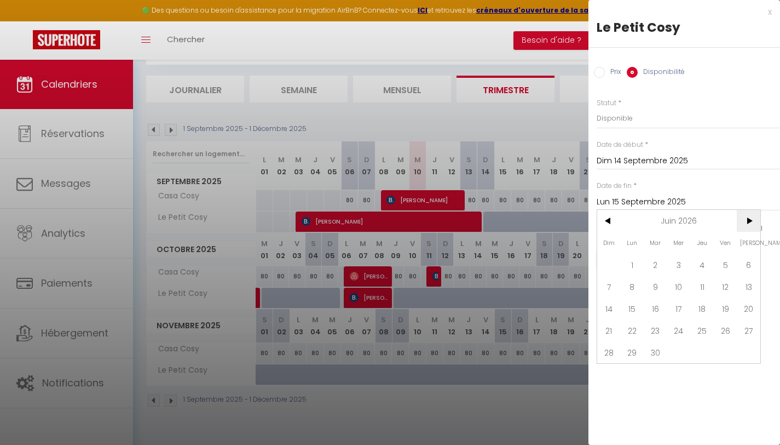
click at [751, 224] on span ">" at bounding box center [749, 221] width 24 height 22
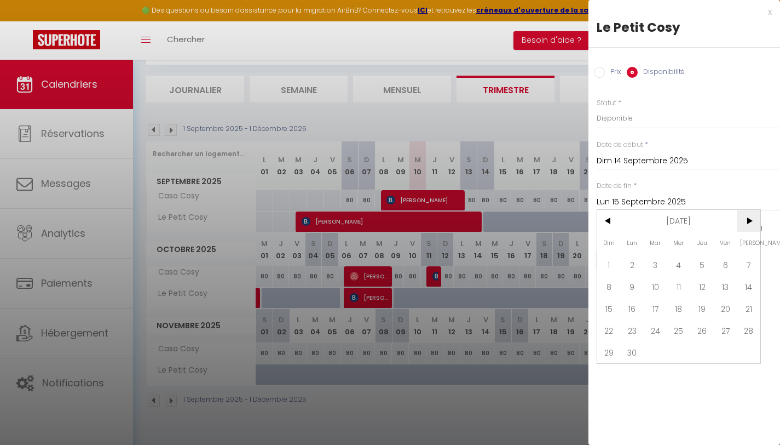
click at [751, 224] on span ">" at bounding box center [749, 221] width 24 height 22
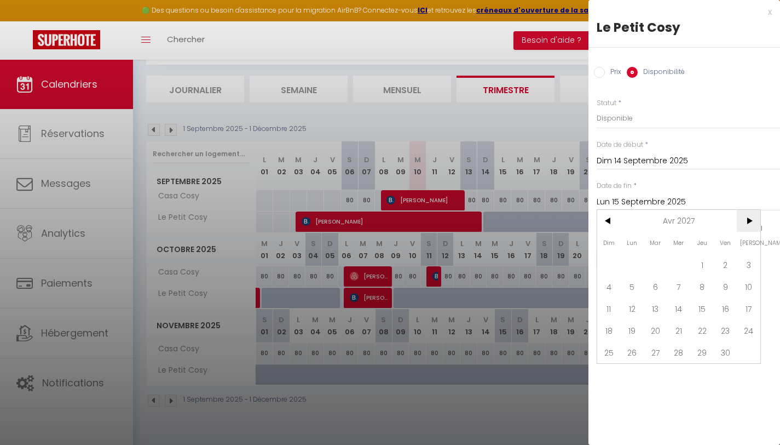
click at [751, 224] on span ">" at bounding box center [749, 221] width 24 height 22
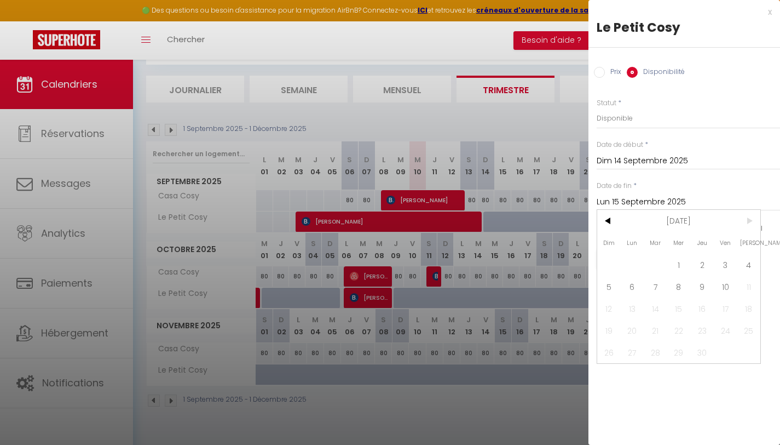
click at [751, 224] on span ">" at bounding box center [749, 221] width 24 height 22
click at [733, 291] on span "10" at bounding box center [726, 286] width 24 height 22
type input "Ven 10 Septembre 2027"
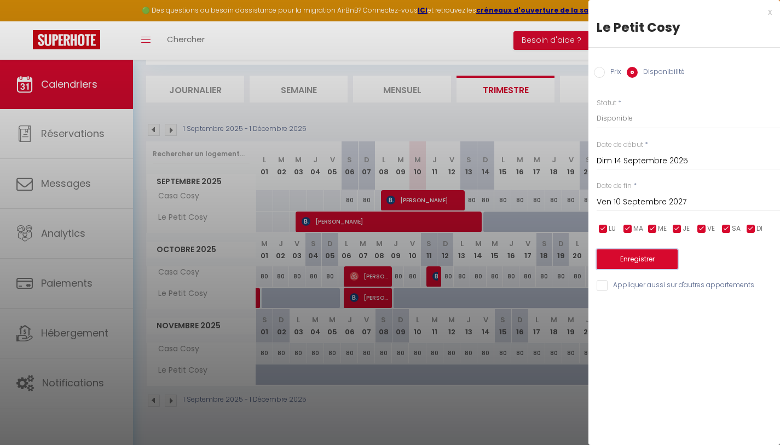
click at [652, 259] on button "Enregistrer" at bounding box center [637, 259] width 81 height 20
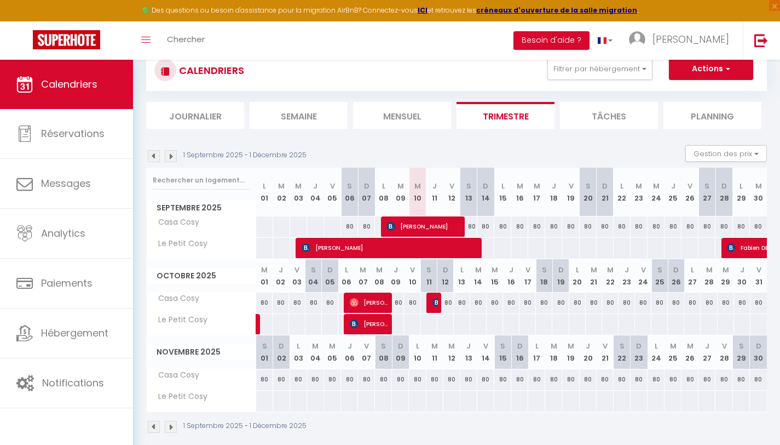
scroll to position [0, 0]
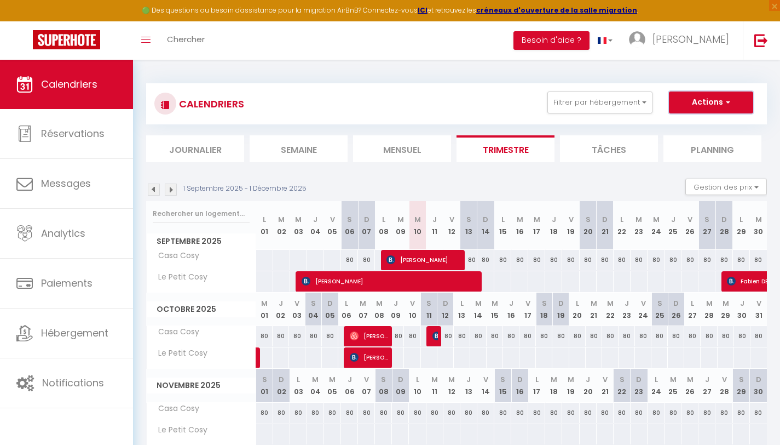
click at [714, 104] on button "Actions" at bounding box center [711, 102] width 84 height 22
click at [593, 168] on section "1 Septembre 2025 - 1 Décembre 2025 Gestion des prix Nb Nuits minimum Règles Dis…" at bounding box center [456, 323] width 621 height 310
click at [711, 93] on button "Actions" at bounding box center [711, 102] width 84 height 22
click at [599, 170] on section "1 Septembre 2025 - 1 Décembre 2025 Gestion des prix Nb Nuits minimum Règles Dis…" at bounding box center [456, 323] width 621 height 310
